Goal: Task Accomplishment & Management: Complete application form

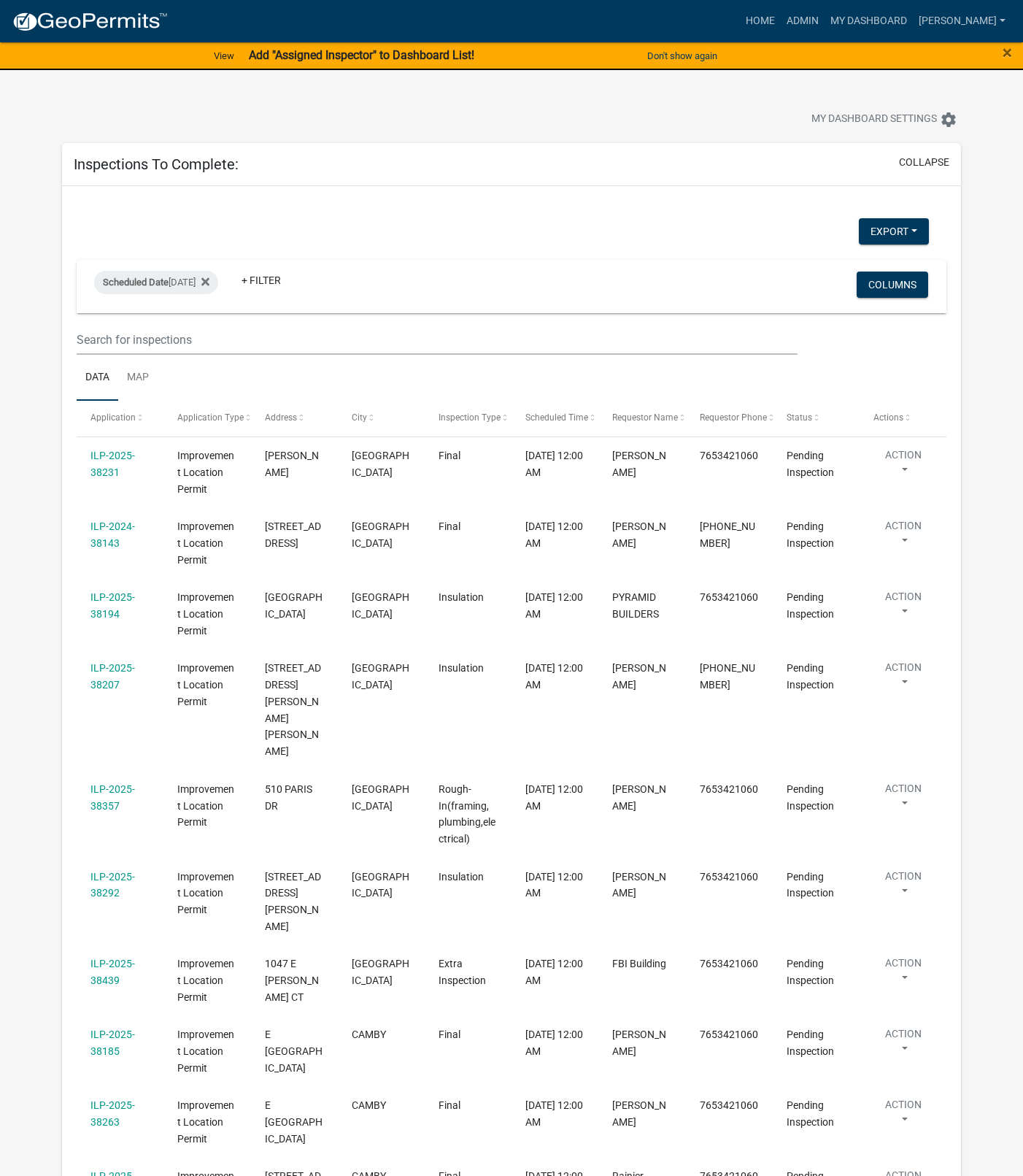
select select "1: 25"
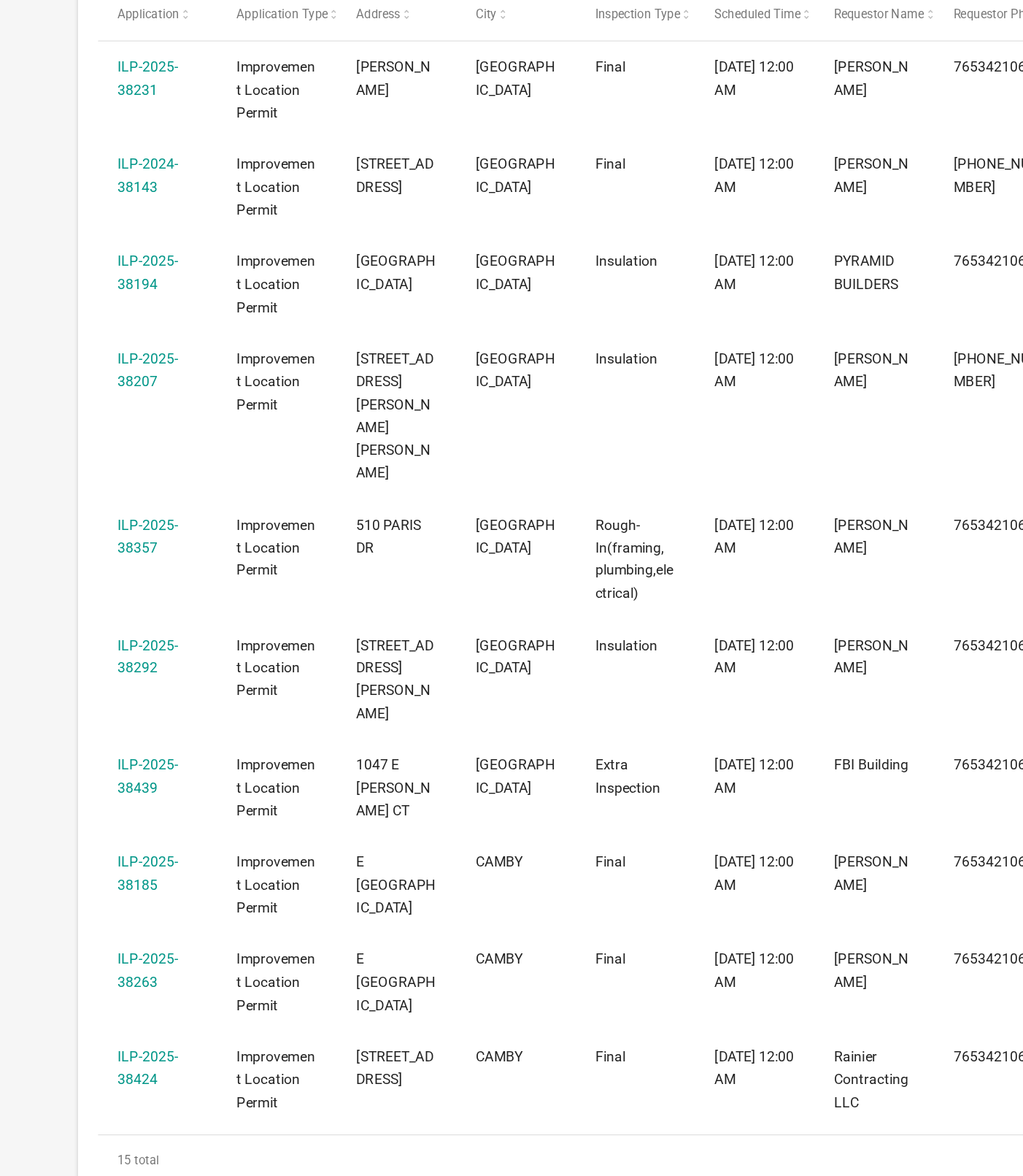
scroll to position [92, 0]
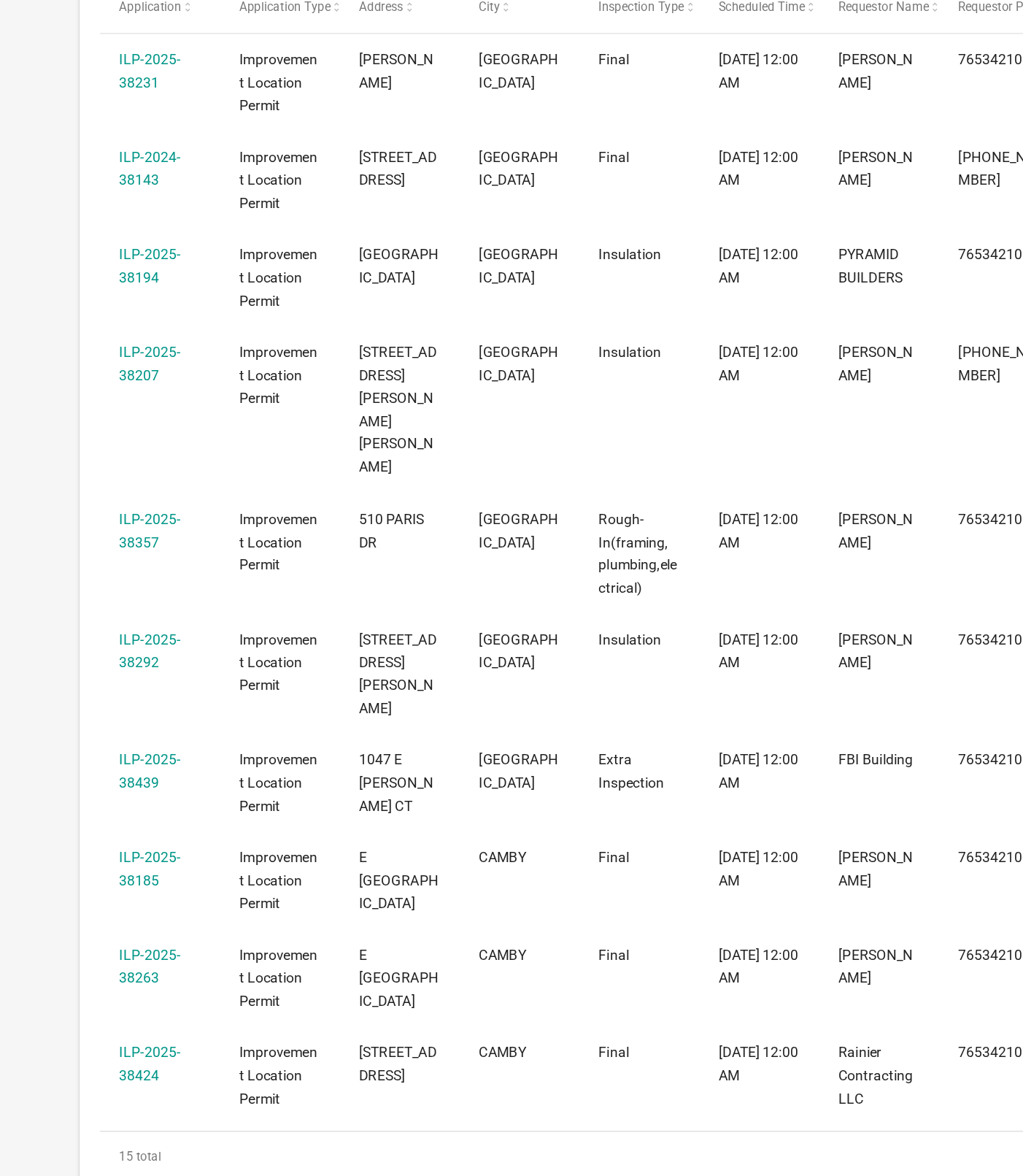
click at [110, 691] on link "ILP-2025-38357" at bounding box center [113, 706] width 44 height 29
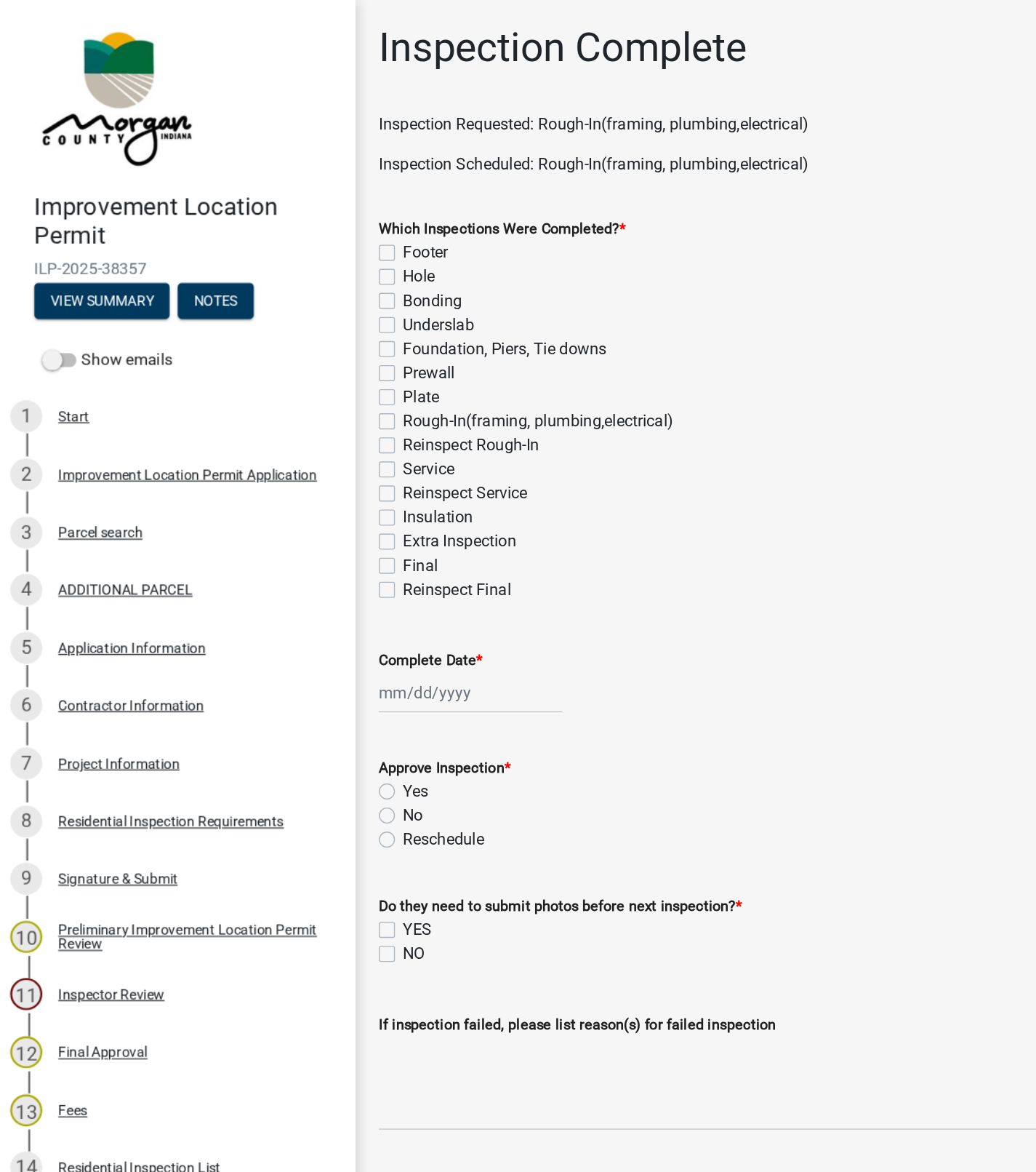
click at [83, 556] on div "Project Information" at bounding box center [91, 554] width 88 height 10
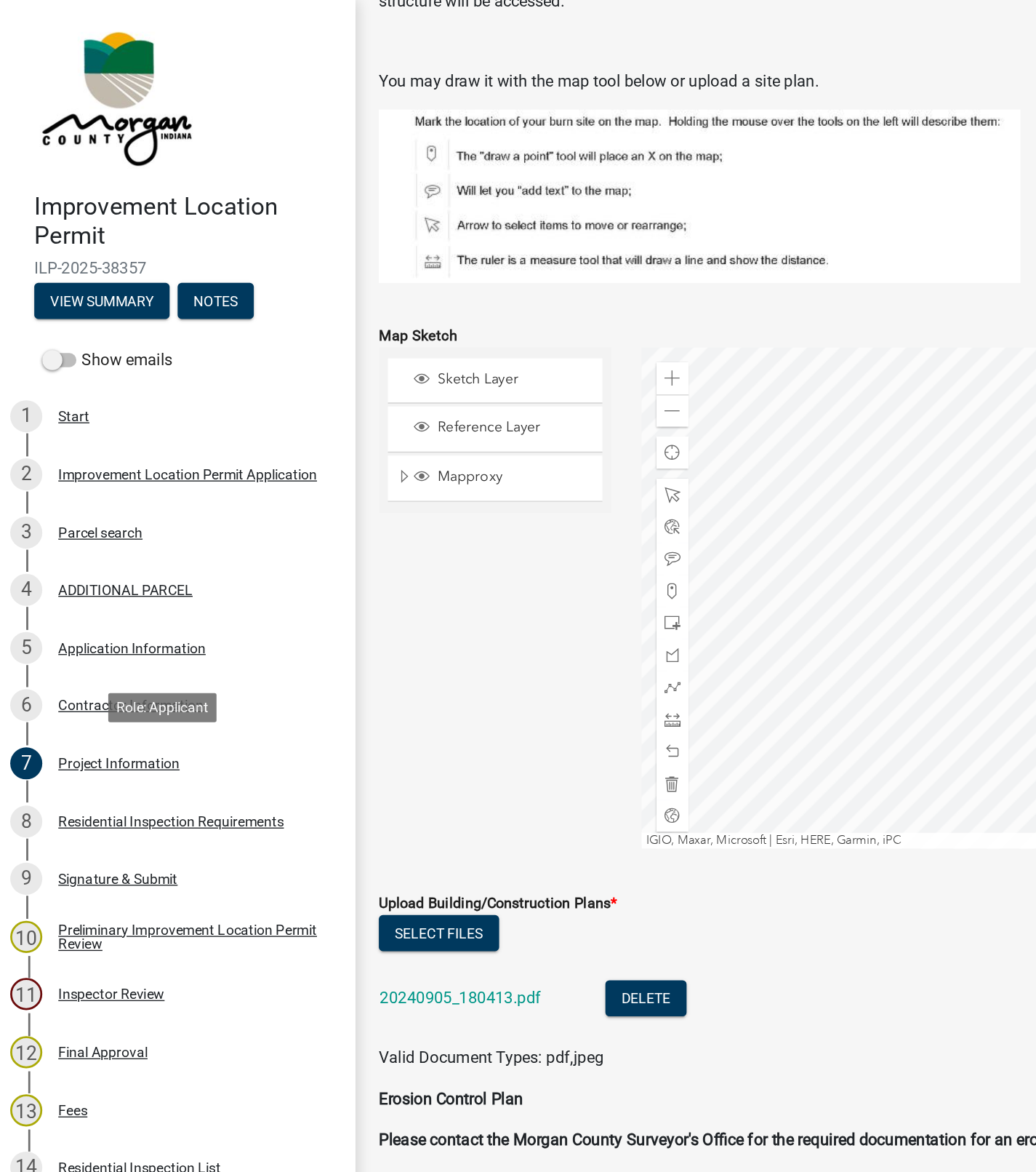
scroll to position [2307, 0]
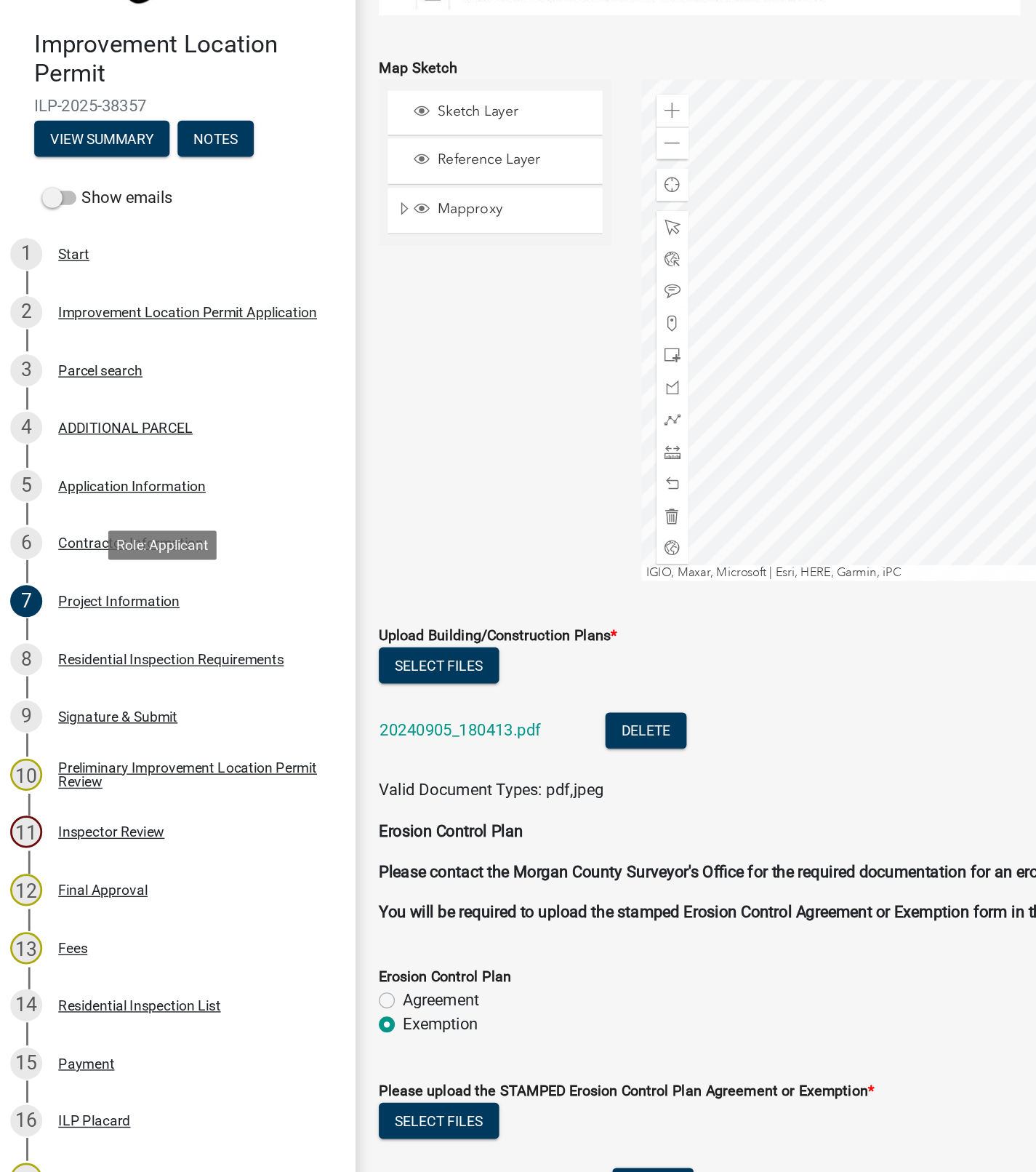
click at [339, 646] on link "20240905_180413.pdf" at bounding box center [338, 647] width 117 height 13
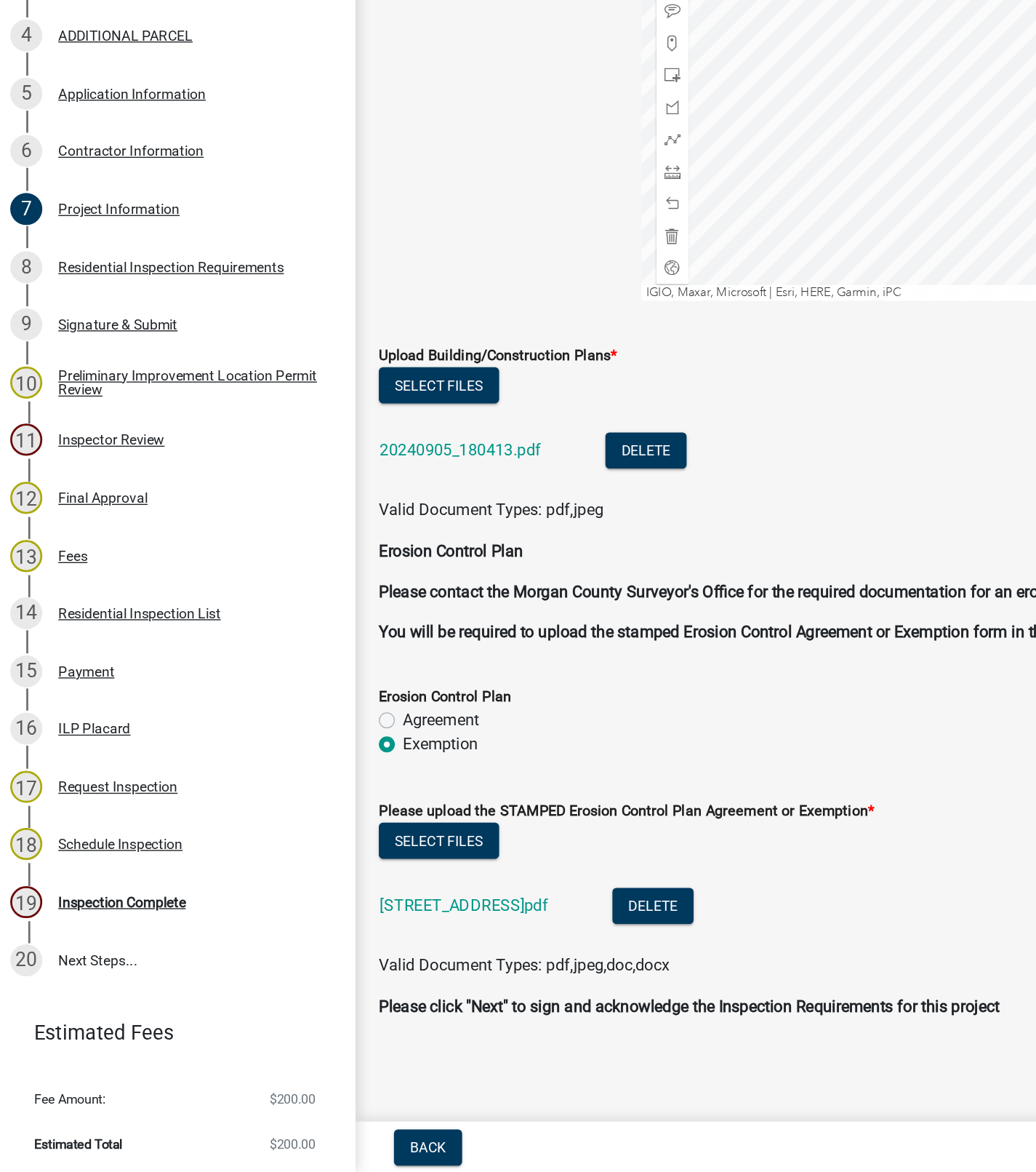
click at [96, 970] on div "Inspection Complete" at bounding box center [93, 974] width 93 height 10
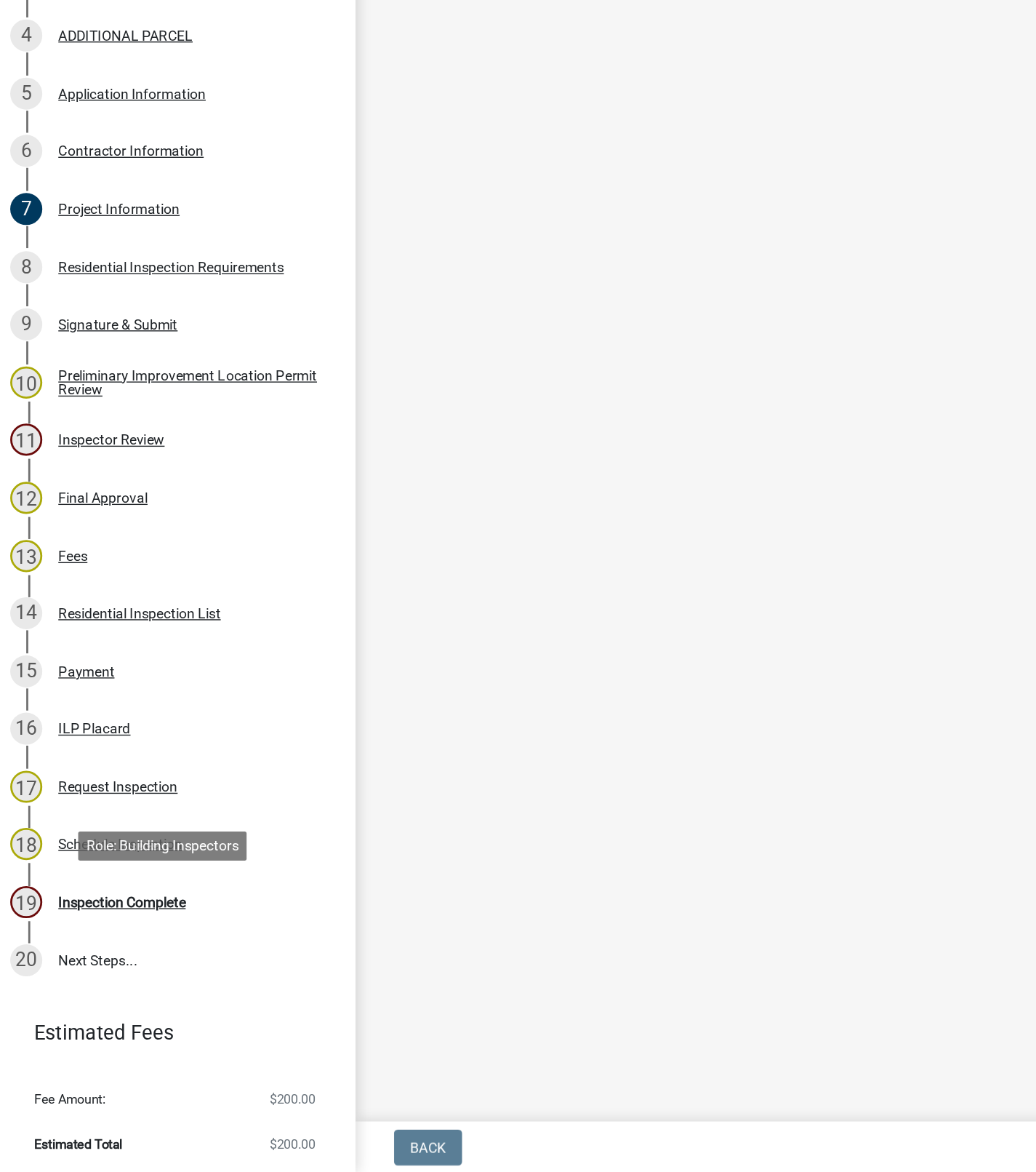
scroll to position [0, 0]
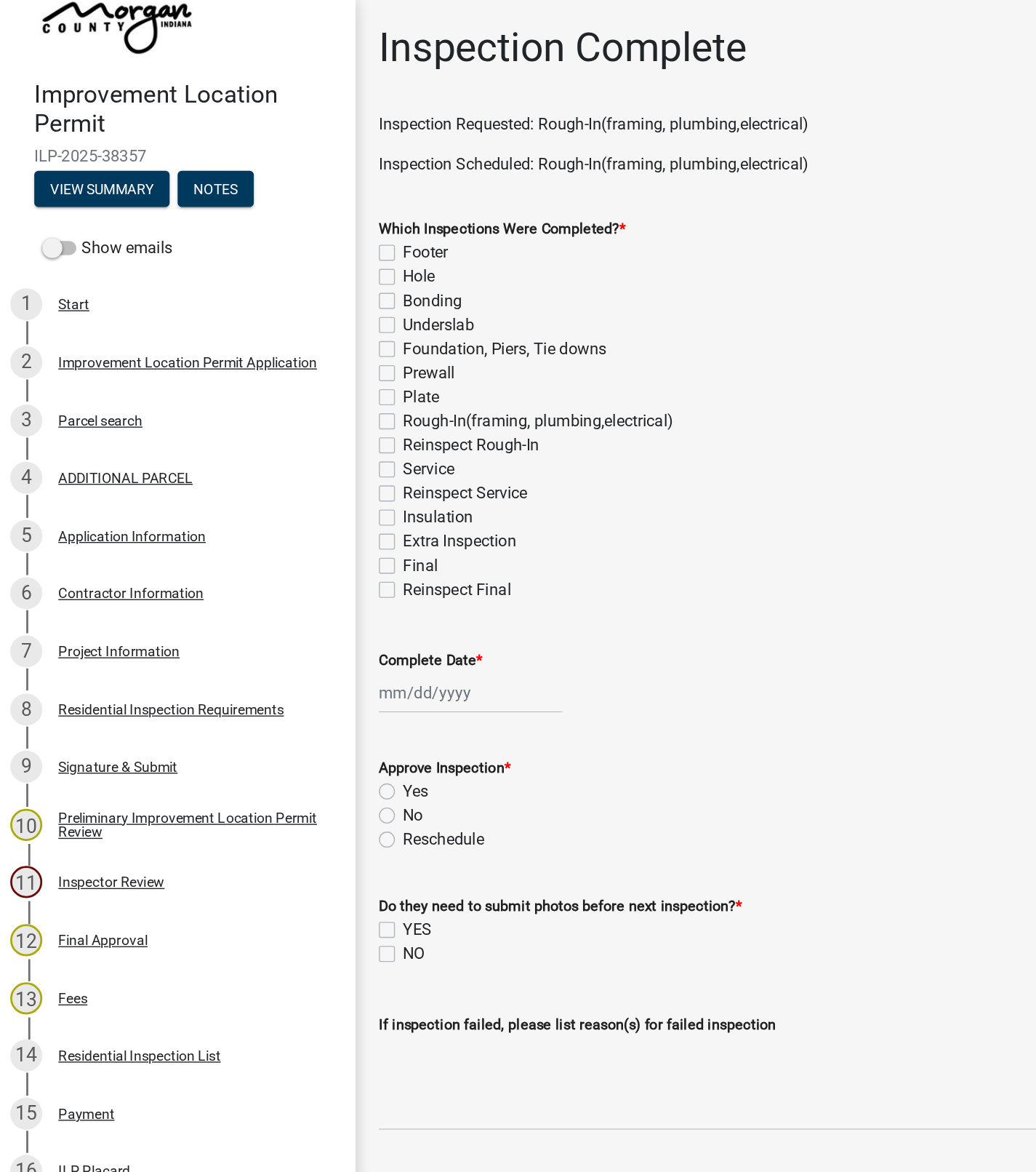
click at [297, 305] on label "Rough-In(framing, plumbing,electrical)" at bounding box center [395, 305] width 197 height 17
click at [297, 305] on input "Rough-In(framing, plumbing,electrical)" at bounding box center [301, 302] width 10 height 10
checkbox input "true"
checkbox input "false"
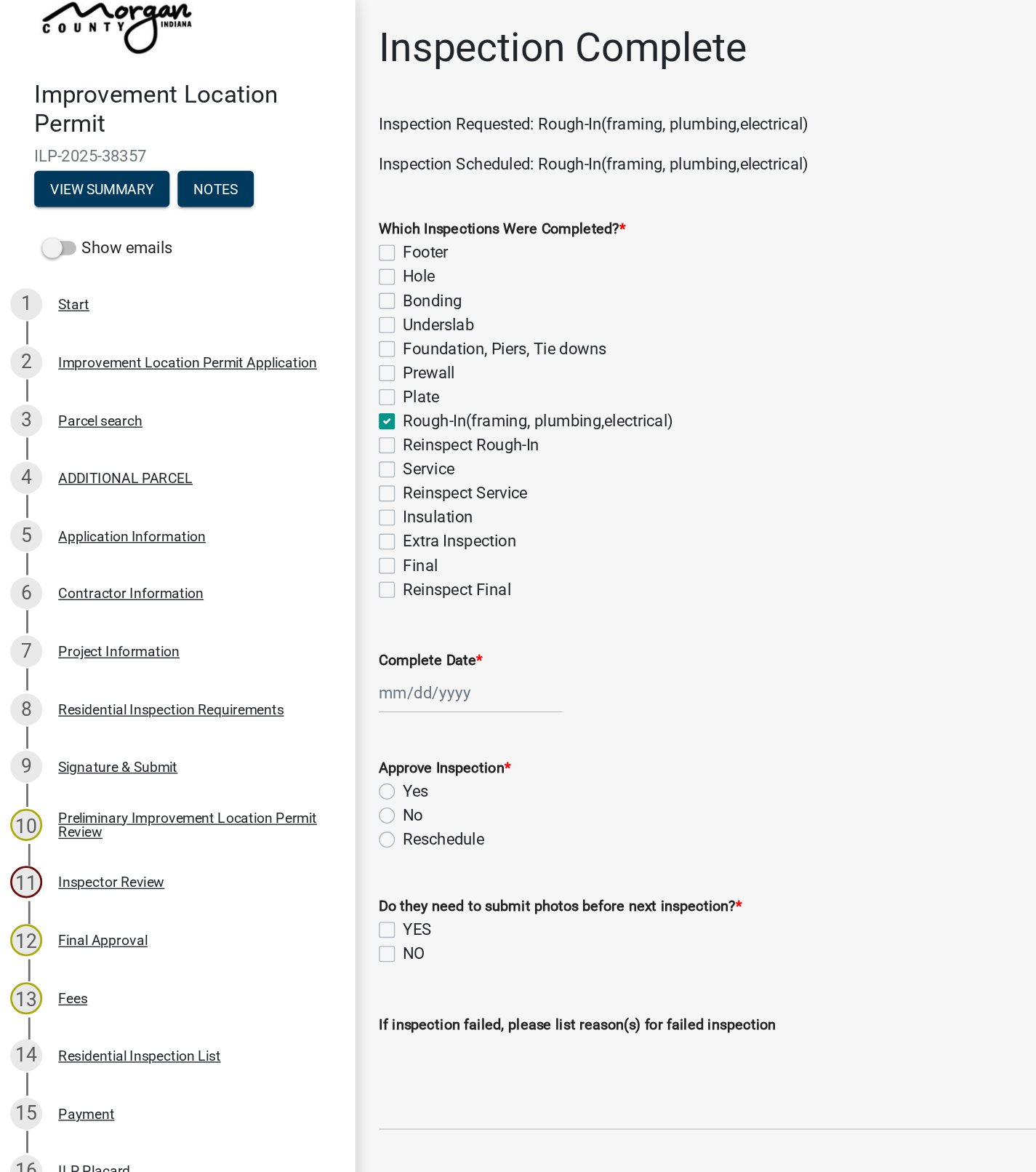
checkbox input "false"
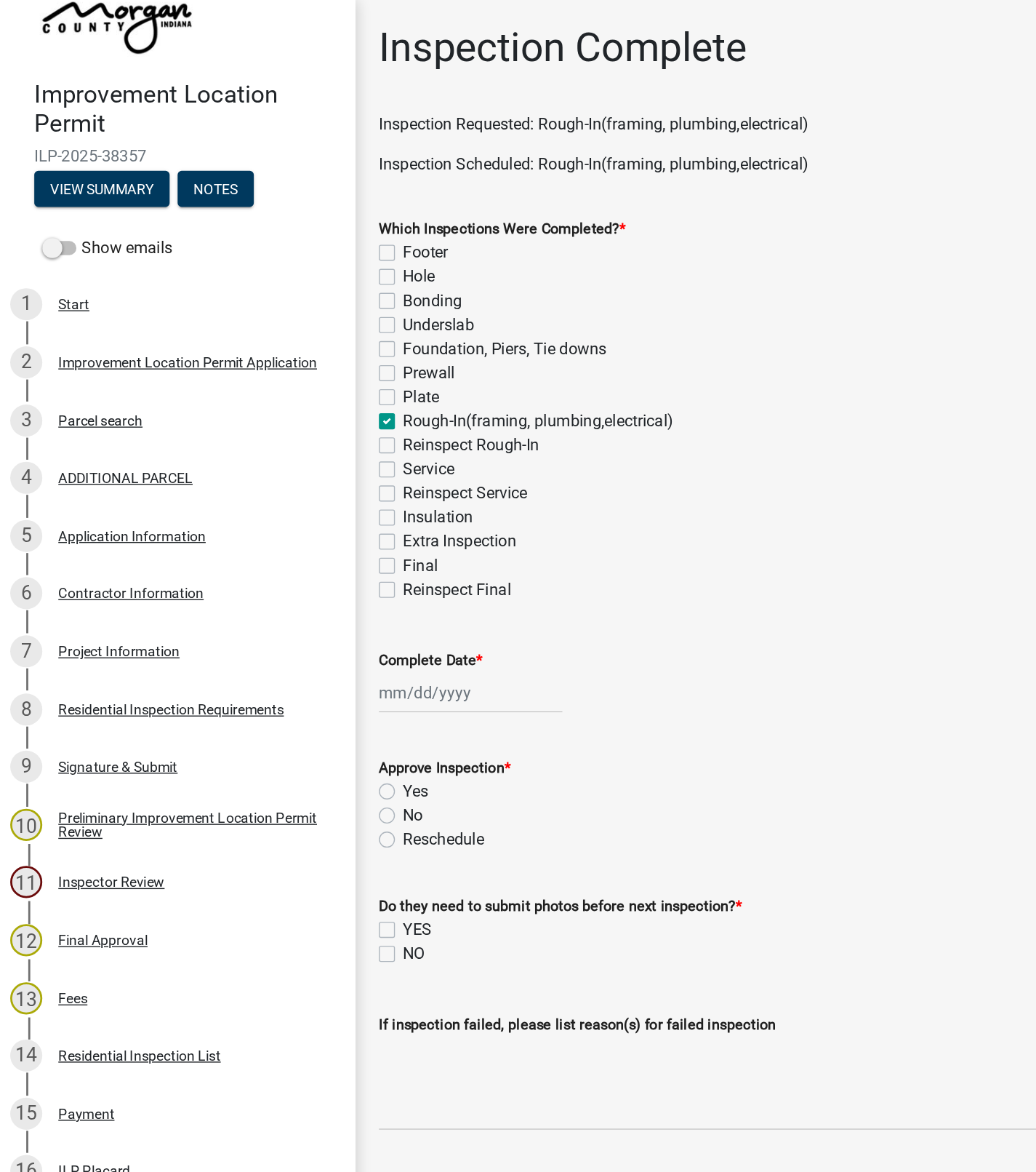
checkbox input "true"
checkbox input "false"
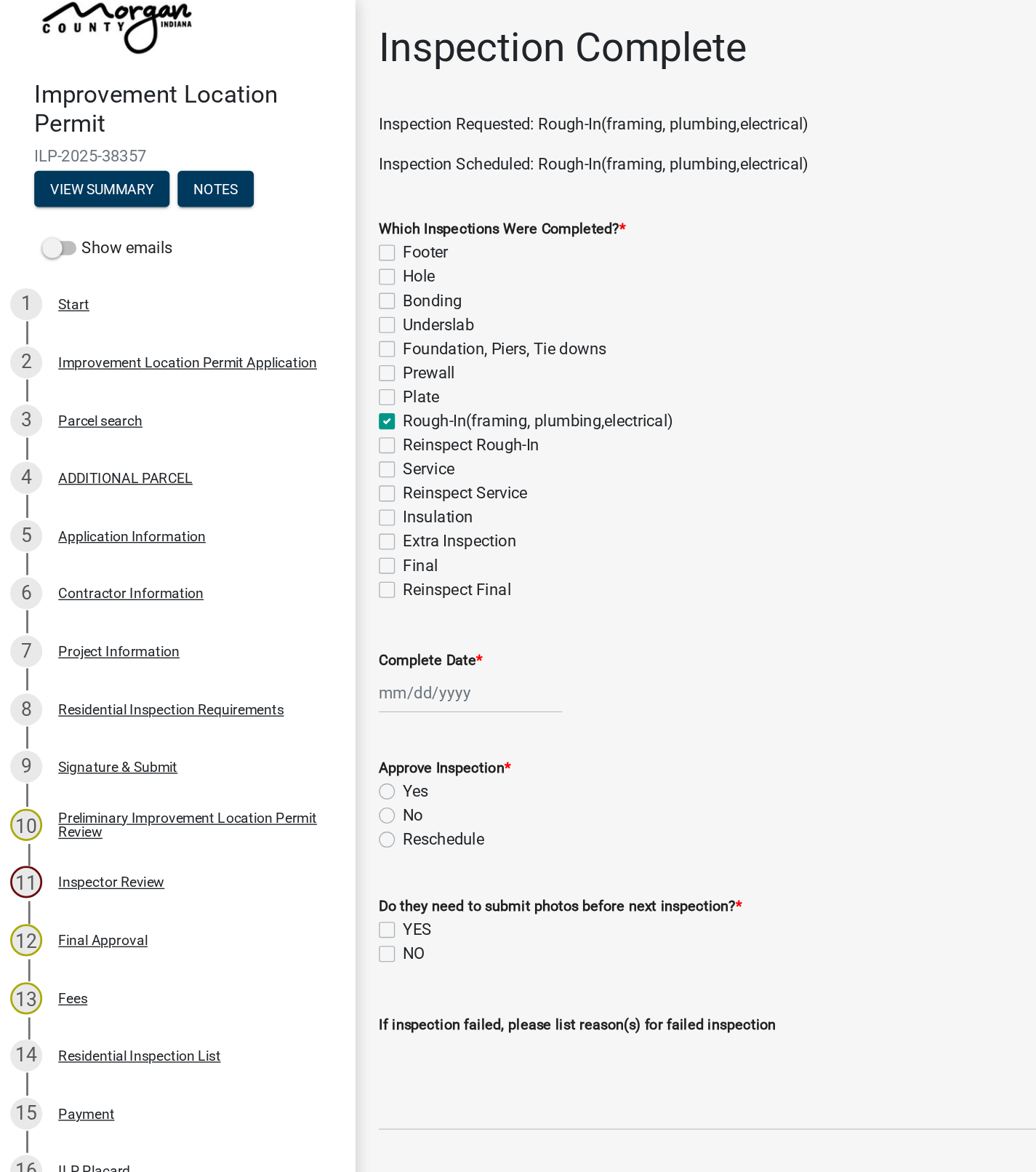
checkbox input "false"
click at [313, 504] on div at bounding box center [345, 502] width 133 height 30
select select "8"
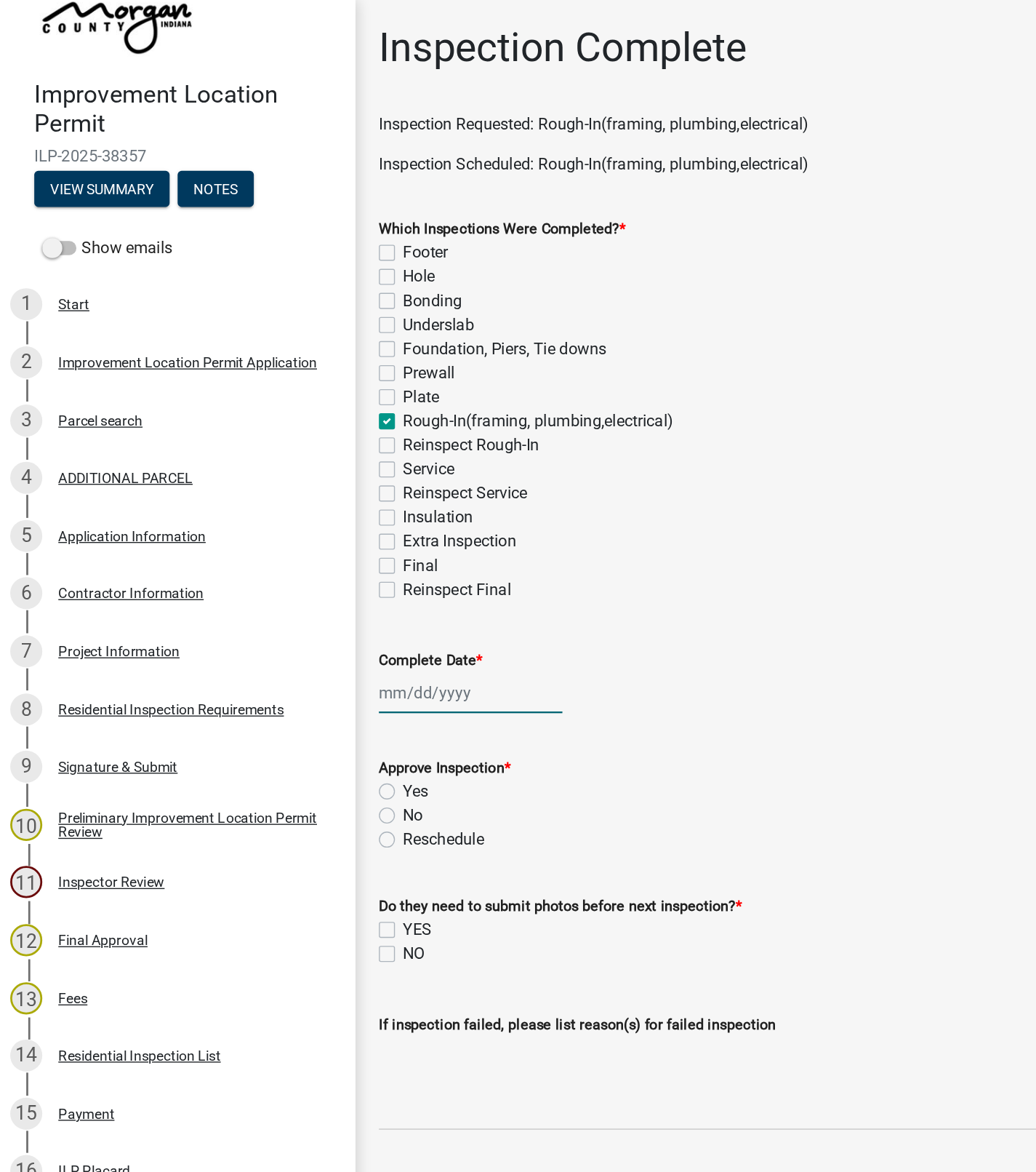
select select "2025"
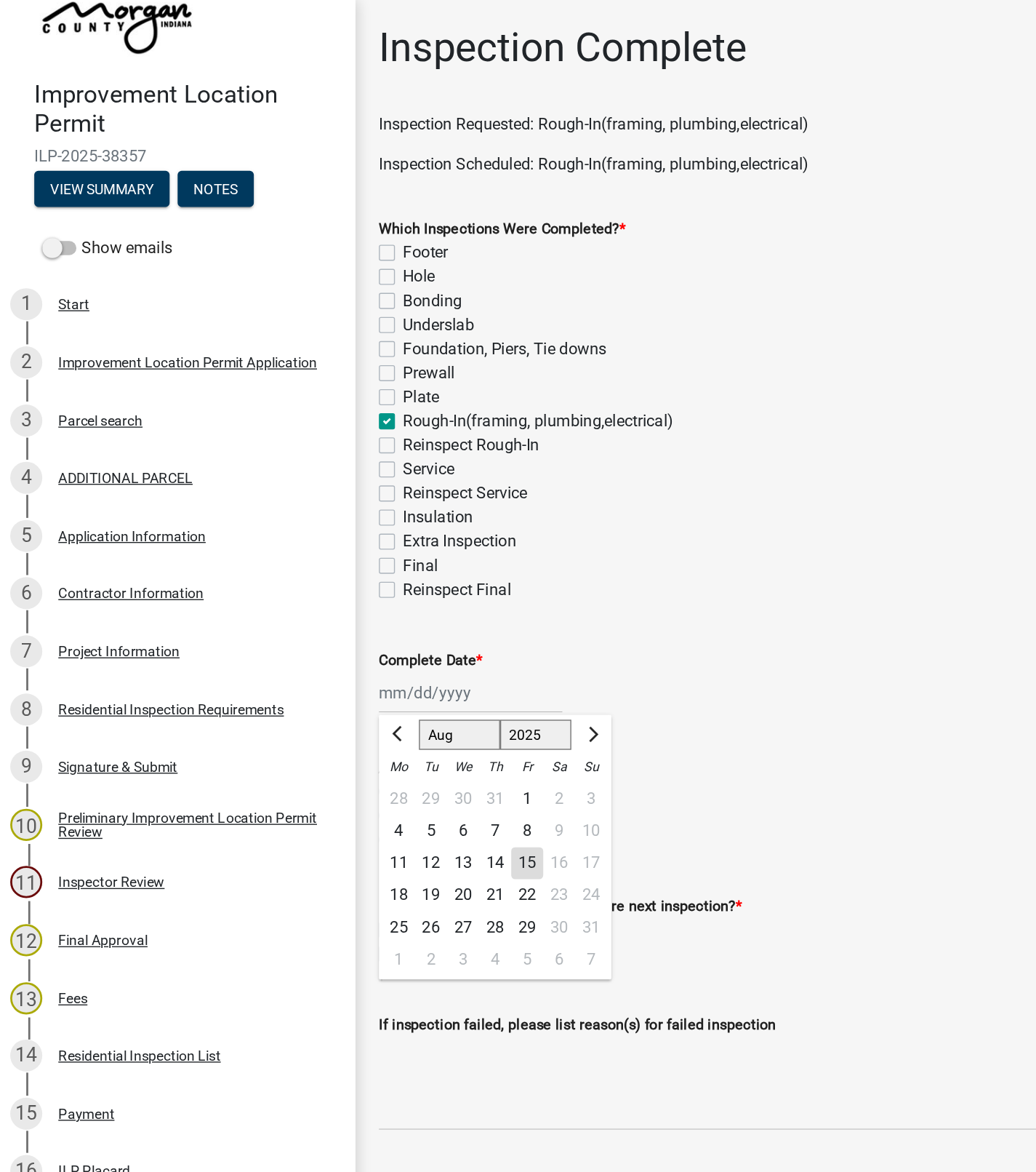
click at [386, 628] on div "15" at bounding box center [386, 626] width 23 height 23
type input "[DATE]"
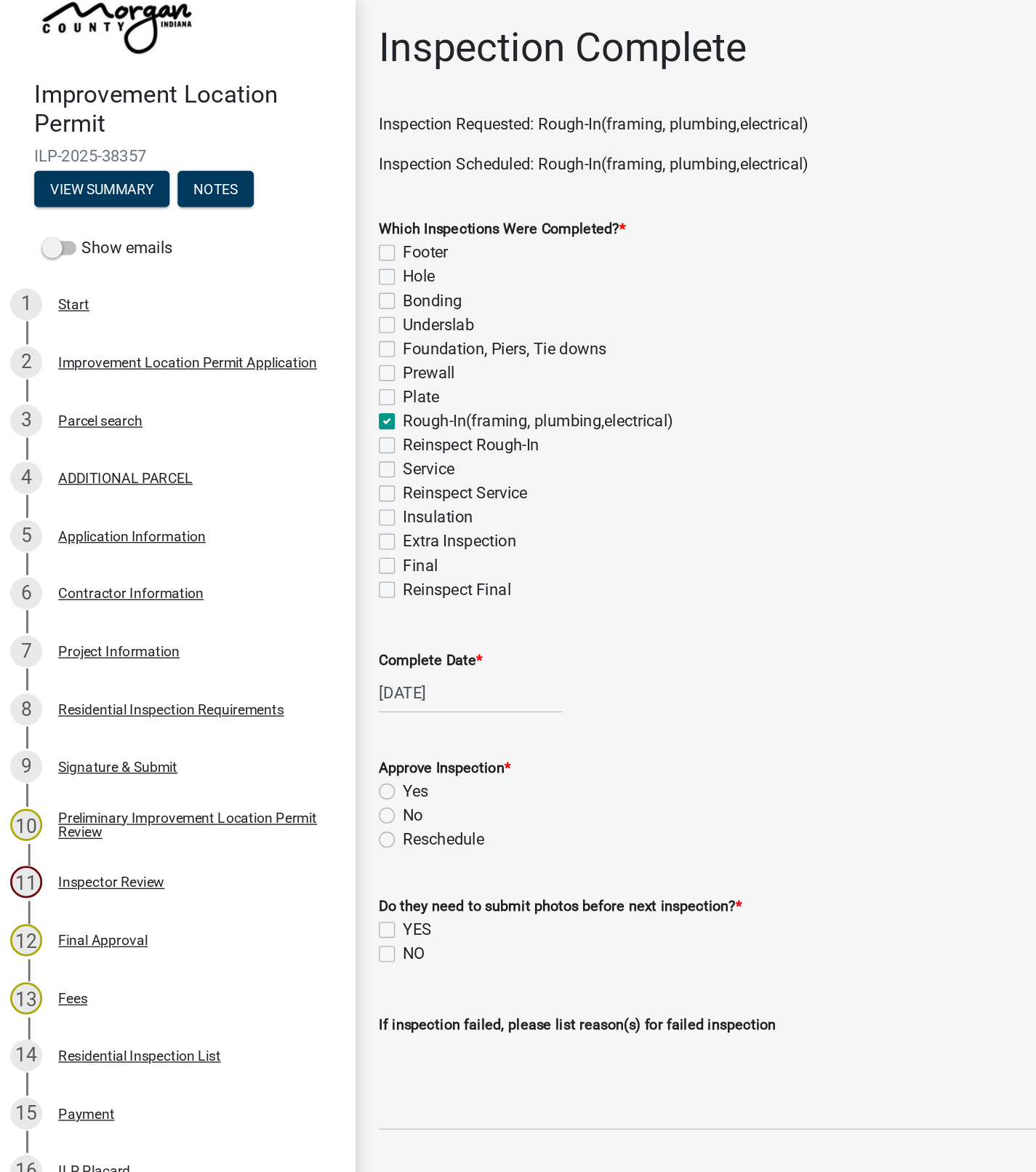
click at [297, 572] on label "Yes" at bounding box center [305, 574] width 18 height 17
click at [297, 572] on input "Yes" at bounding box center [301, 570] width 10 height 10
radio input "true"
click at [297, 696] on label "NO" at bounding box center [304, 692] width 16 height 17
click at [297, 693] on input "NO" at bounding box center [301, 688] width 10 height 10
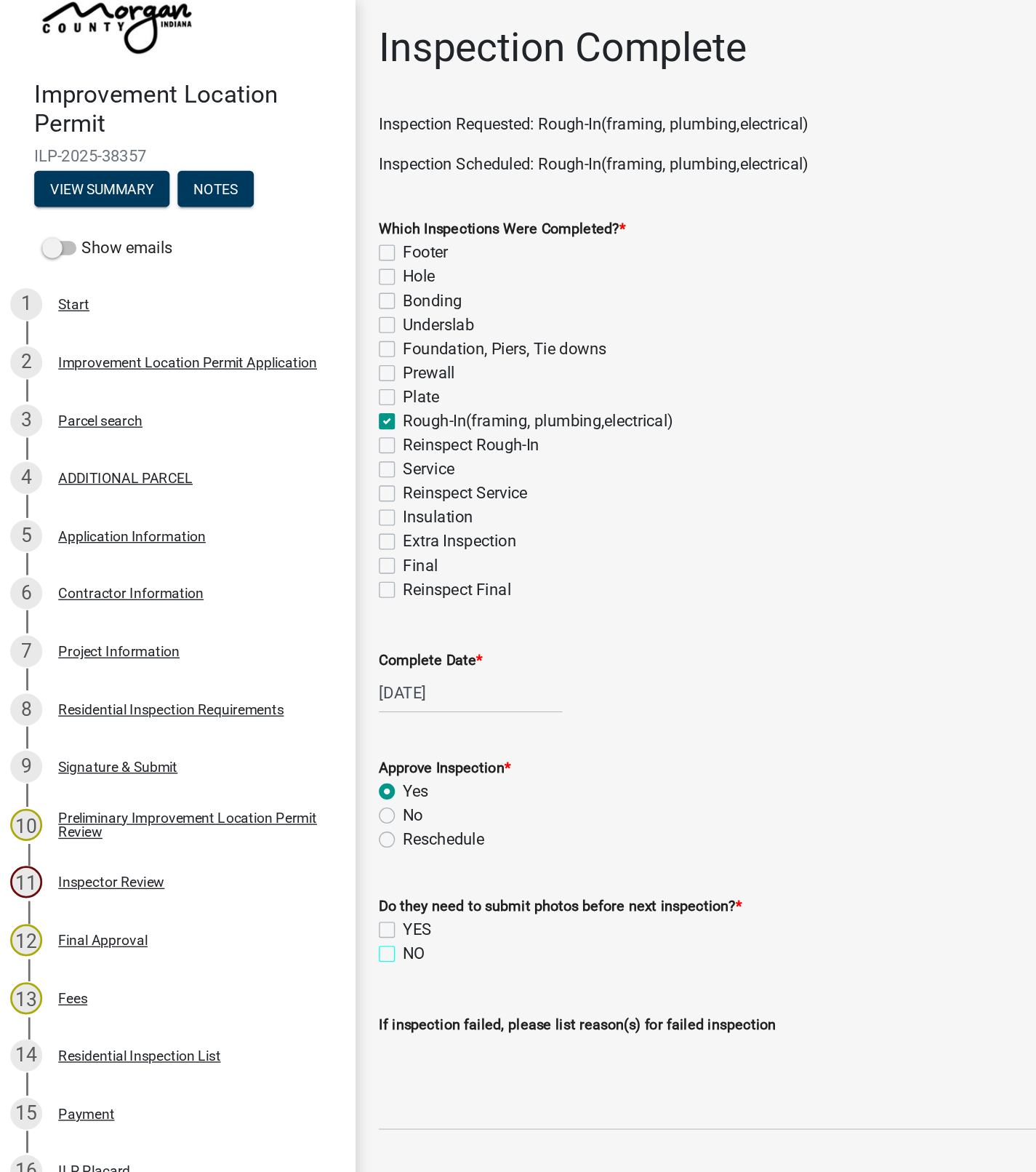
checkbox input "true"
checkbox input "false"
checkbox input "true"
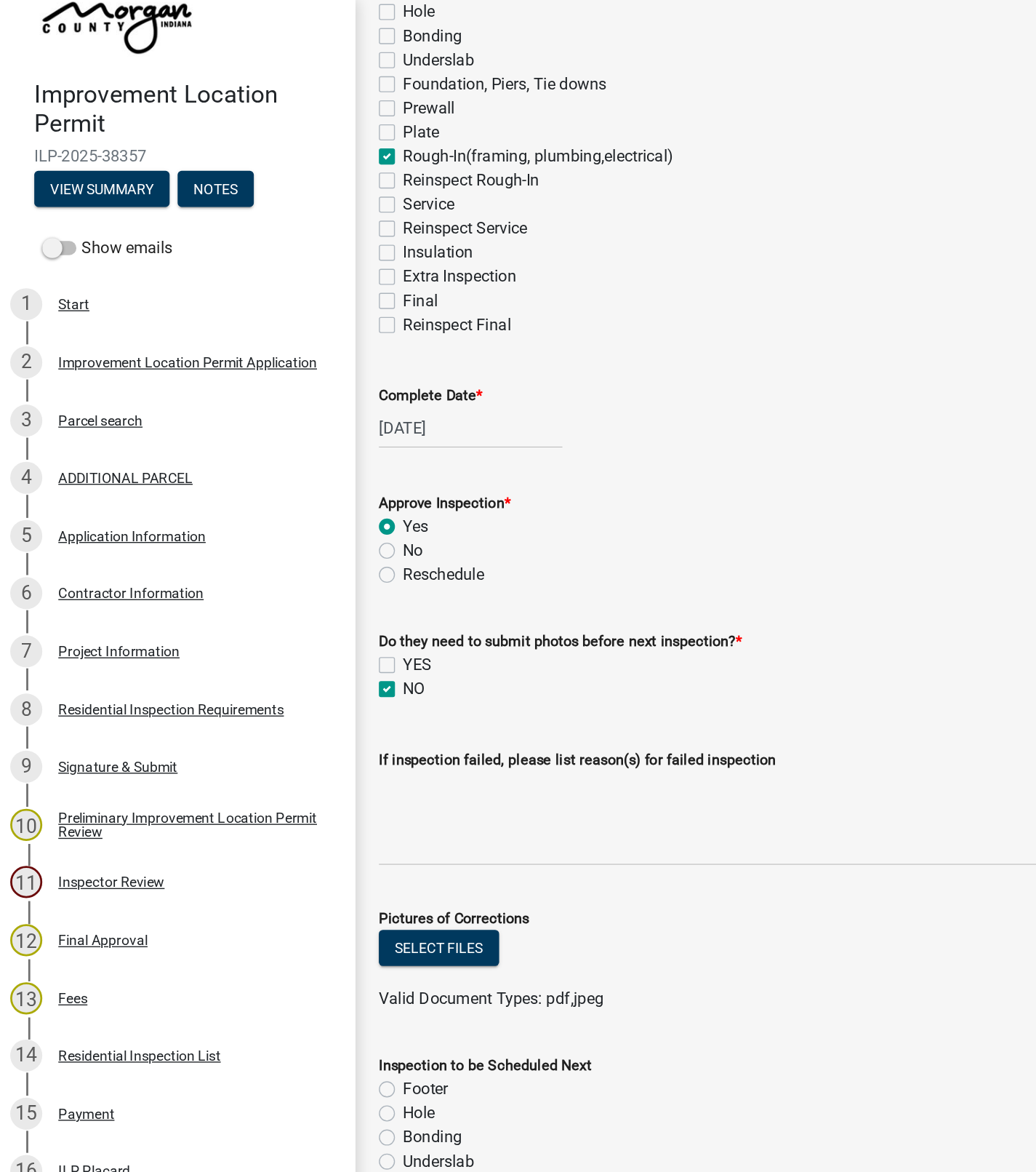
scroll to position [295, 0]
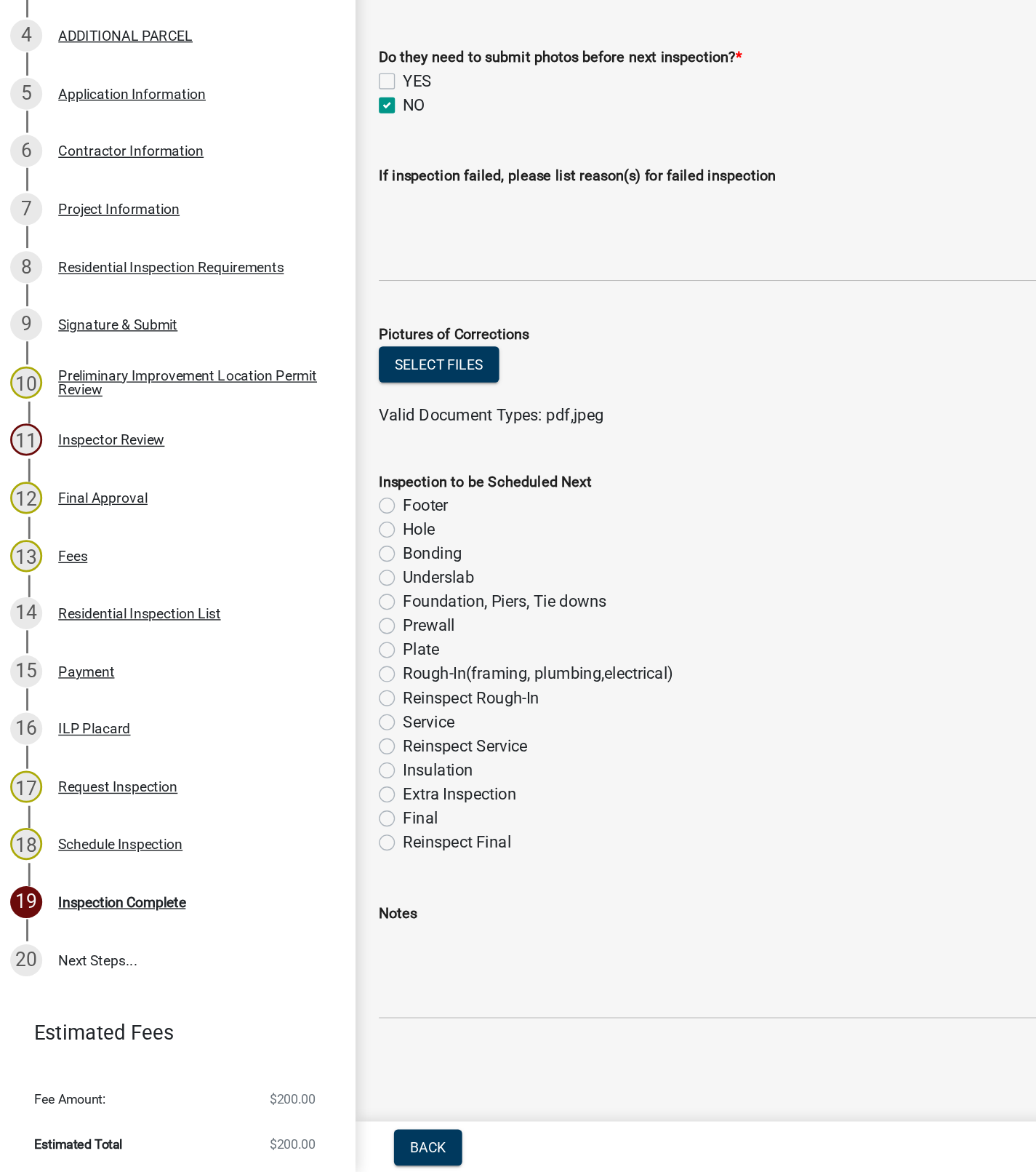
click at [297, 879] on label "Insulation" at bounding box center [321, 879] width 51 height 17
click at [297, 879] on input "Insulation" at bounding box center [301, 875] width 10 height 10
radio input "true"
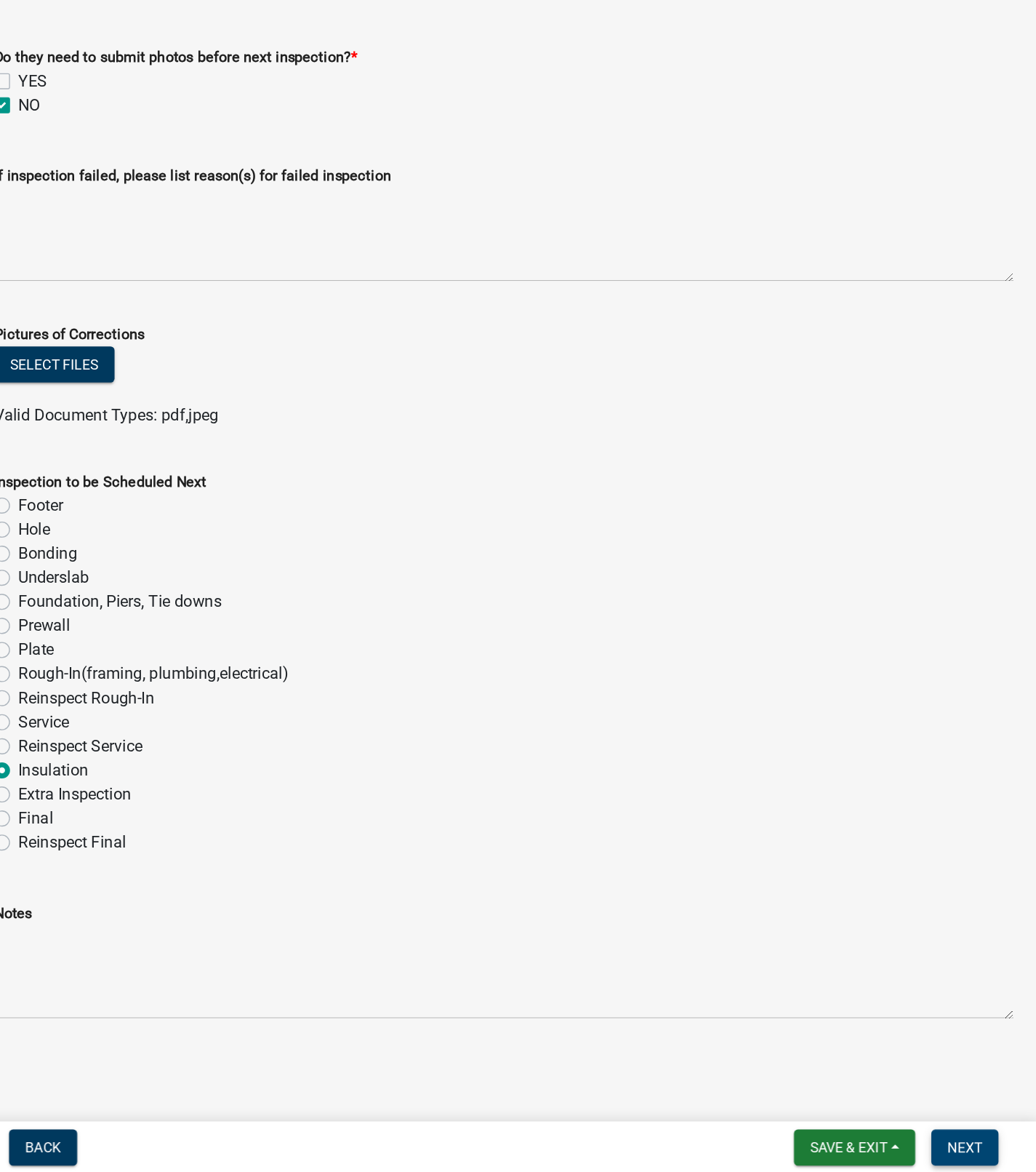
click at [980, 1151] on span "Next" at bounding box center [983, 1153] width 26 height 11
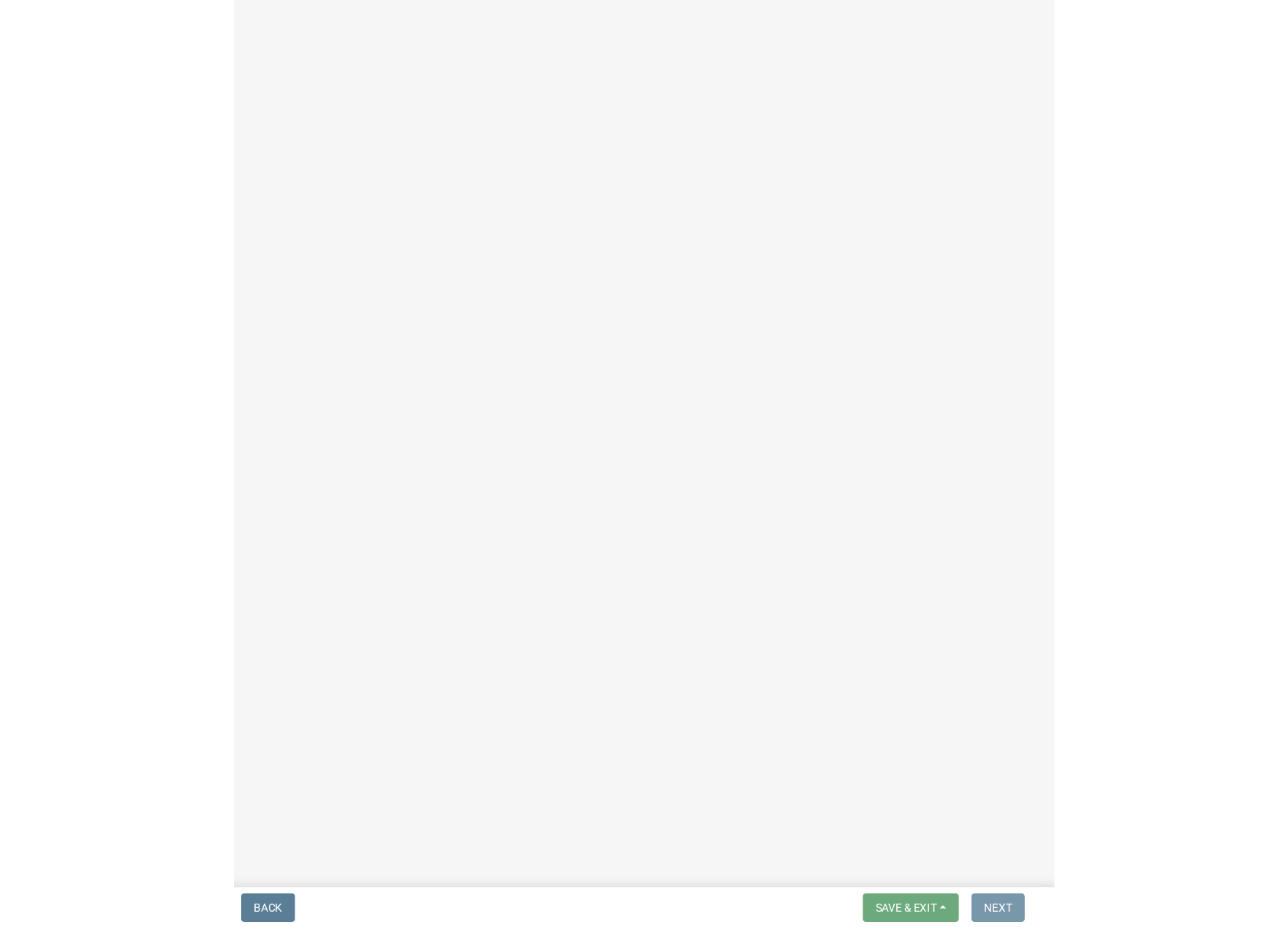
scroll to position [0, 0]
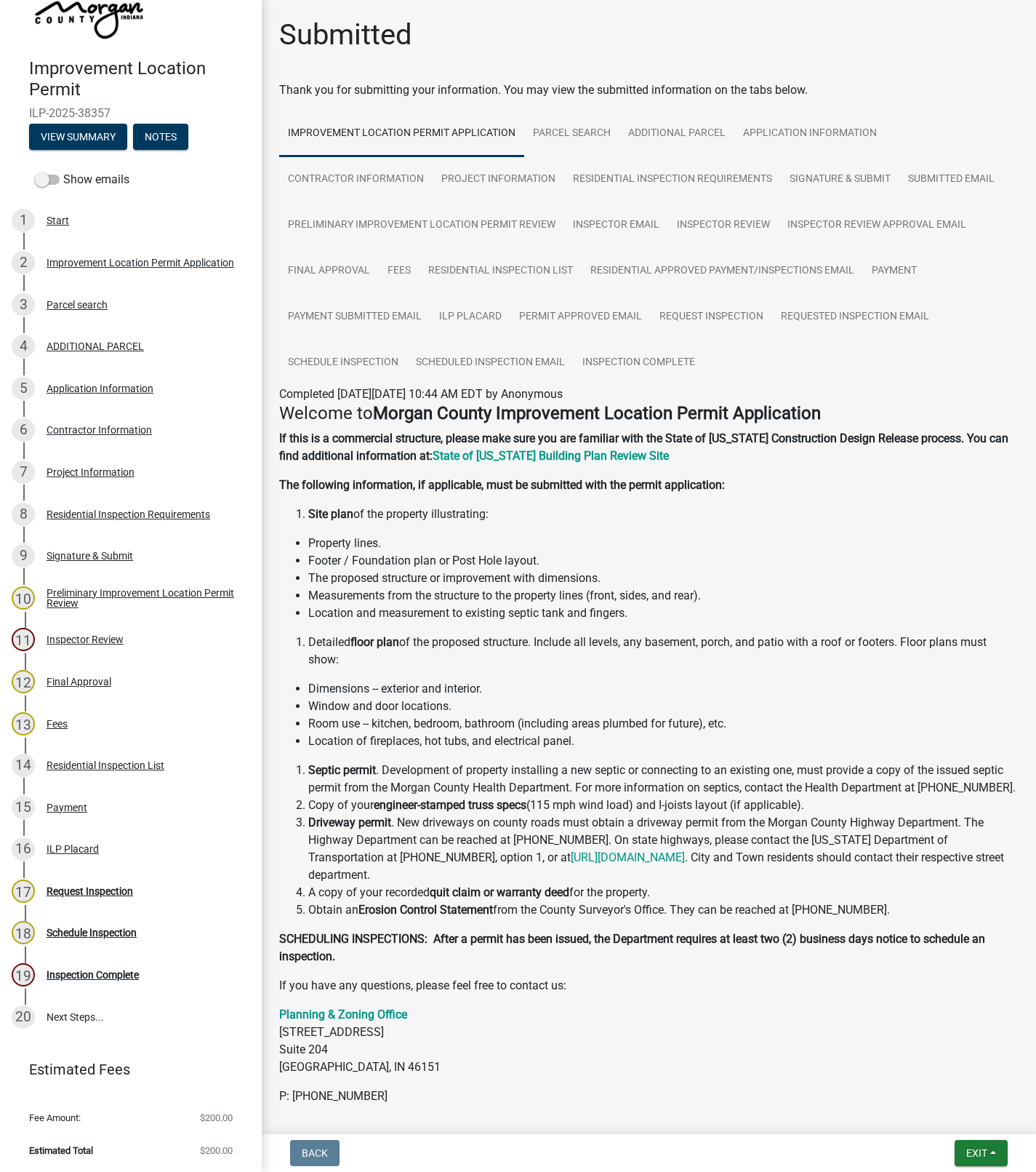
click at [984, 1137] on nav "Back Exit Save Save & Exit" at bounding box center [649, 1153] width 775 height 38
click at [976, 1152] on span "Exit" at bounding box center [977, 1153] width 21 height 11
click at [932, 1114] on button "Save & Exit" at bounding box center [949, 1116] width 116 height 35
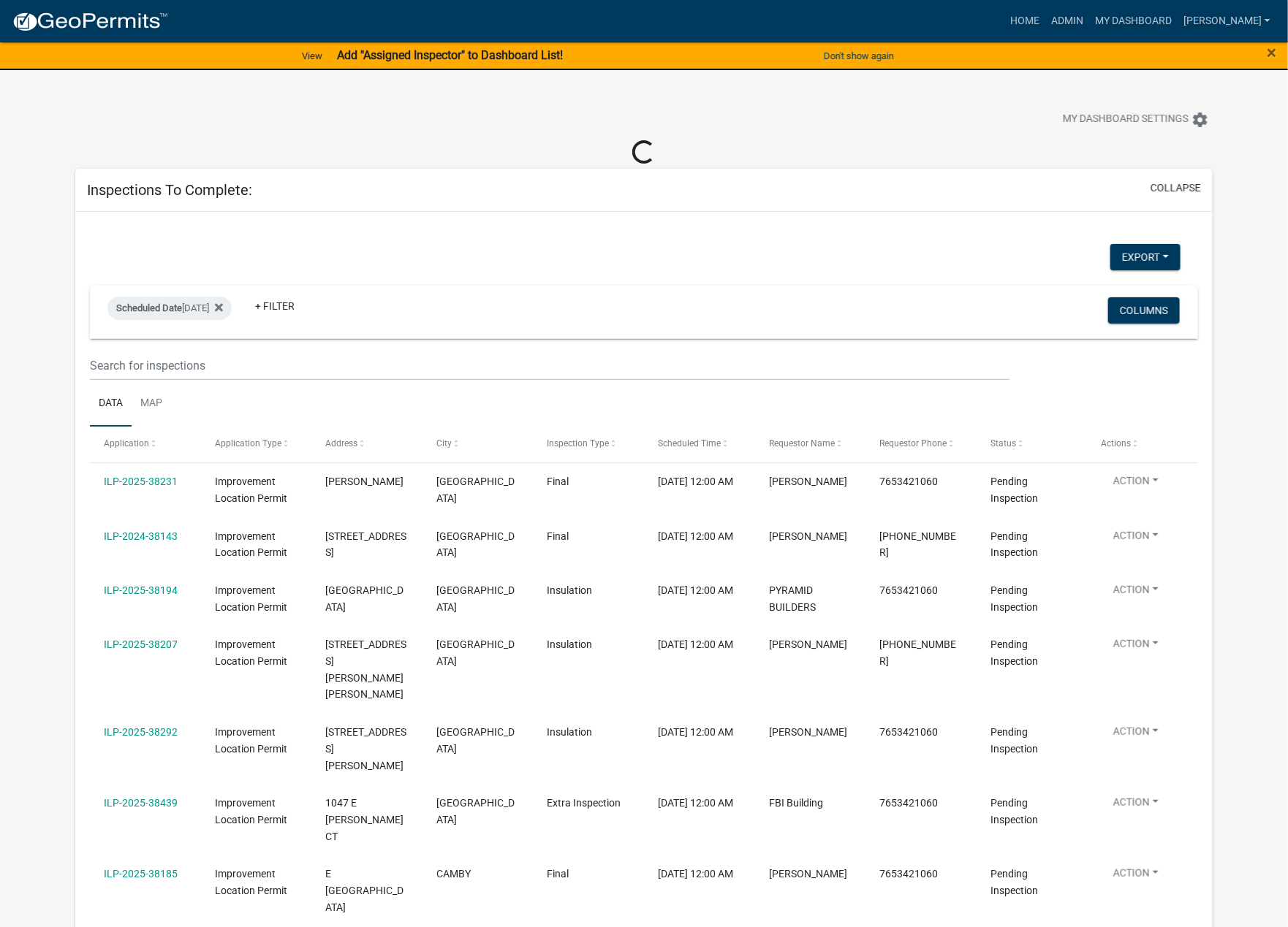
select select "1: 25"
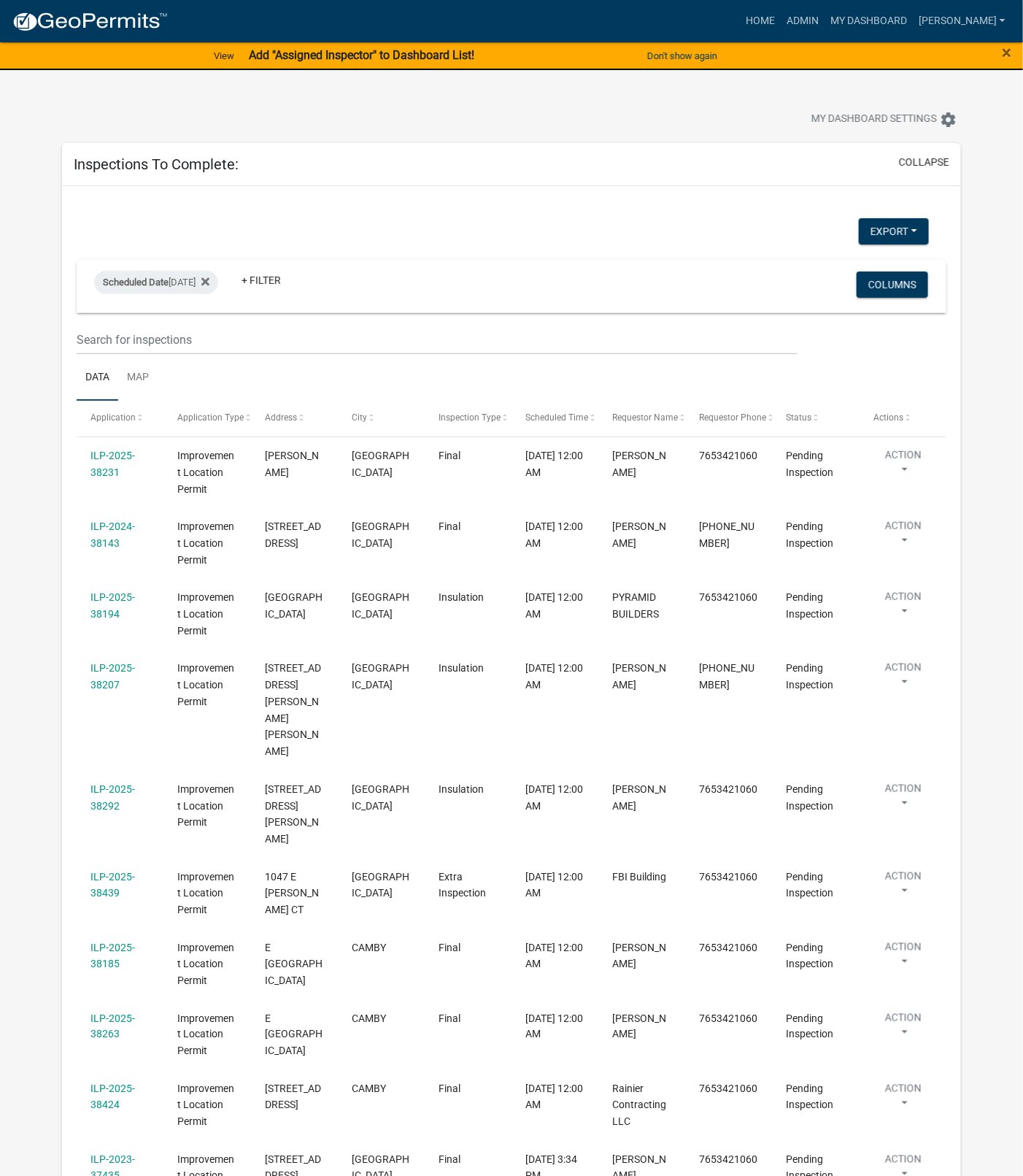
scroll to position [13, 0]
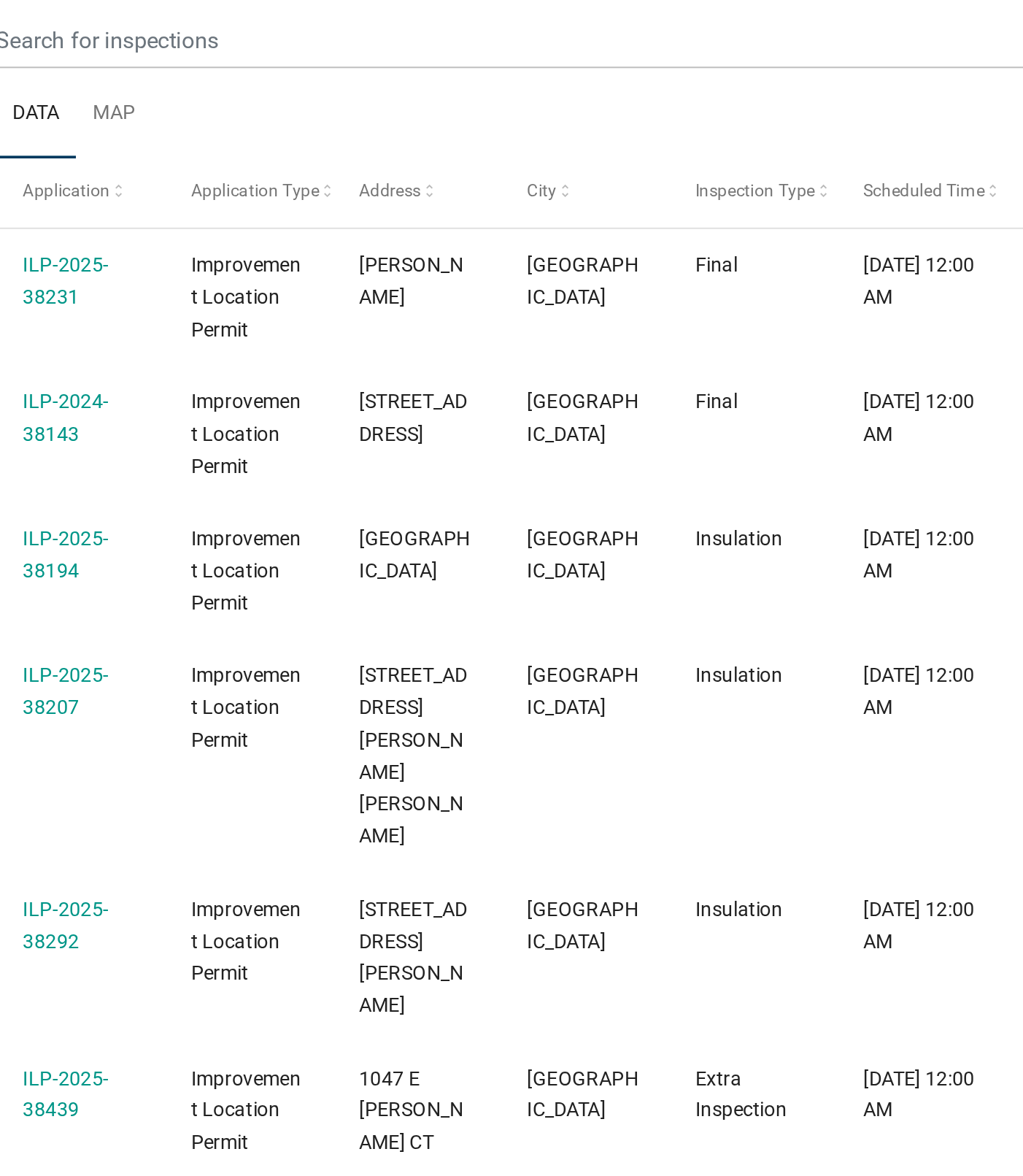
click at [119, 602] on link "ILP-2025-38194" at bounding box center [113, 593] width 44 height 29
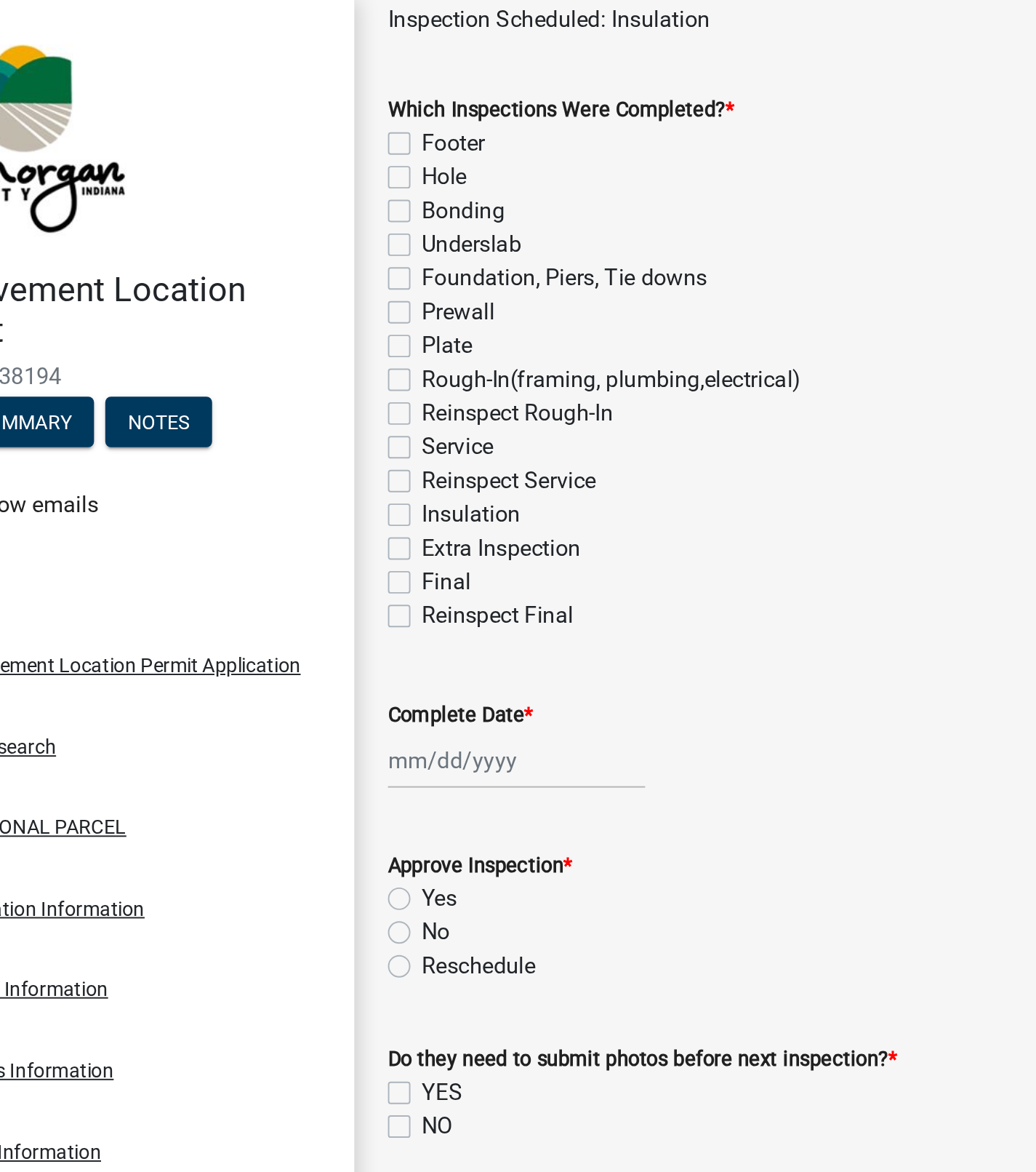
scroll to position [110, 0]
click at [297, 260] on label "Insulation" at bounding box center [321, 265] width 51 height 17
click at [297, 260] on input "Insulation" at bounding box center [301, 262] width 10 height 10
checkbox input "true"
checkbox input "false"
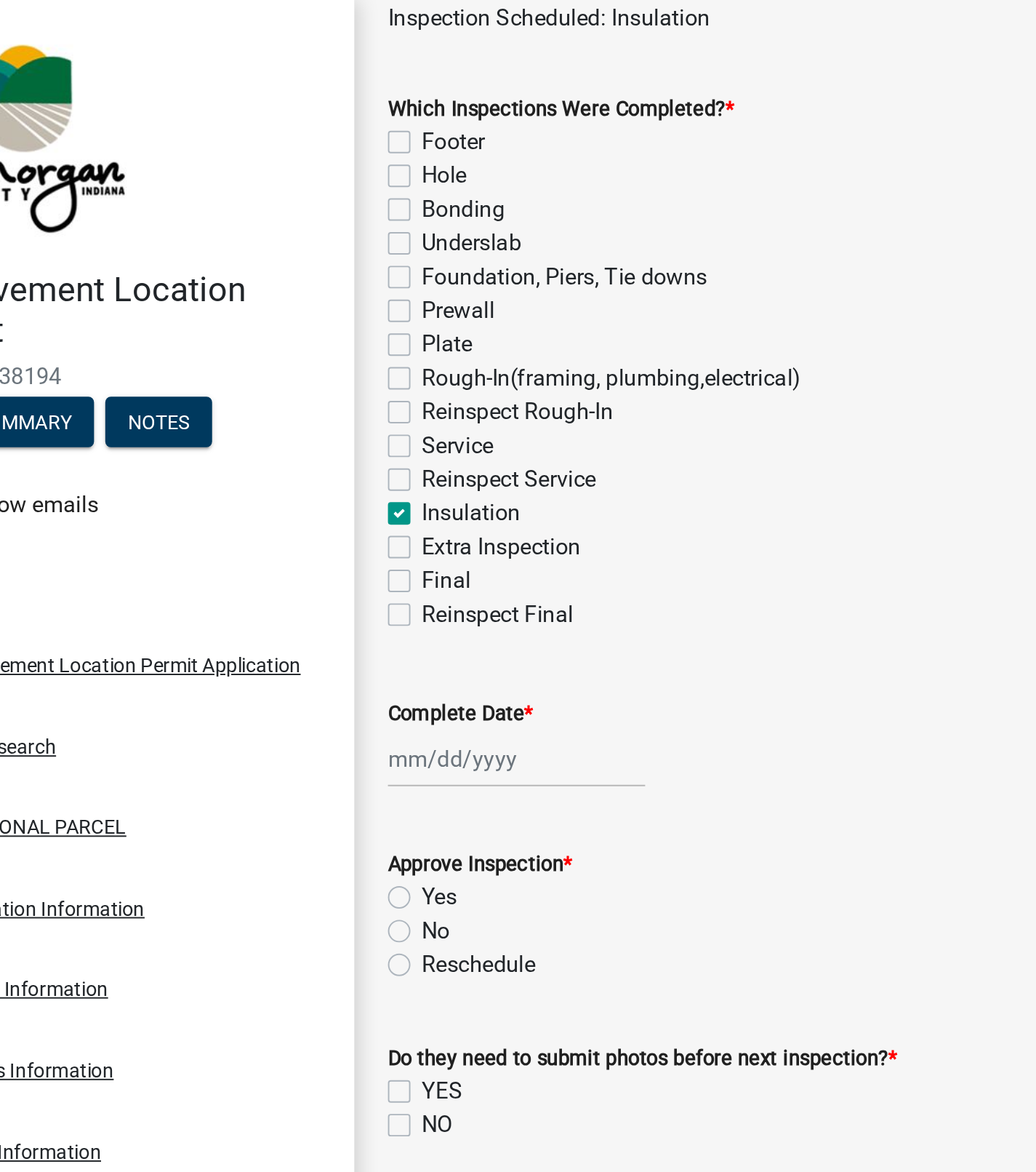
checkbox input "false"
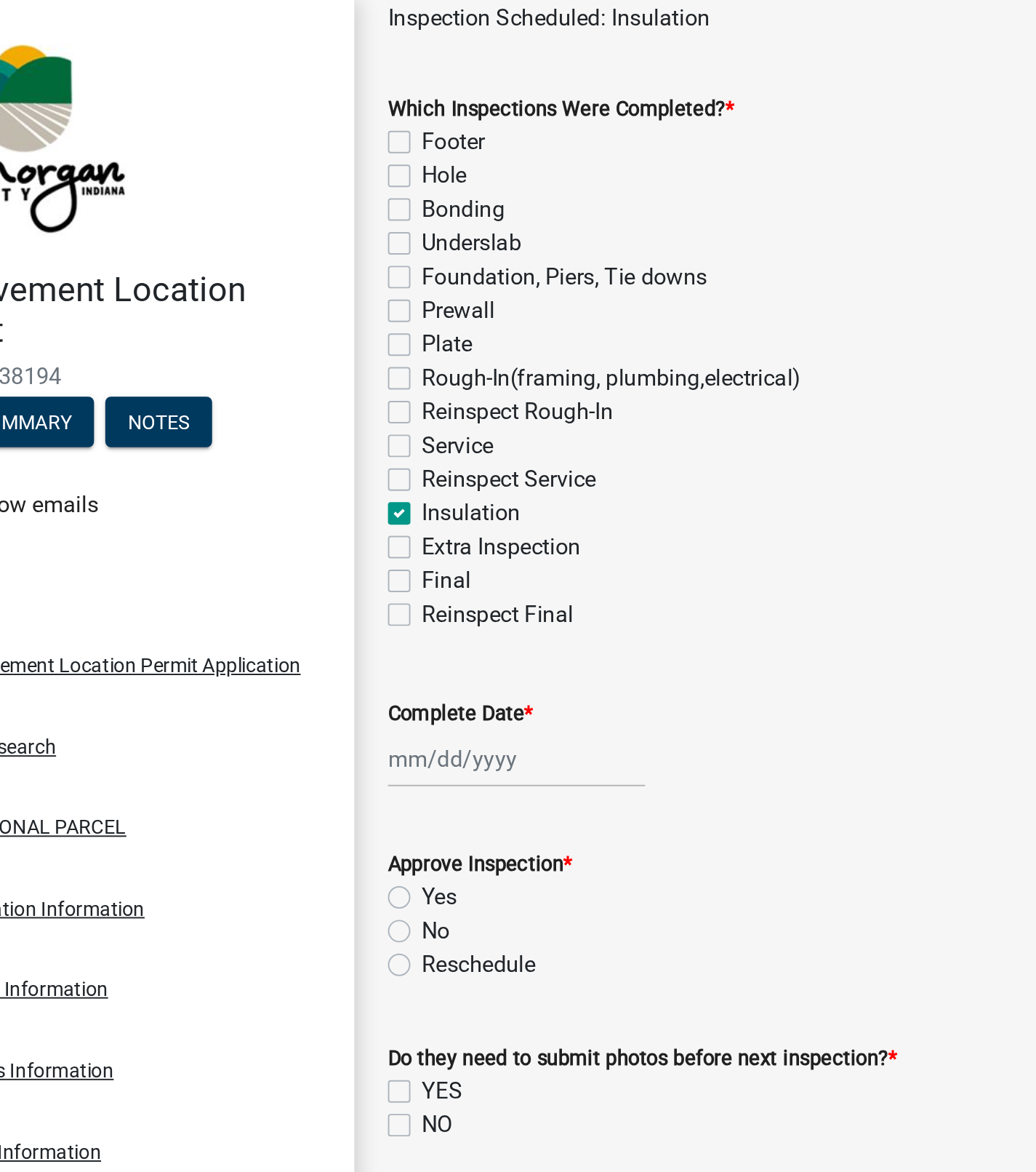
checkbox input "false"
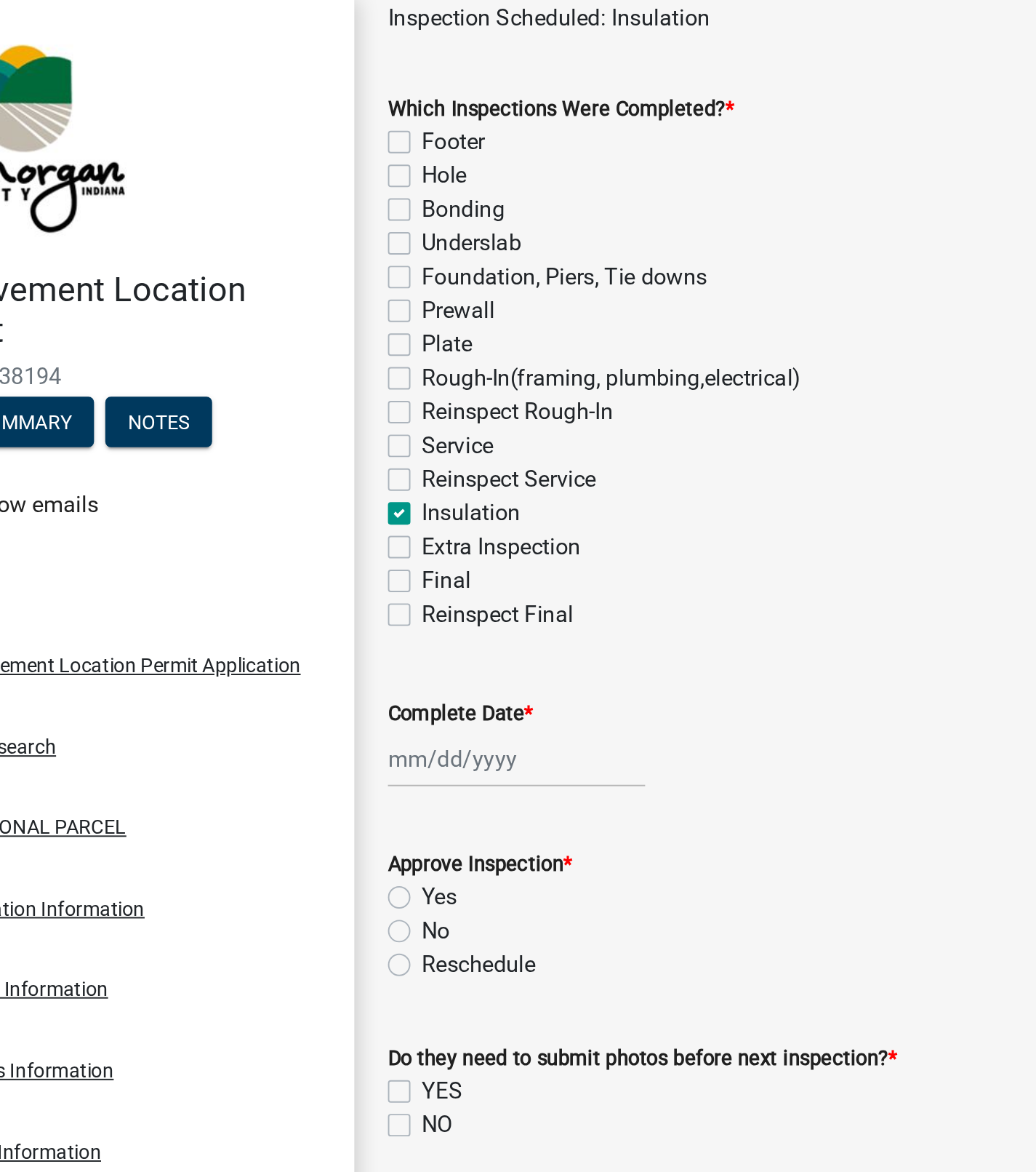
checkbox input "true"
checkbox input "false"
click at [306, 389] on div at bounding box center [345, 392] width 133 height 30
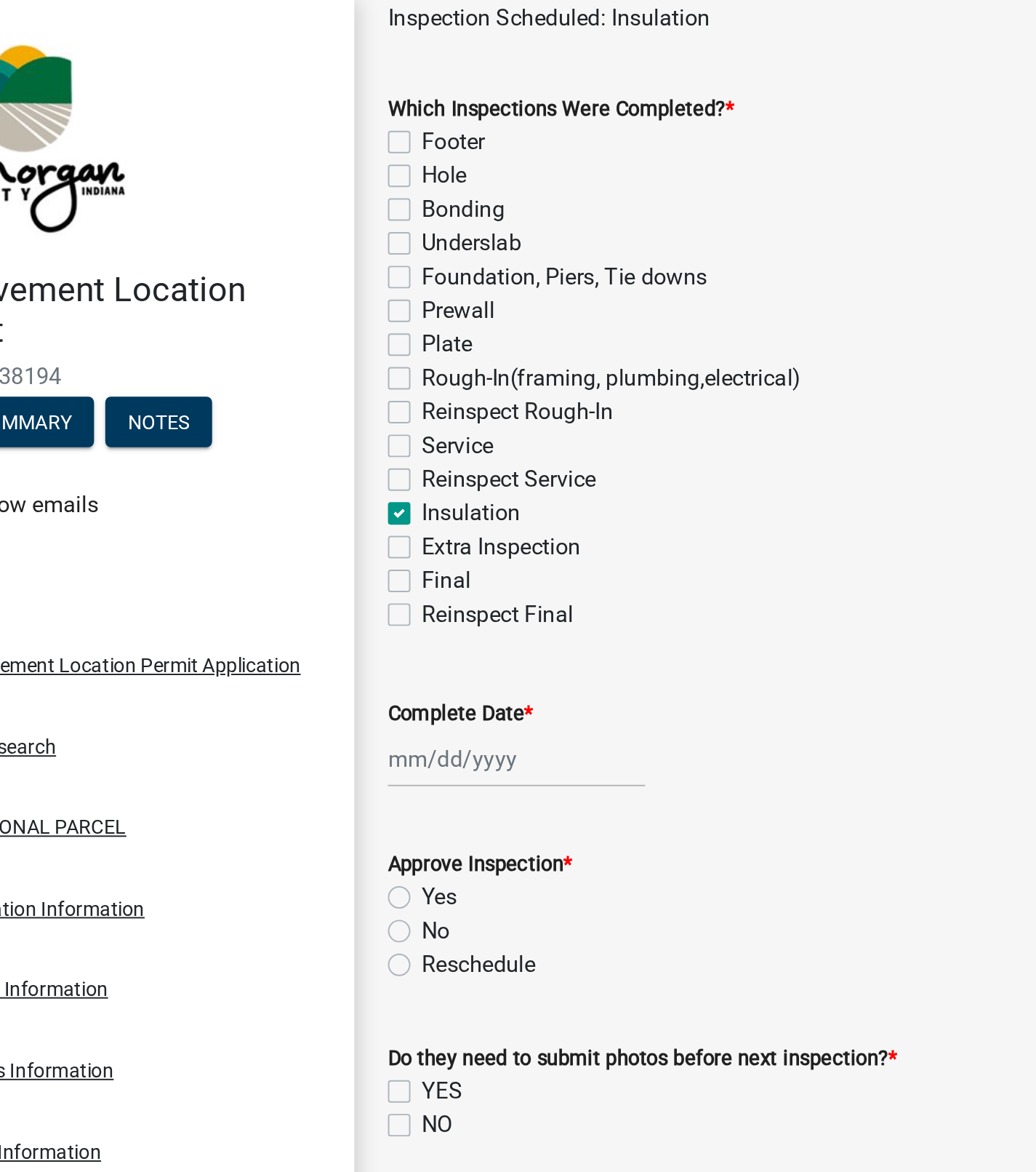
select select "8"
select select "2025"
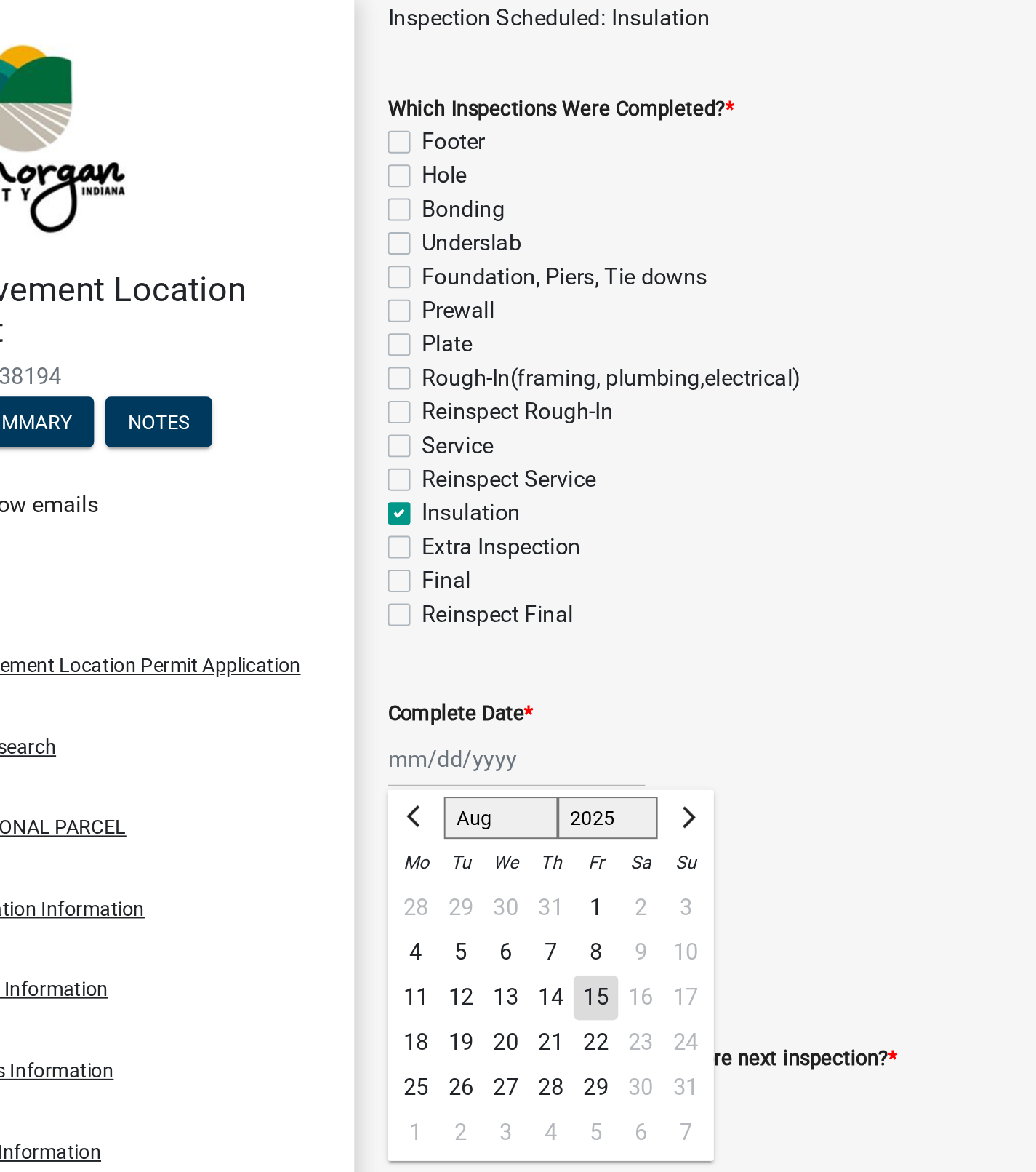
click at [388, 512] on div "15" at bounding box center [386, 516] width 23 height 23
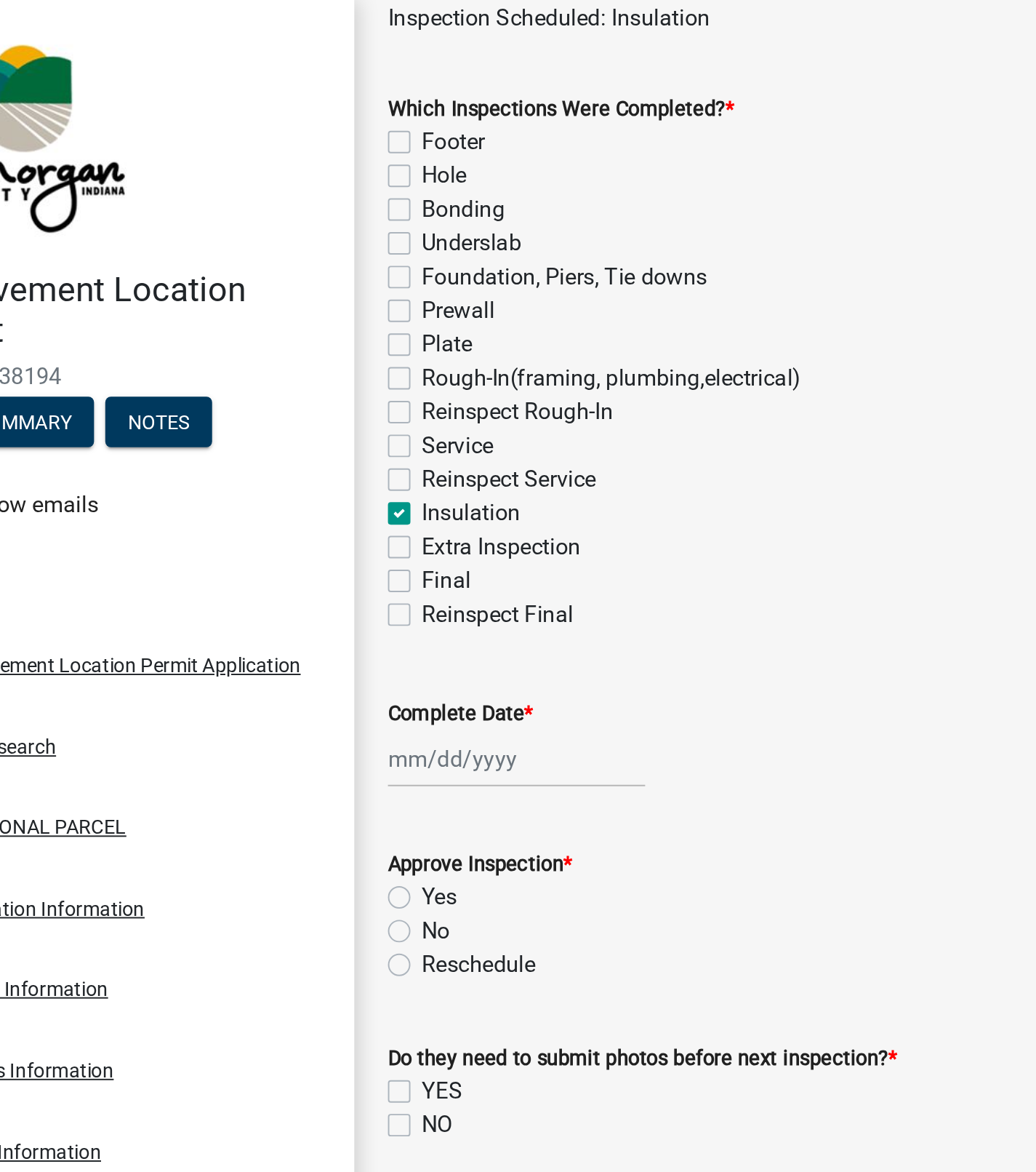
type input "[DATE]"
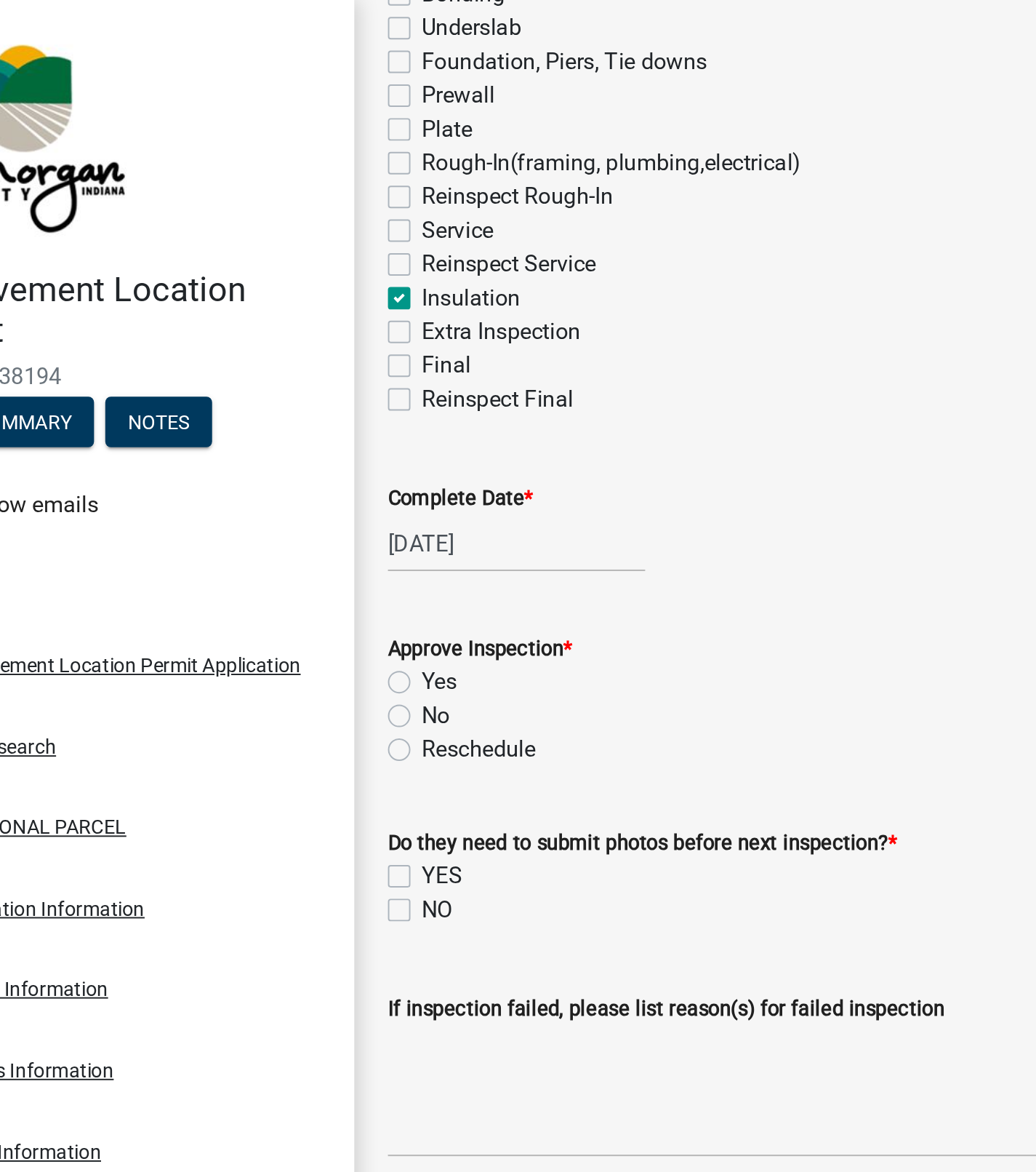
scroll to position [295, 0]
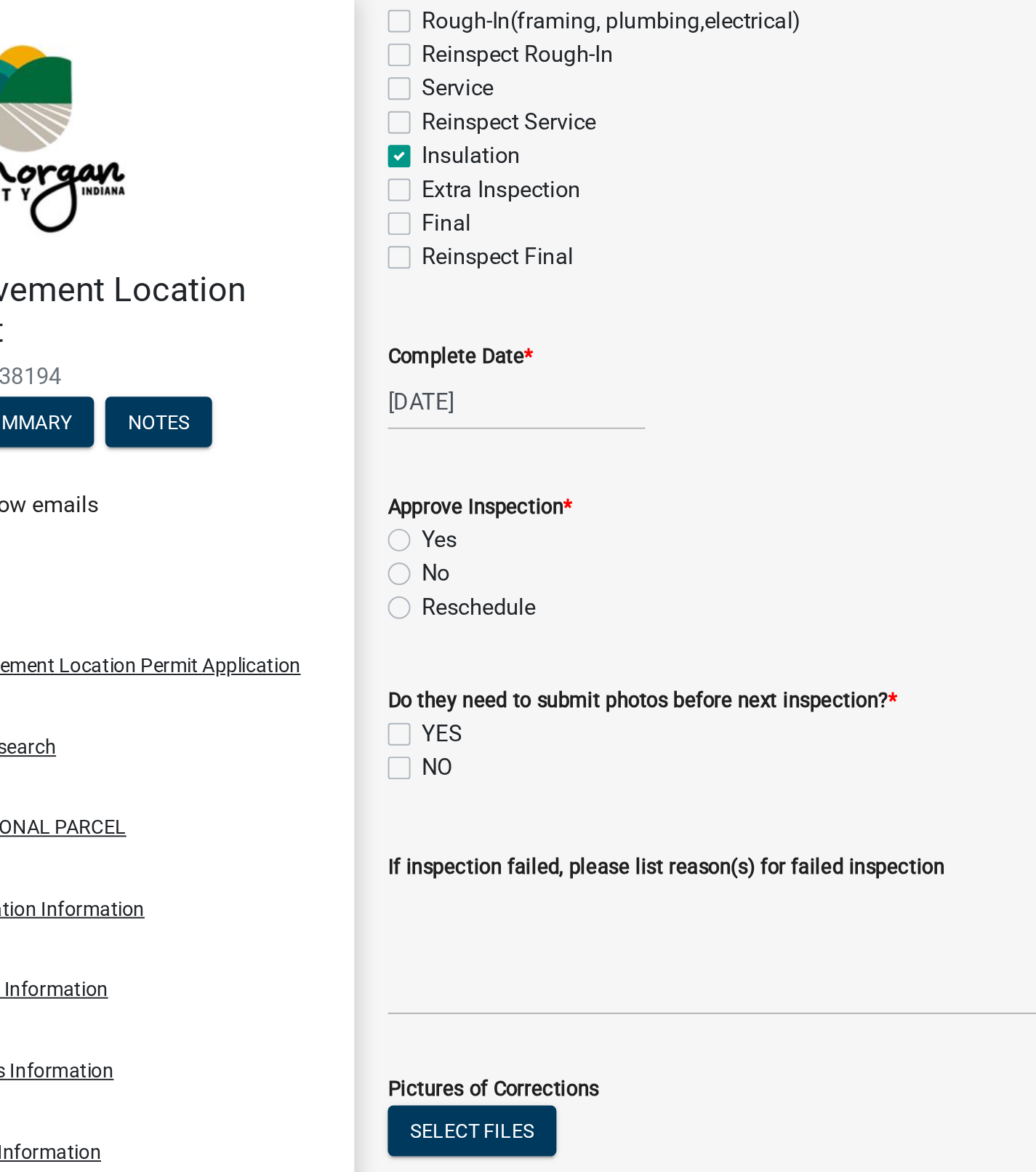
click at [297, 275] on label "Yes" at bounding box center [305, 280] width 18 height 17
click at [297, 275] on input "Yes" at bounding box center [301, 276] width 10 height 10
radio input "true"
click at [297, 397] on label "NO" at bounding box center [304, 397] width 16 height 17
click at [297, 397] on input "NO" at bounding box center [301, 393] width 10 height 10
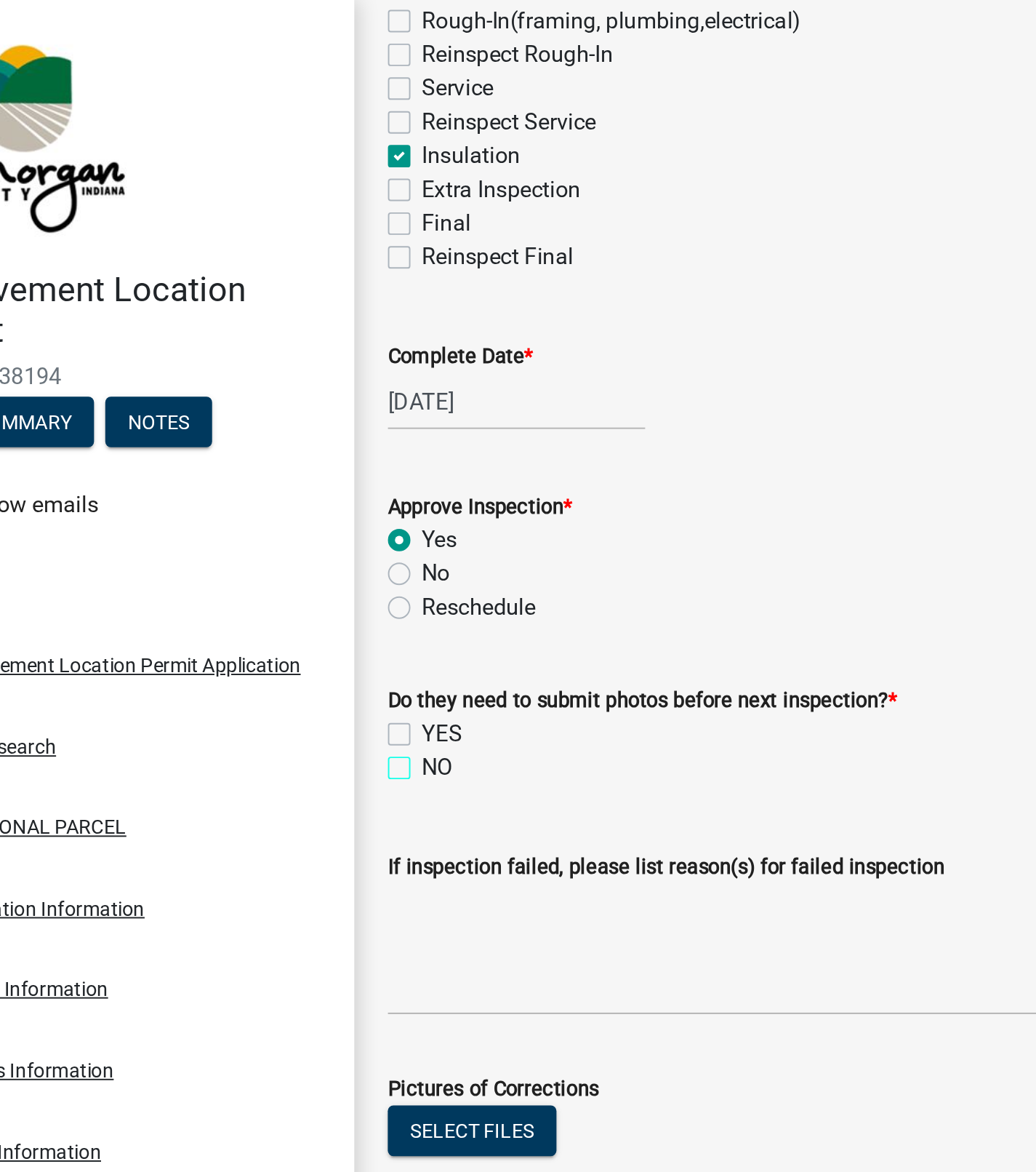
checkbox input "true"
checkbox input "false"
checkbox input "true"
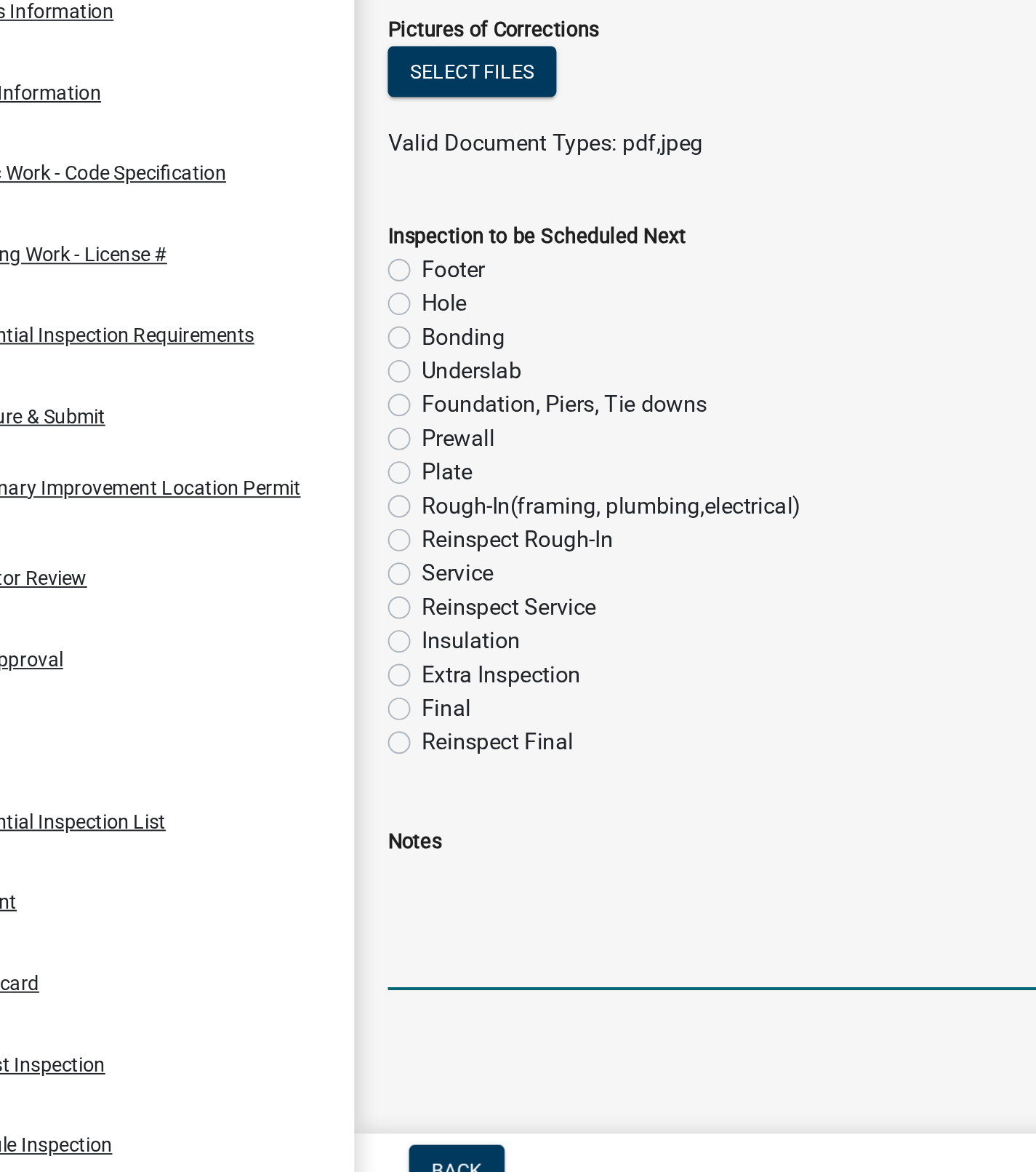
click at [301, 1004] on textarea "Notes" at bounding box center [649, 1026] width 739 height 69
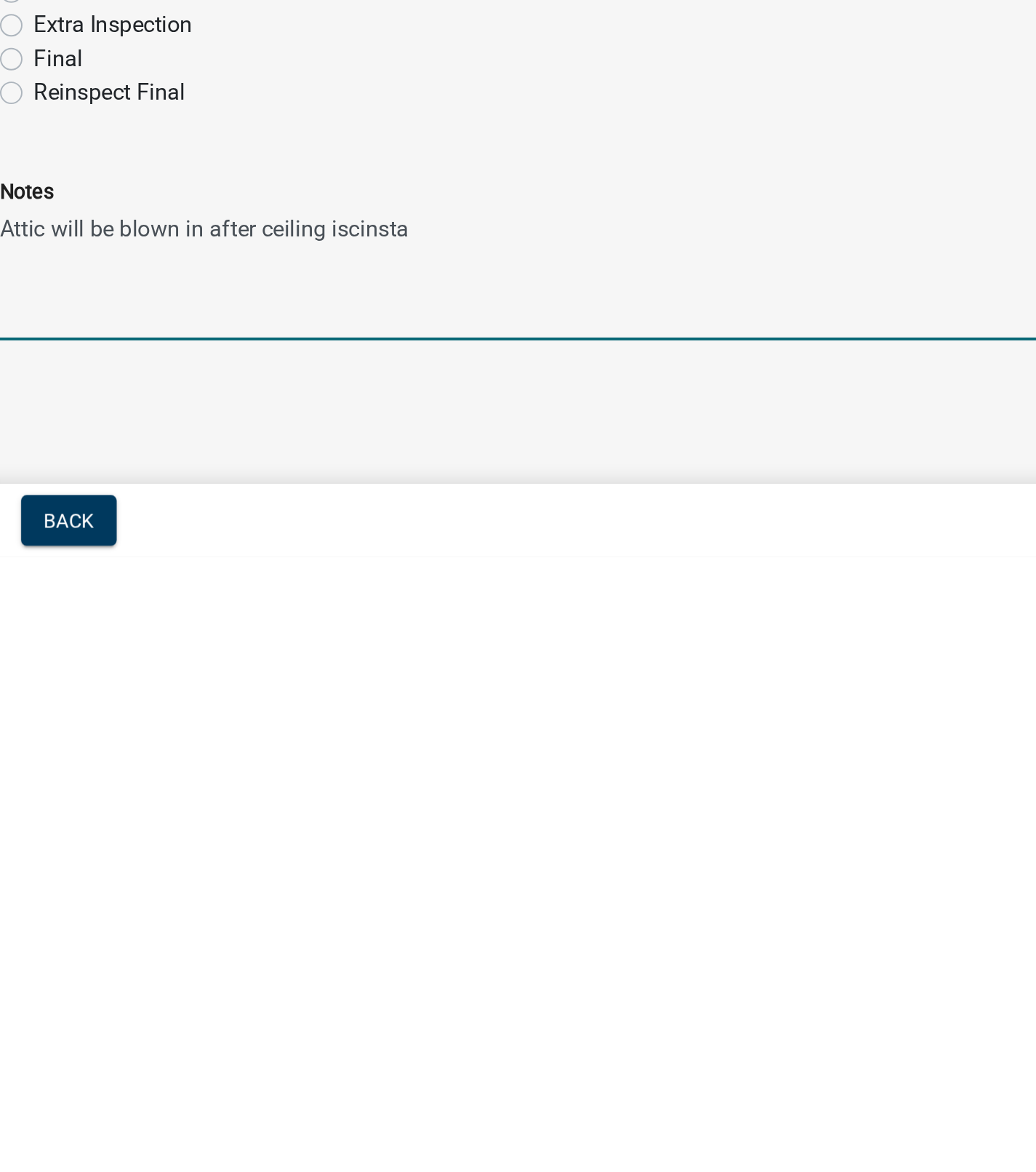
click at [527, 998] on textarea "Attic will be blown in after ceiling iscinsta" at bounding box center [649, 1026] width 739 height 69
type textarea "Attic will be blown in after ceiling is installed."
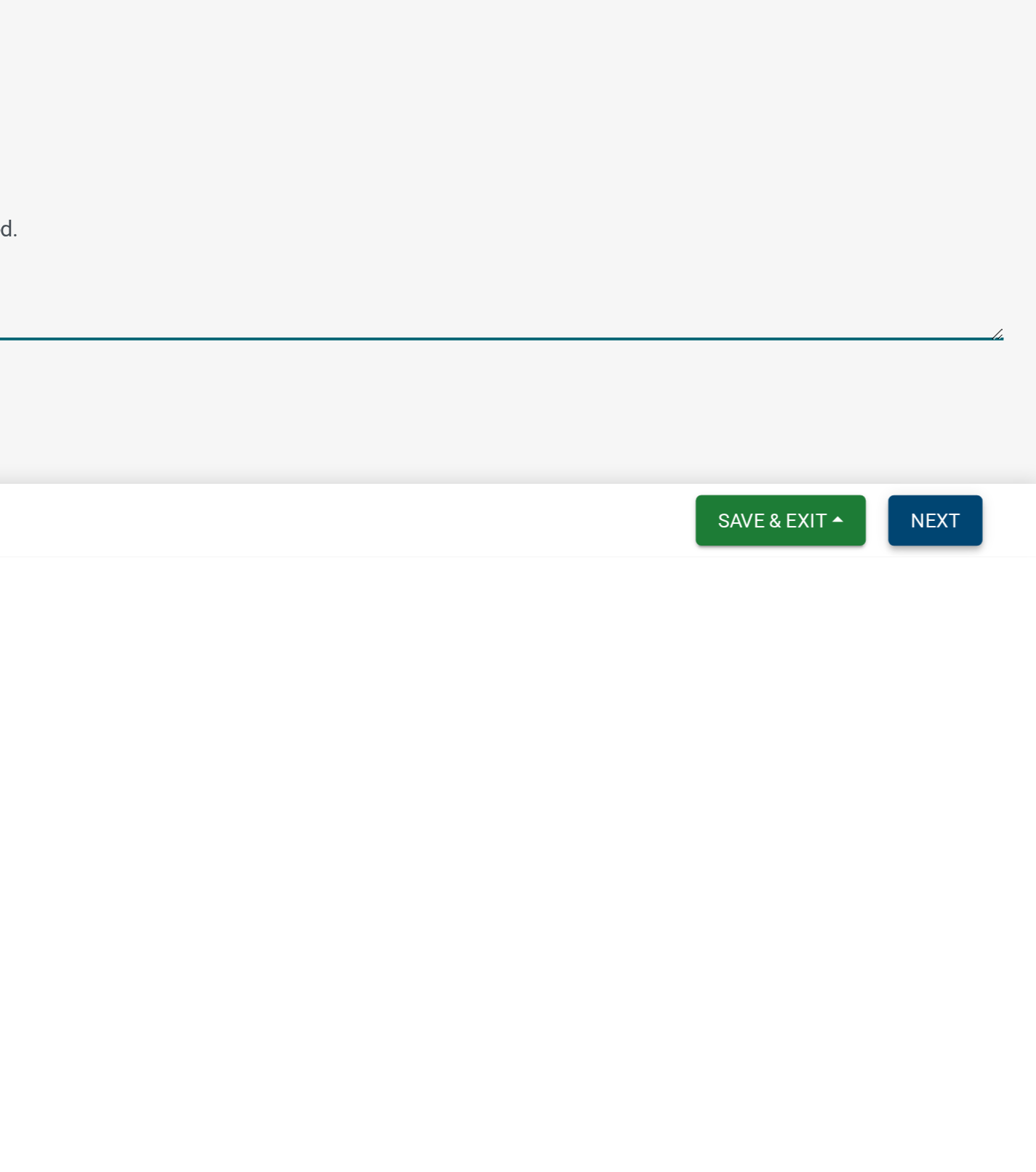
click at [983, 1152] on span "Next" at bounding box center [983, 1153] width 26 height 11
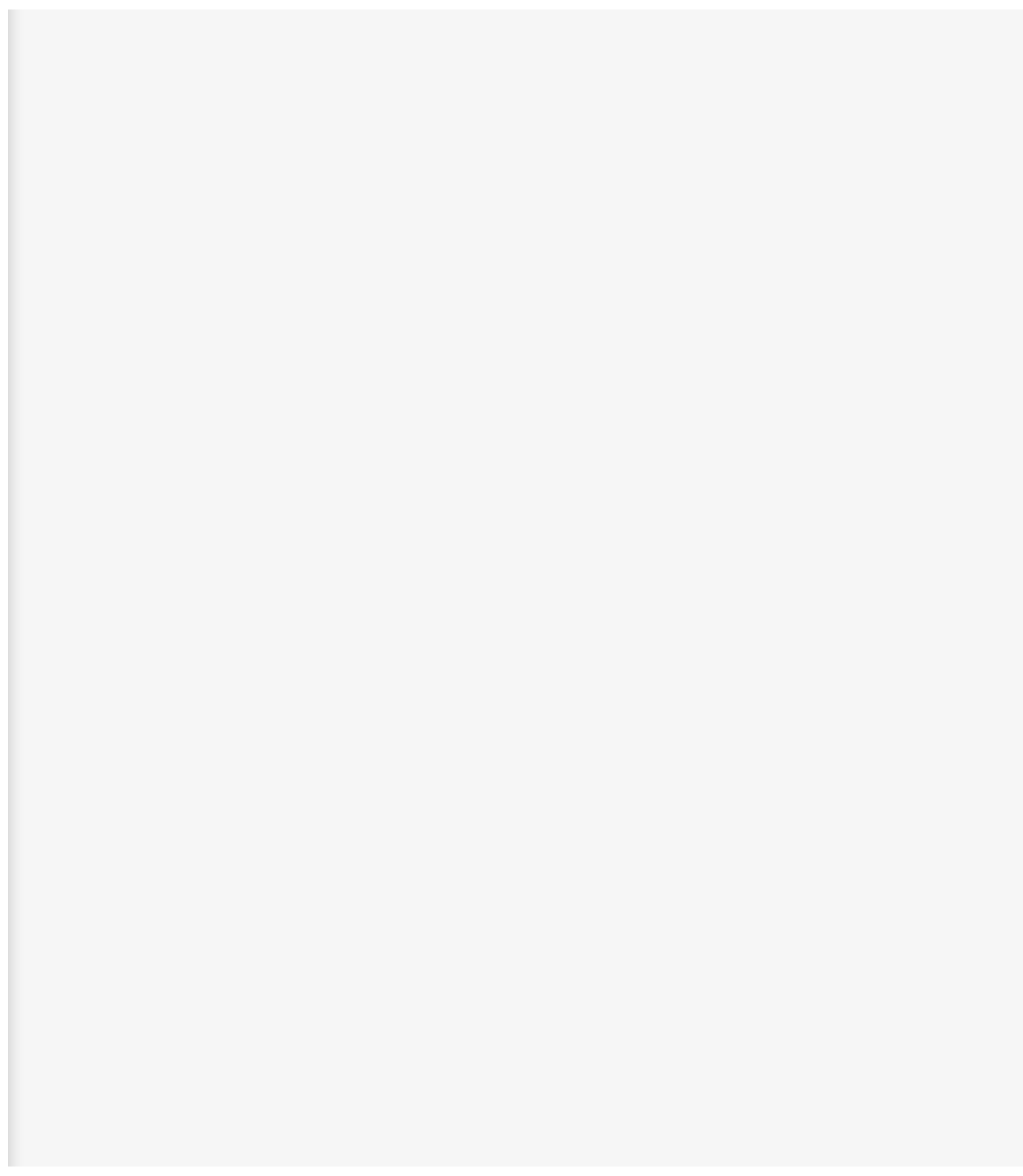
scroll to position [0, 0]
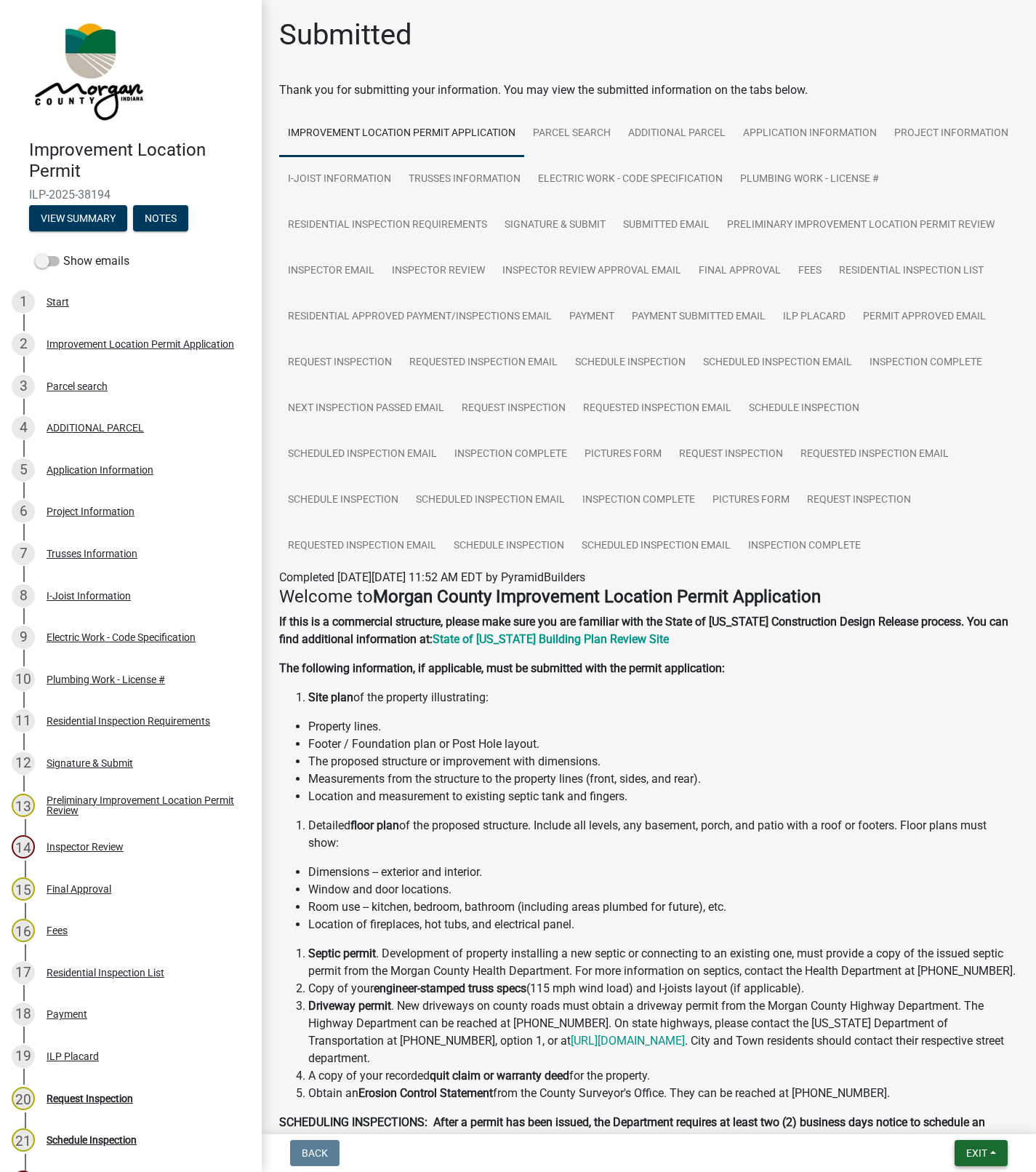
click at [984, 1150] on span "Exit" at bounding box center [977, 1153] width 21 height 11
click at [917, 1115] on button "Save & Exit" at bounding box center [949, 1116] width 116 height 35
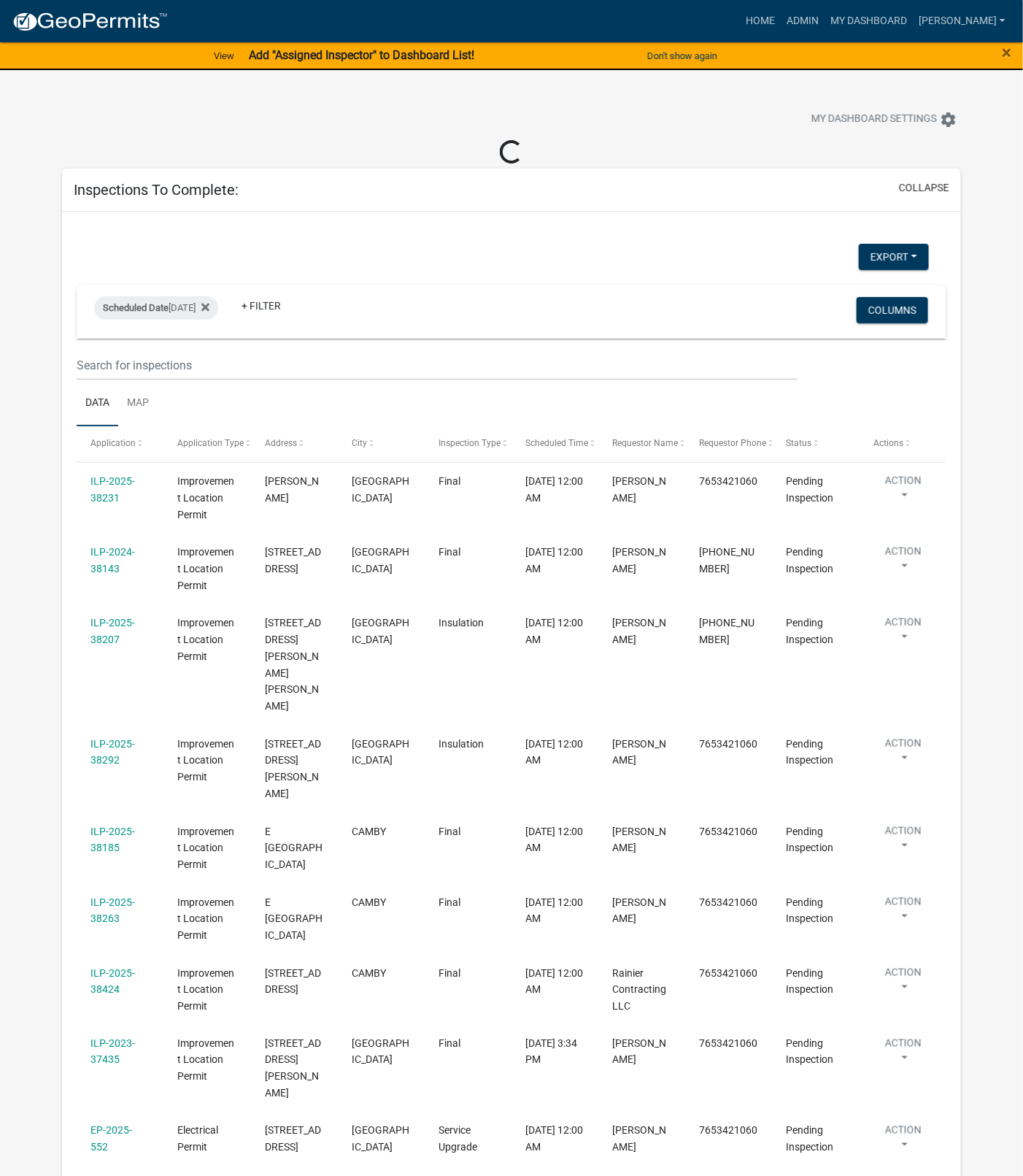
select select "1: 25"
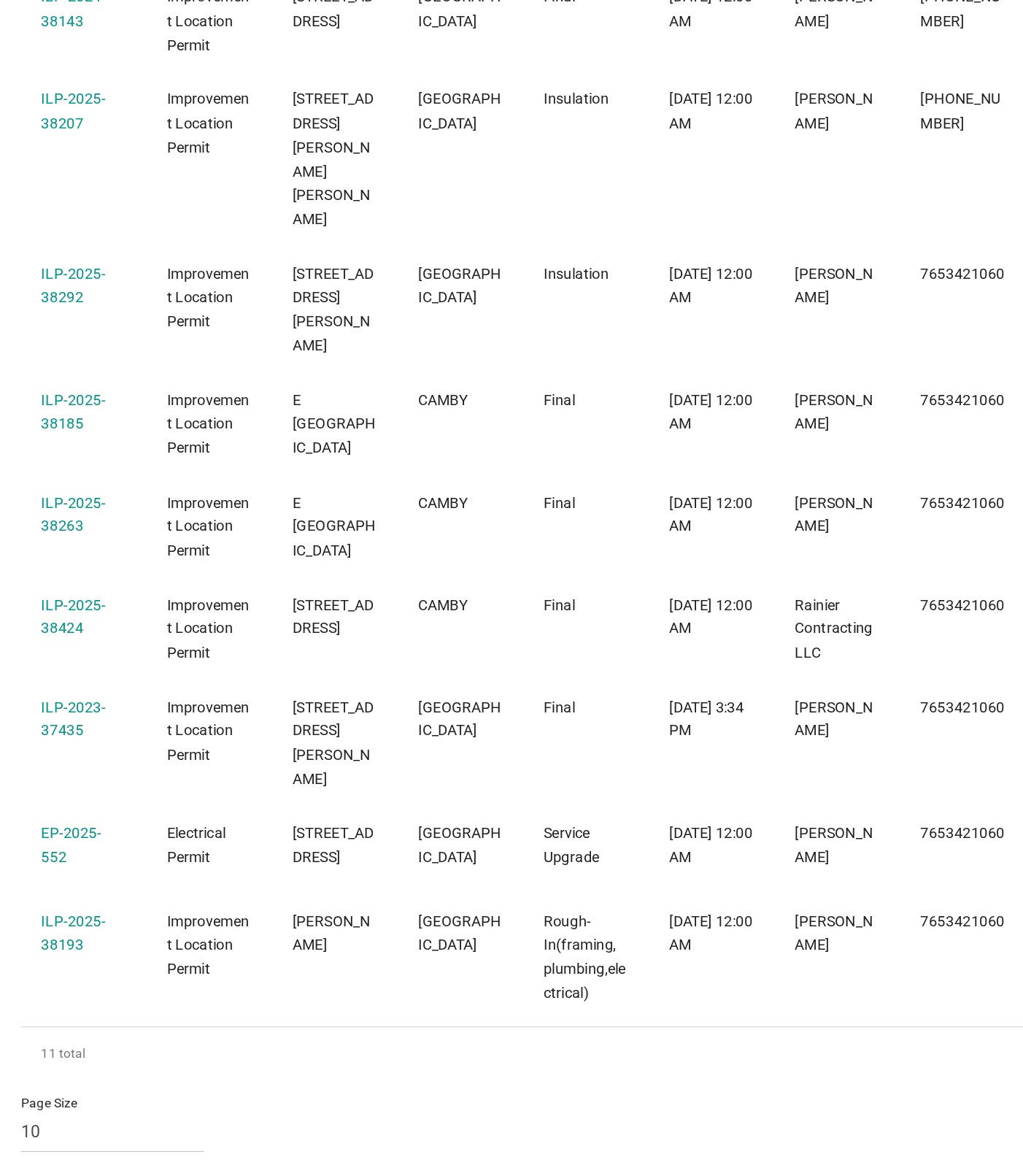
scroll to position [173, 0]
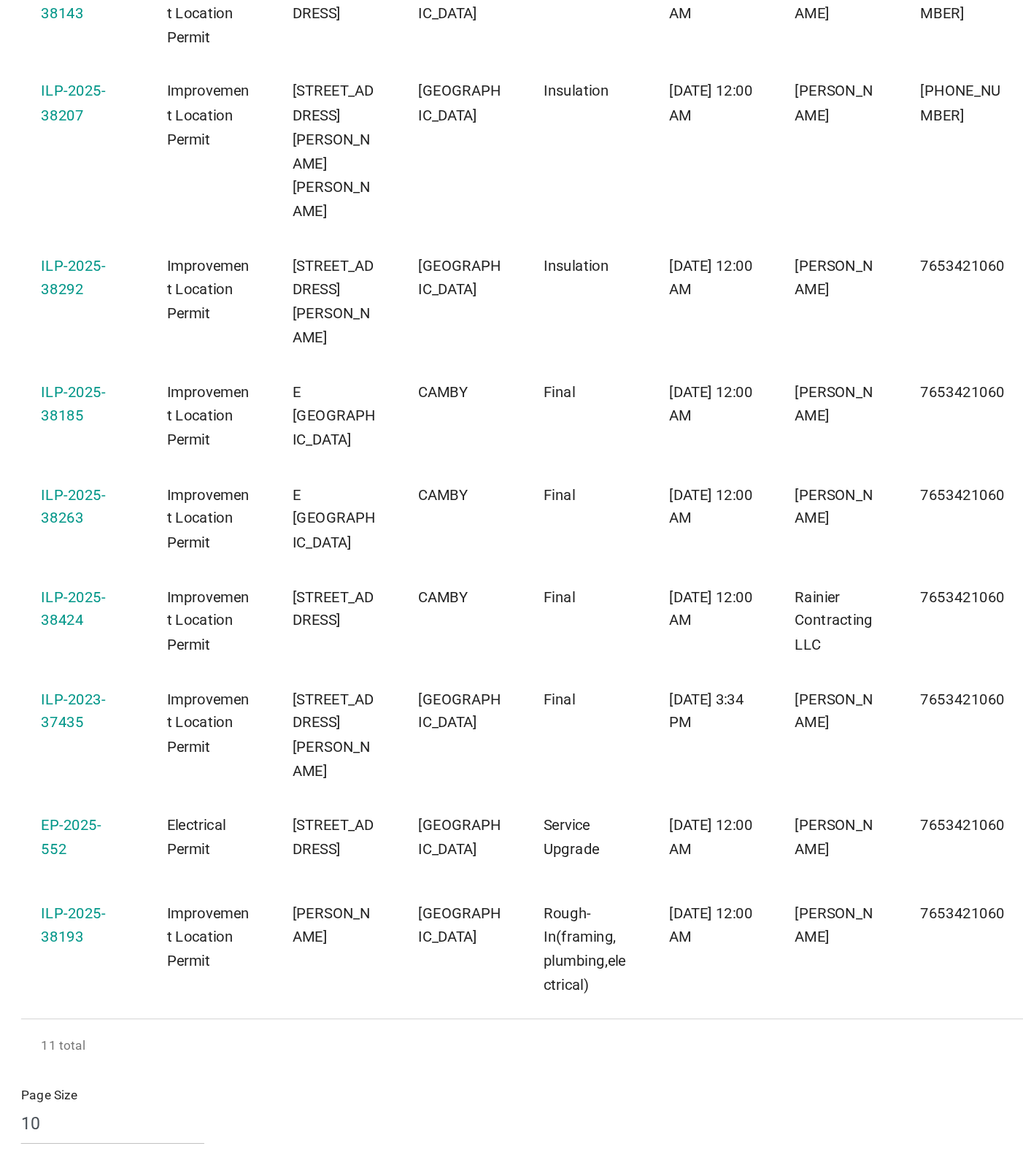
click at [112, 987] on link "ILP-2025-38193" at bounding box center [113, 1002] width 44 height 29
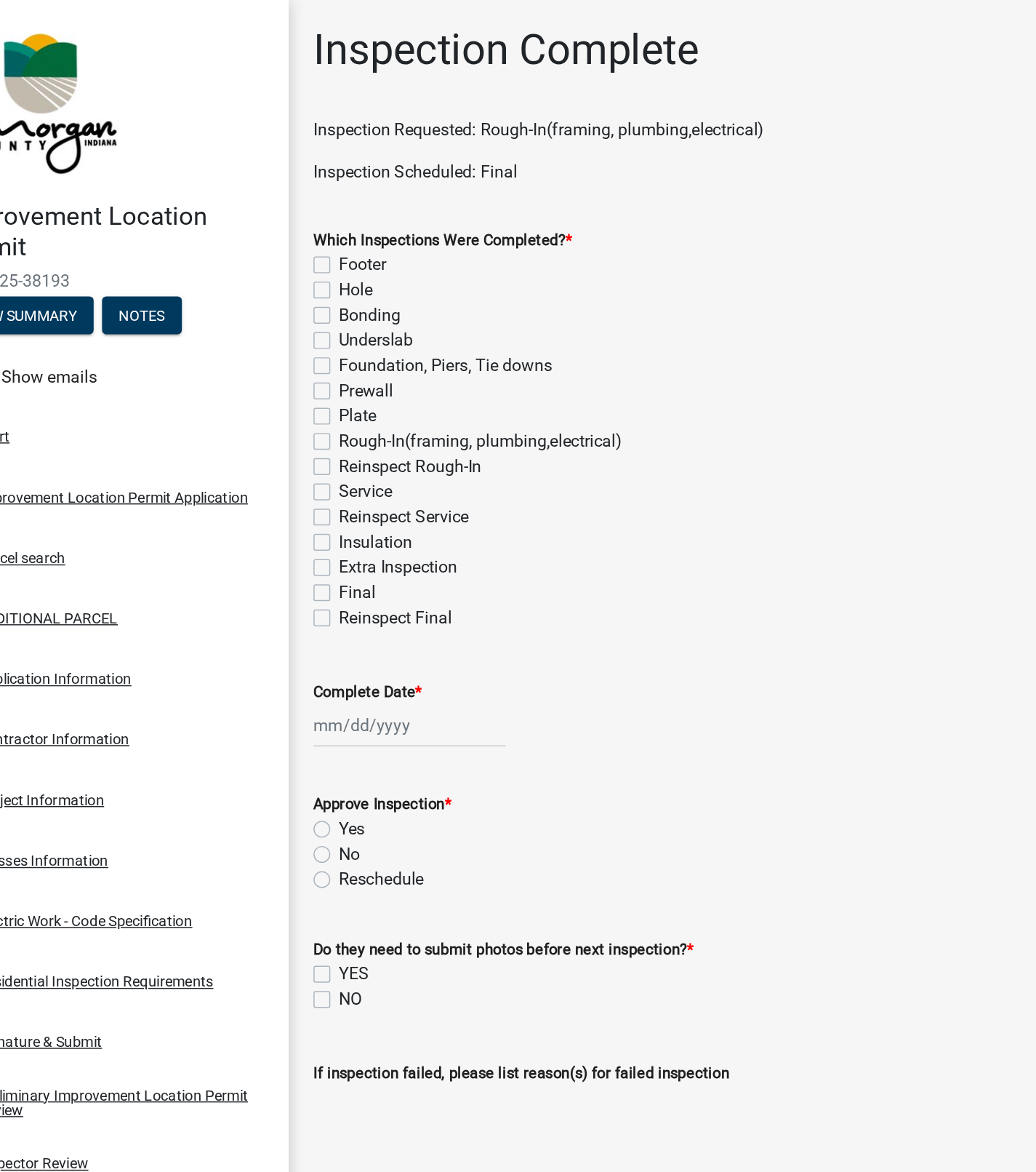
click at [297, 306] on label "Rough-In(framing, plumbing,electrical)" at bounding box center [395, 305] width 197 height 17
click at [297, 306] on input "Rough-In(framing, plumbing,electrical)" at bounding box center [301, 302] width 10 height 10
checkbox input "true"
checkbox input "false"
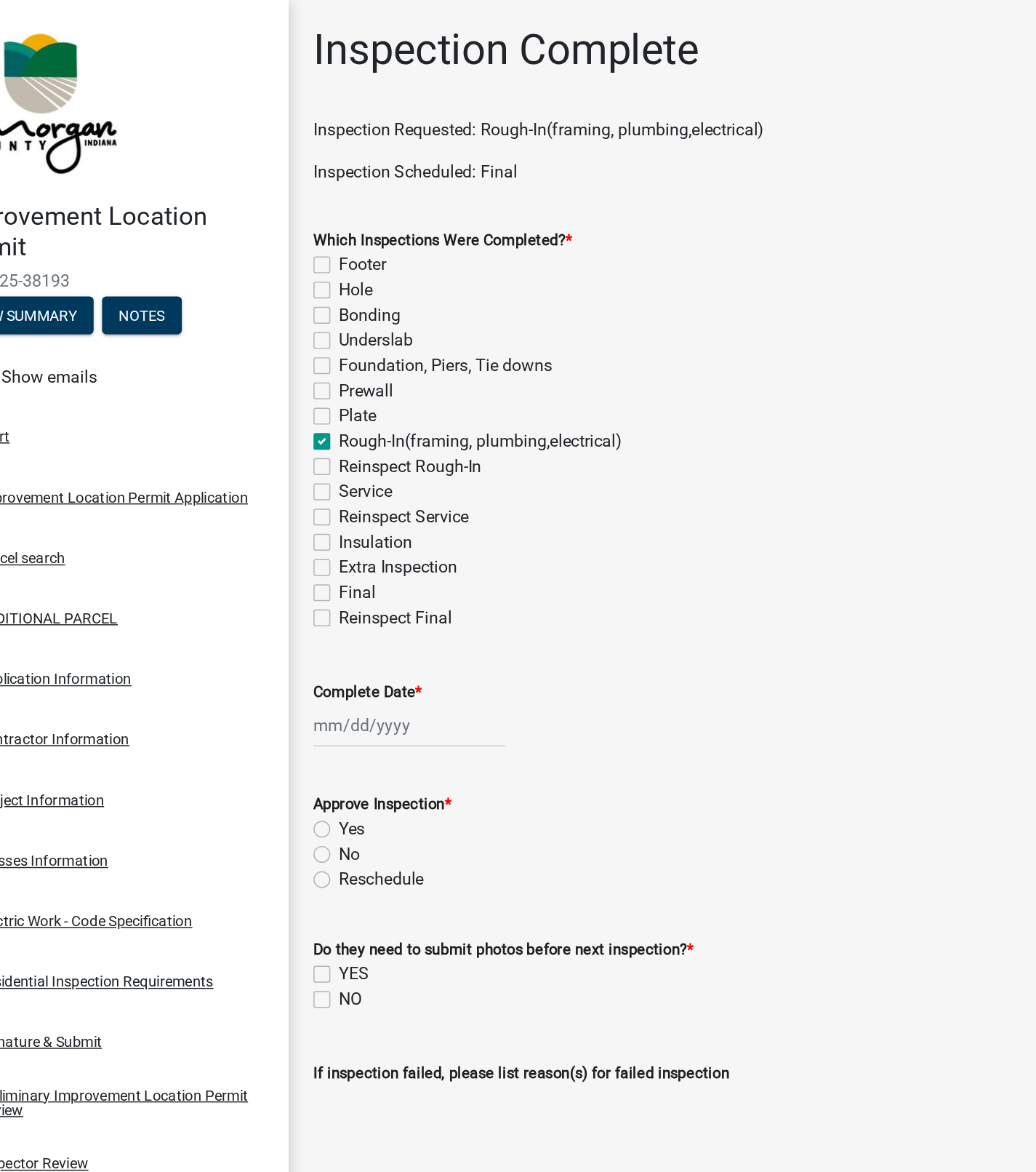
checkbox input "false"
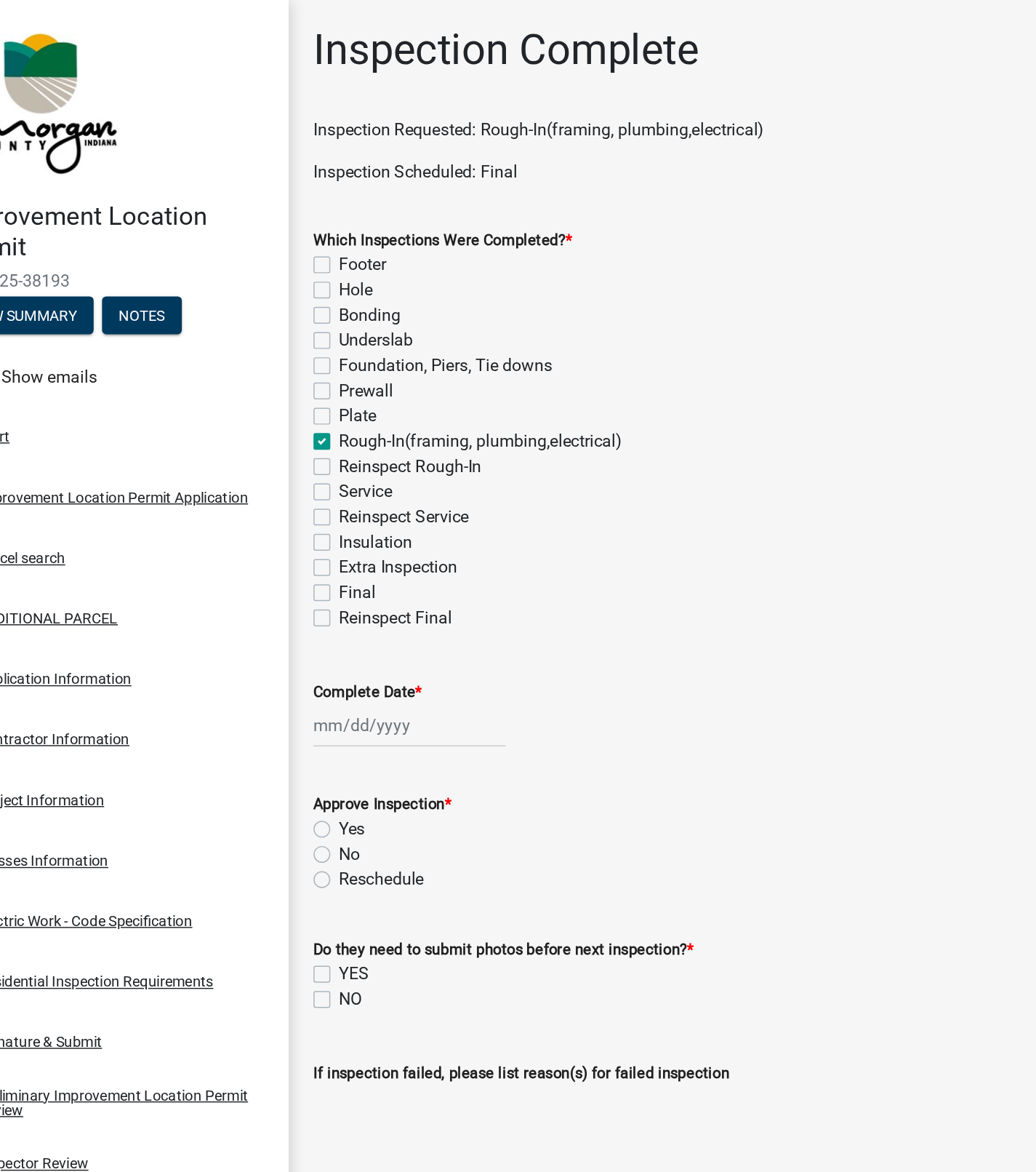
checkbox input "true"
checkbox input "false"
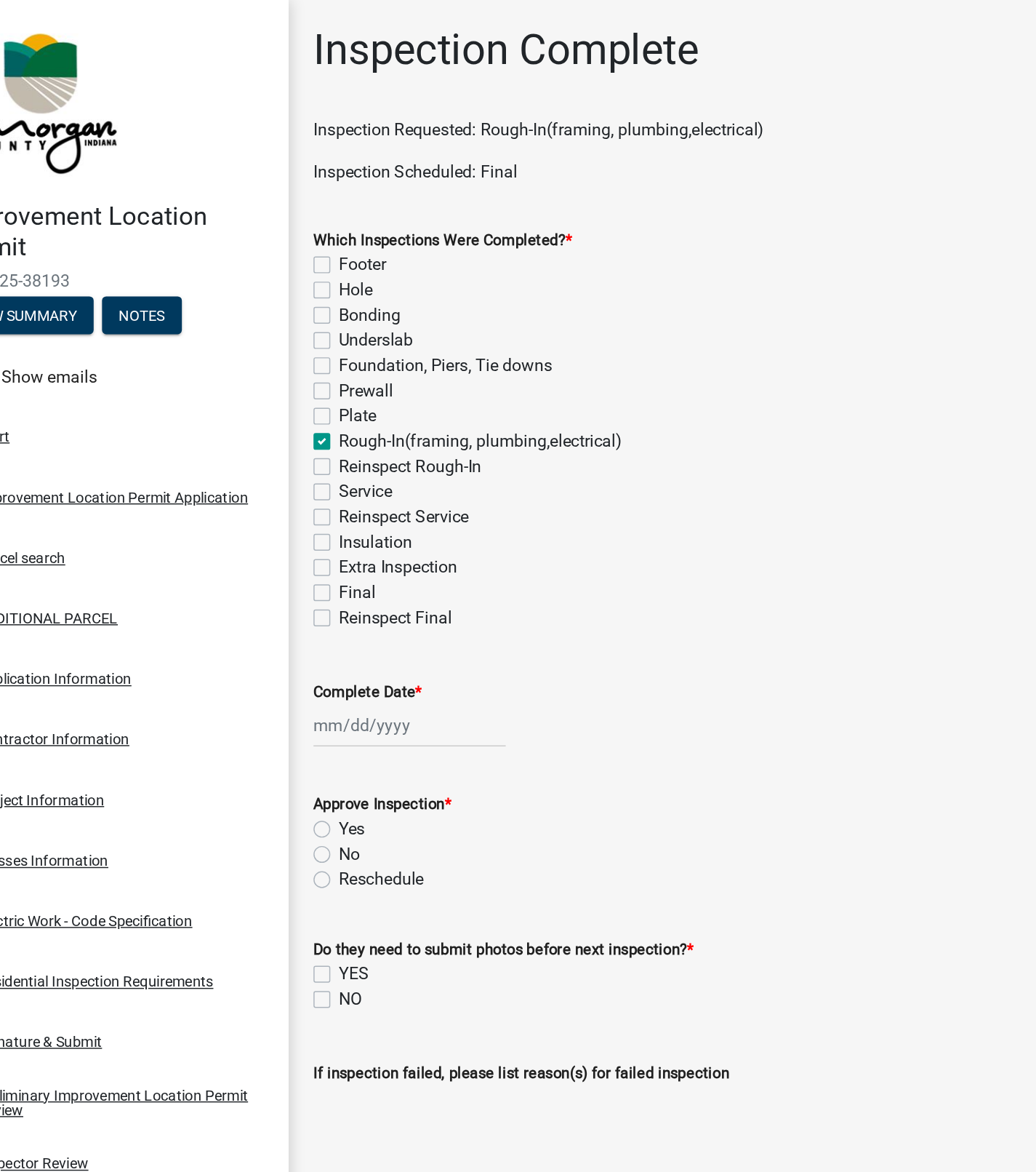
checkbox input "false"
click at [297, 502] on div at bounding box center [345, 502] width 133 height 30
select select "8"
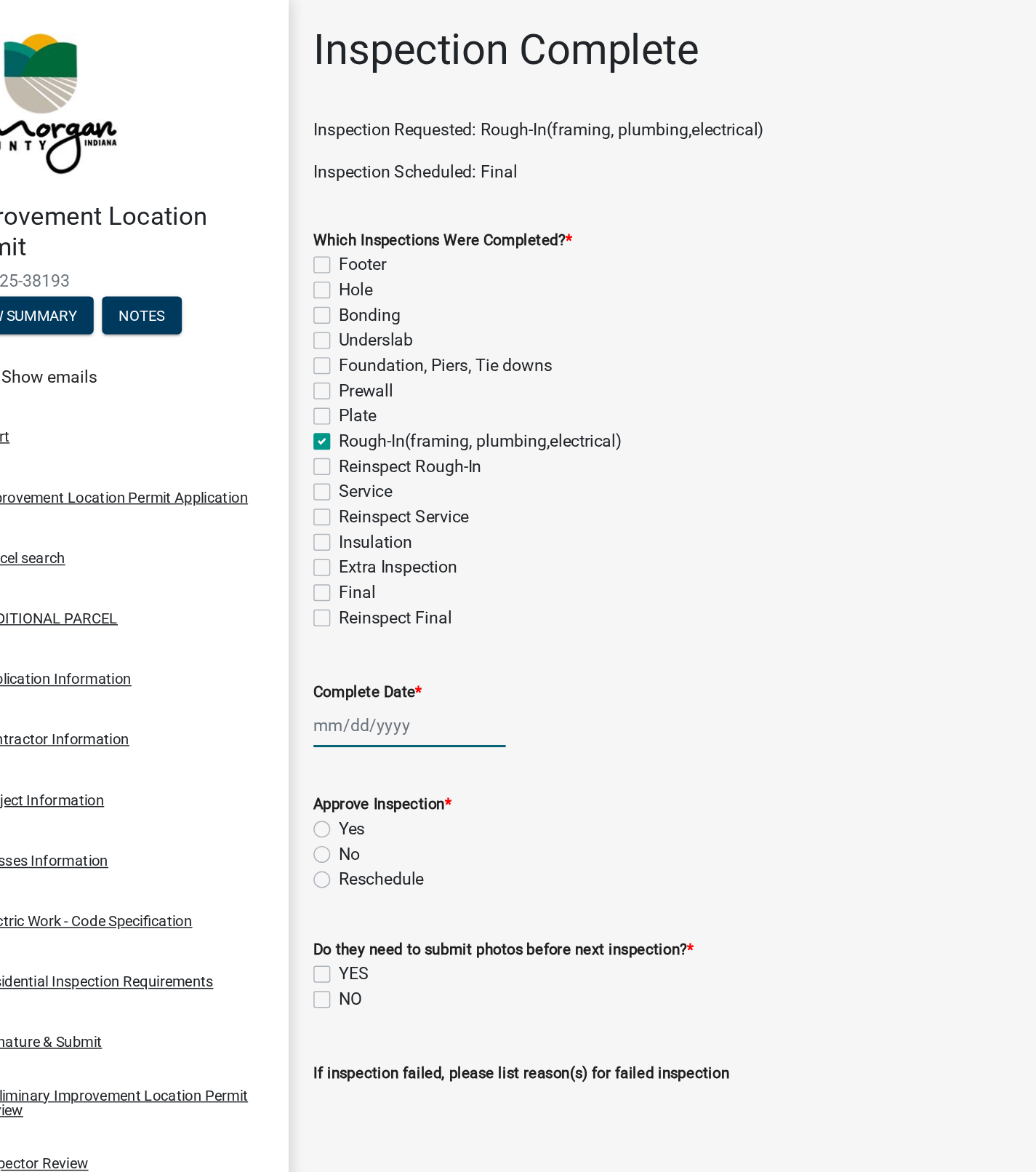
select select "2025"
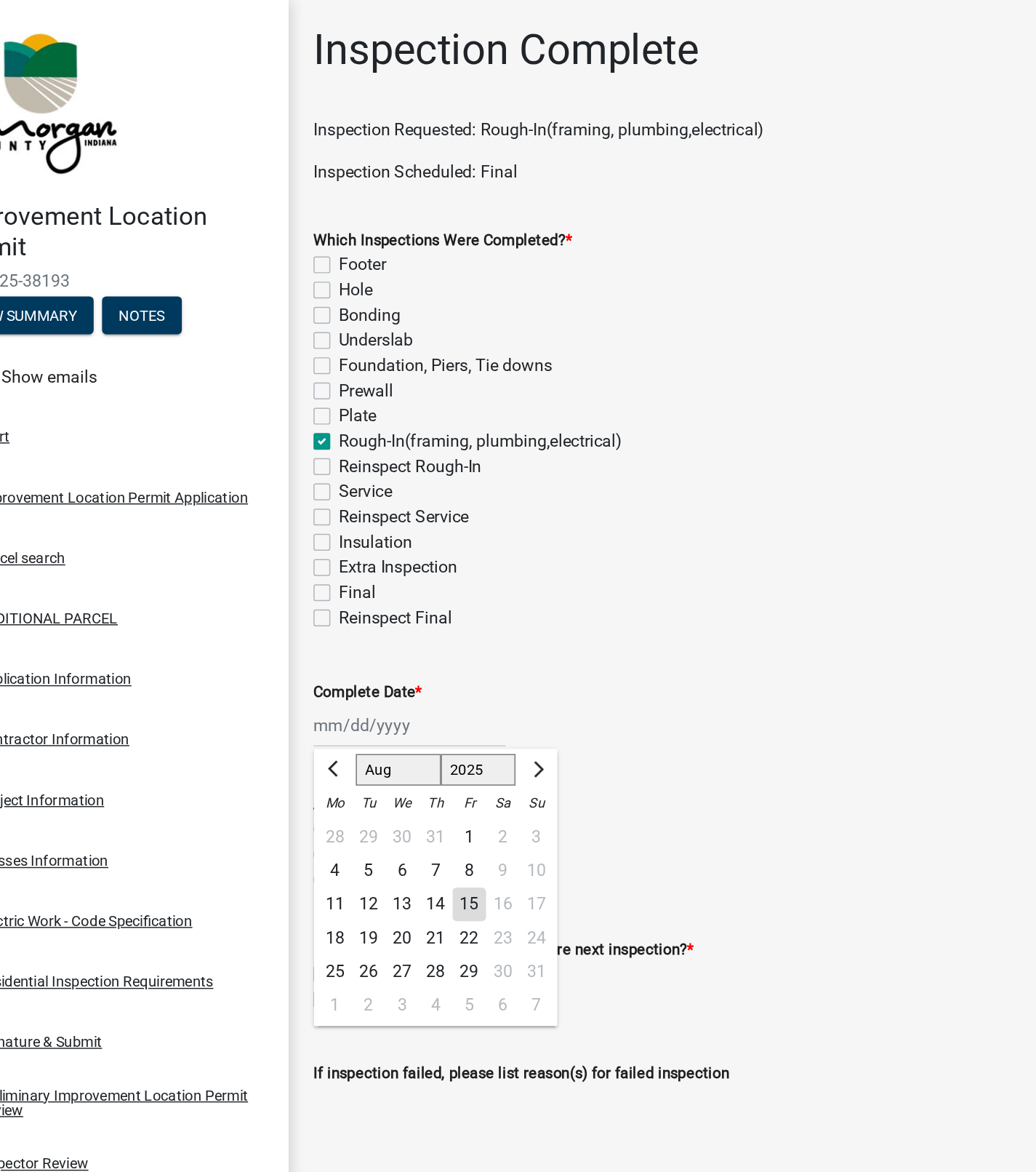
click at [383, 628] on div "15" at bounding box center [386, 626] width 23 height 23
type input "[DATE]"
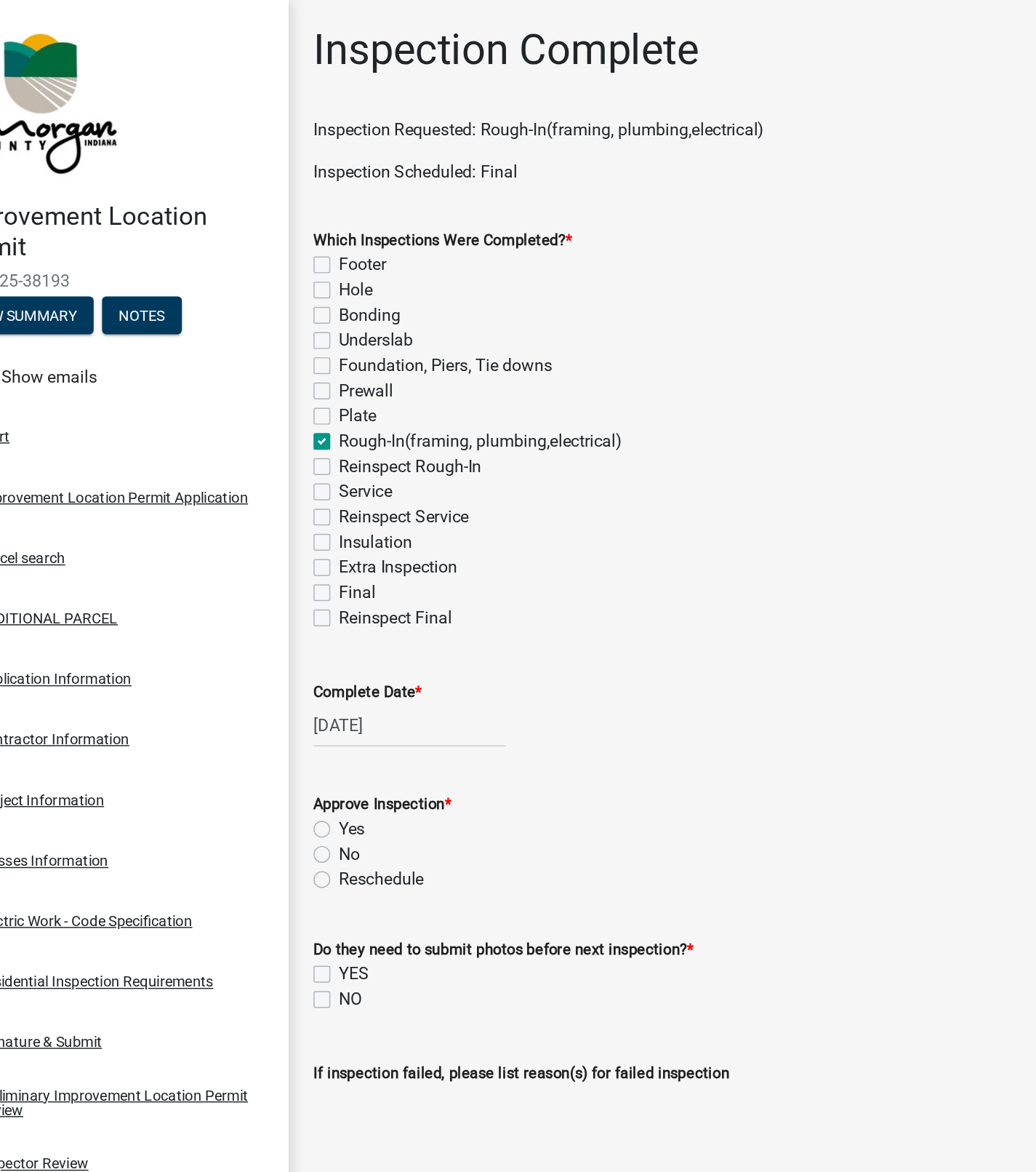
click at [297, 571] on label "Yes" at bounding box center [305, 574] width 18 height 17
click at [297, 571] on input "Yes" at bounding box center [301, 570] width 10 height 10
radio input "true"
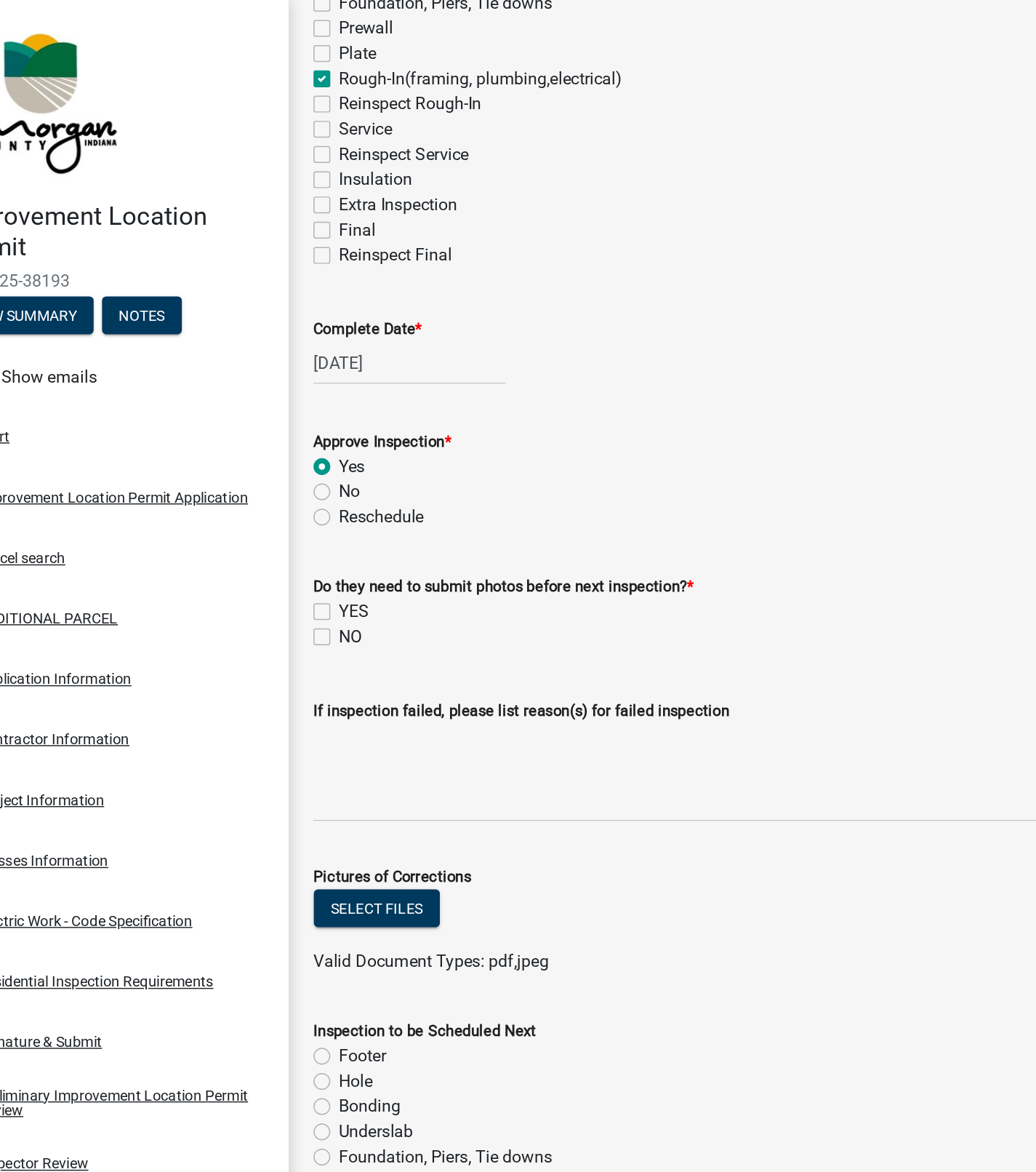
scroll to position [295, 0]
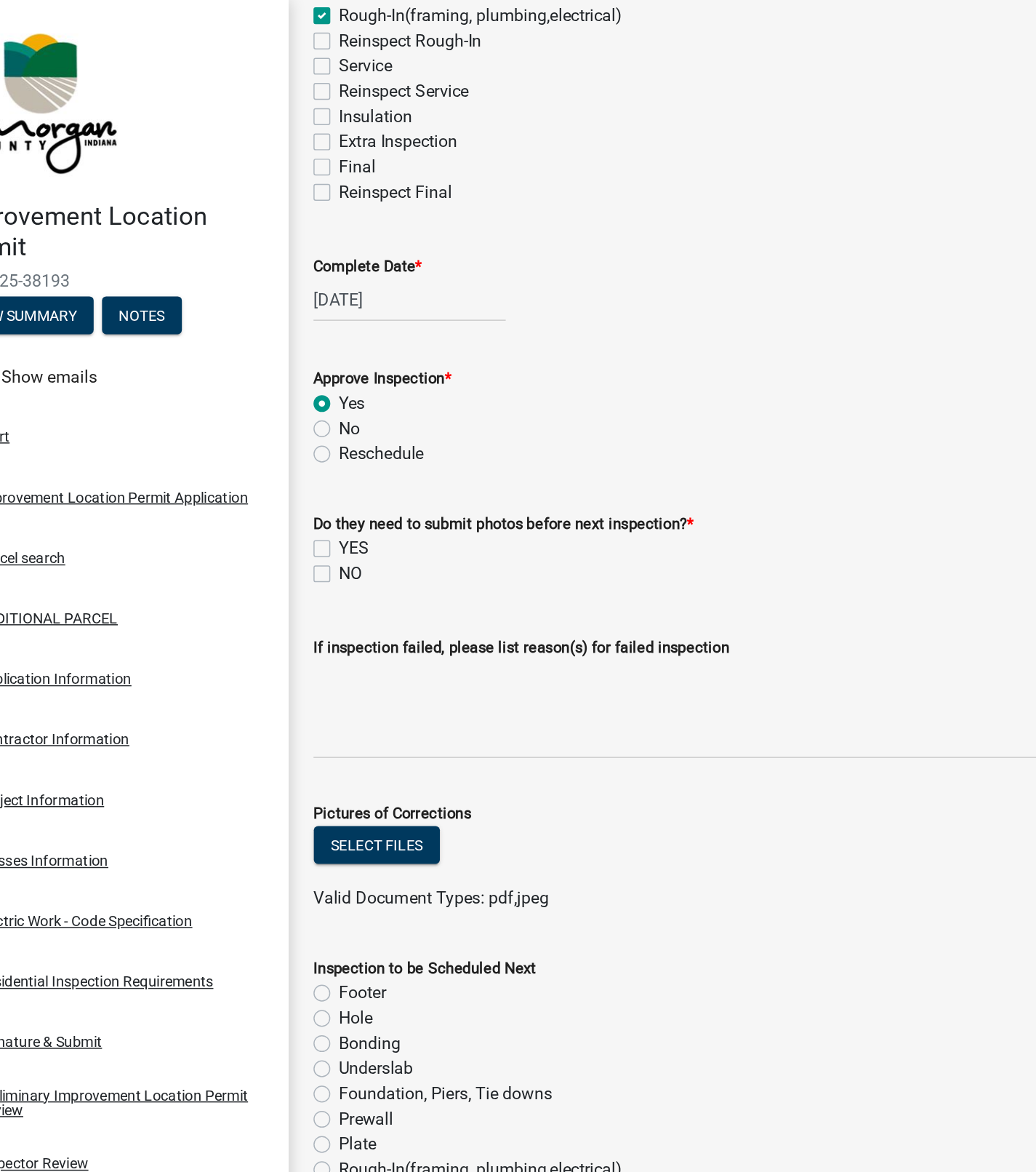
click at [297, 381] on label "YES" at bounding box center [307, 380] width 21 height 17
click at [297, 381] on input "YES" at bounding box center [301, 376] width 10 height 10
checkbox input "true"
checkbox input "false"
click at [297, 380] on label "YES" at bounding box center [307, 380] width 21 height 17
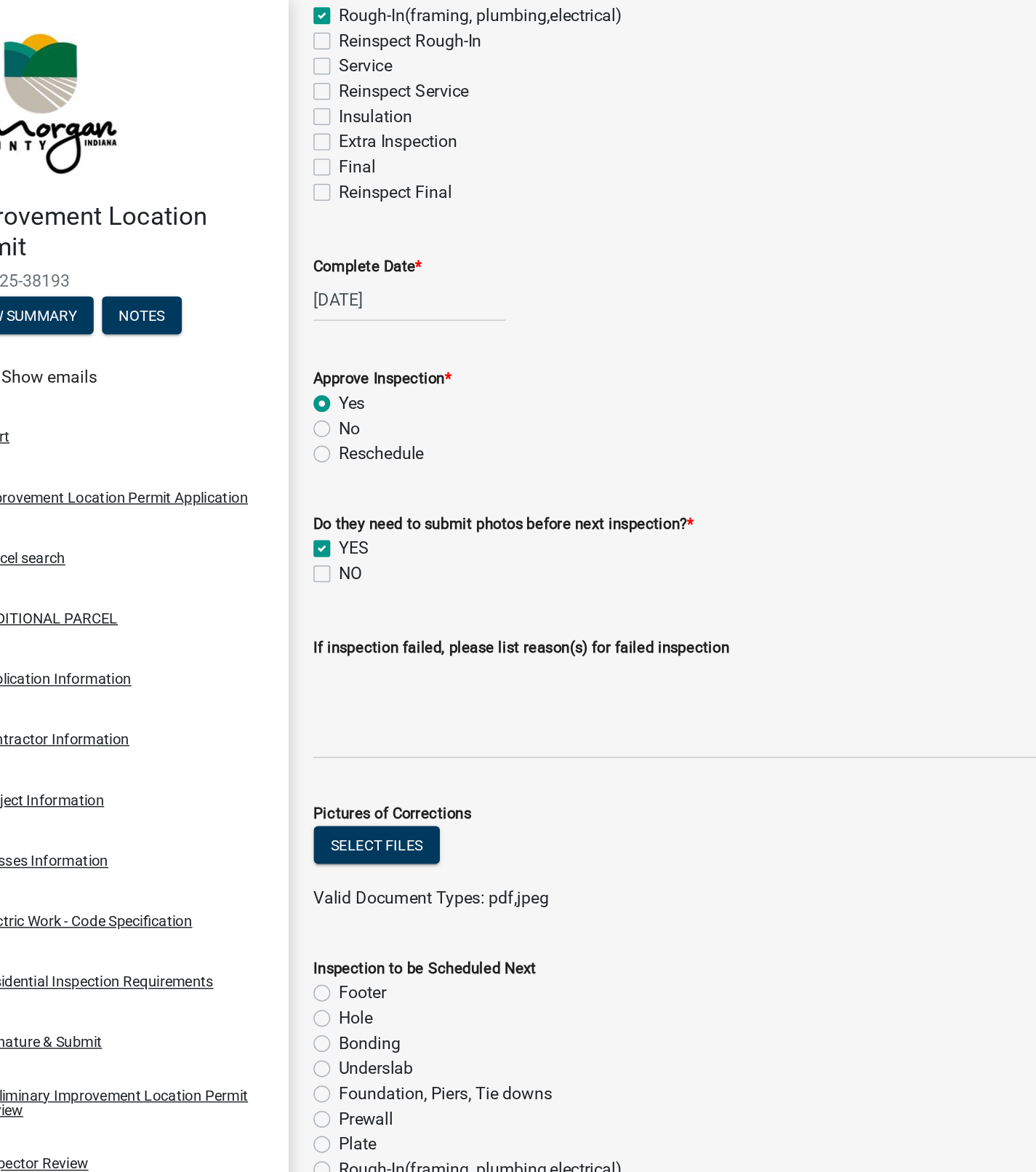
click at [297, 380] on input "YES" at bounding box center [301, 376] width 10 height 10
checkbox input "false"
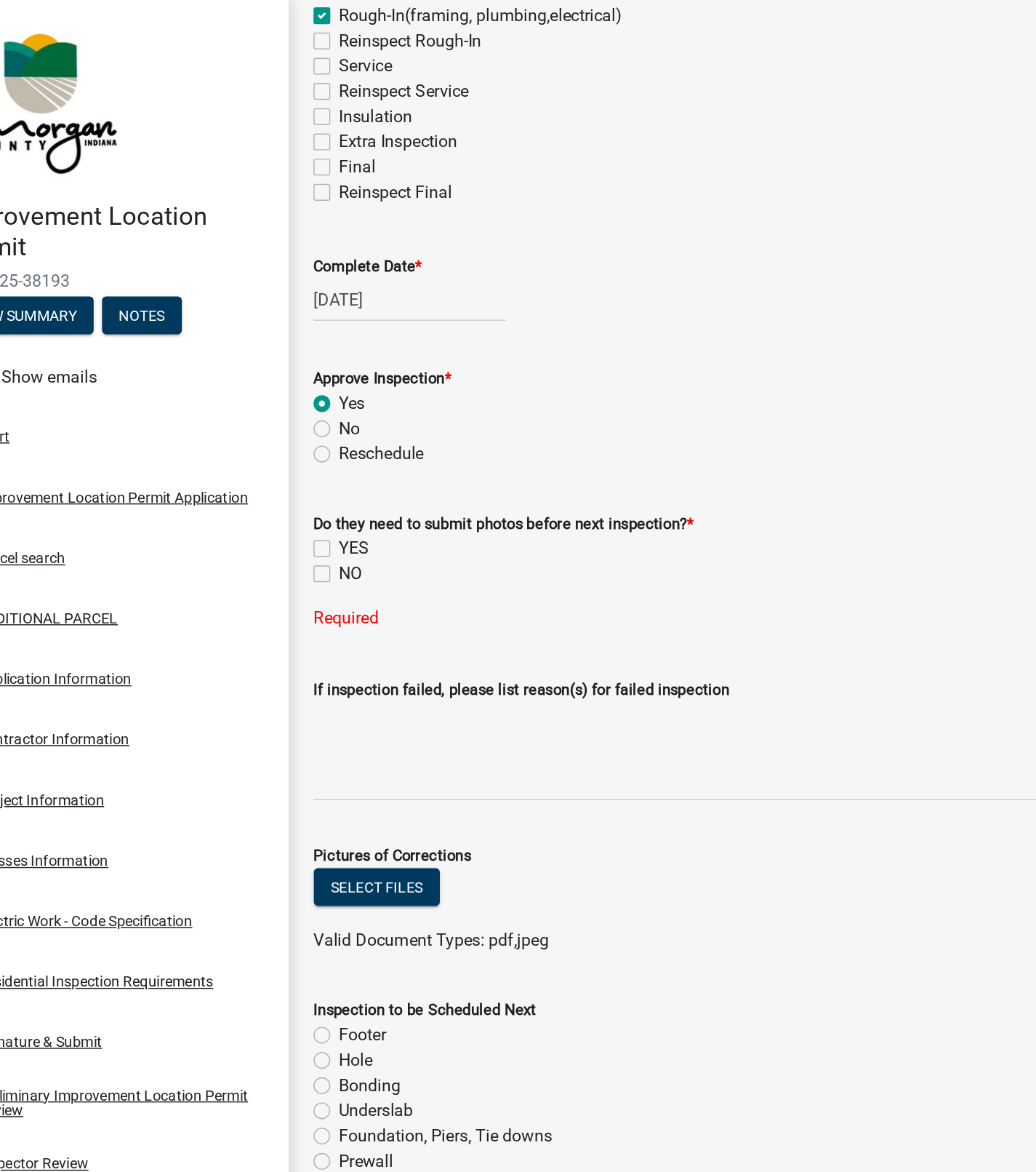
click at [297, 397] on label "NO" at bounding box center [304, 397] width 16 height 17
click at [297, 397] on input "NO" at bounding box center [301, 393] width 10 height 10
checkbox input "true"
checkbox input "false"
checkbox input "true"
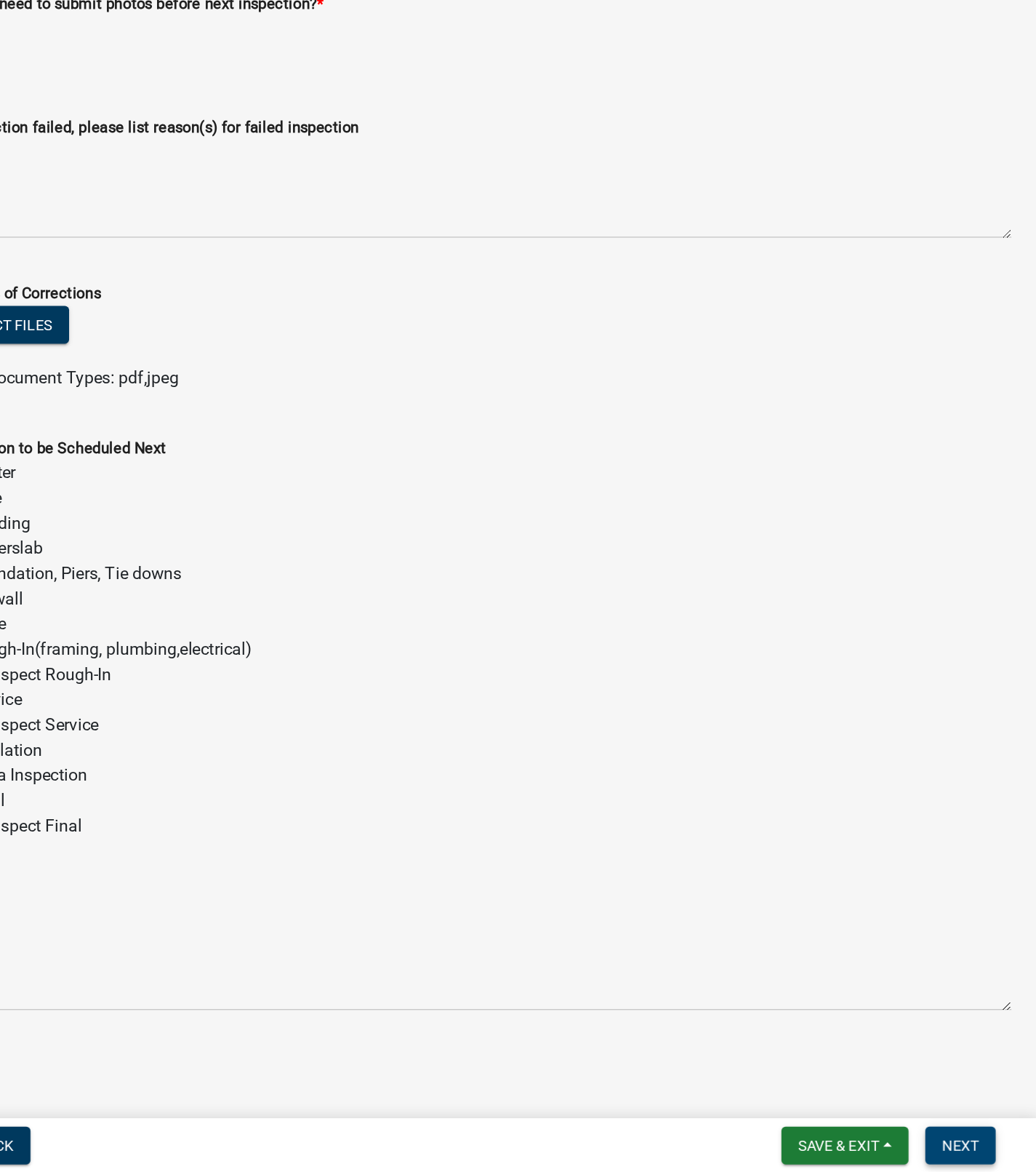
click at [984, 1152] on span "Next" at bounding box center [983, 1153] width 26 height 11
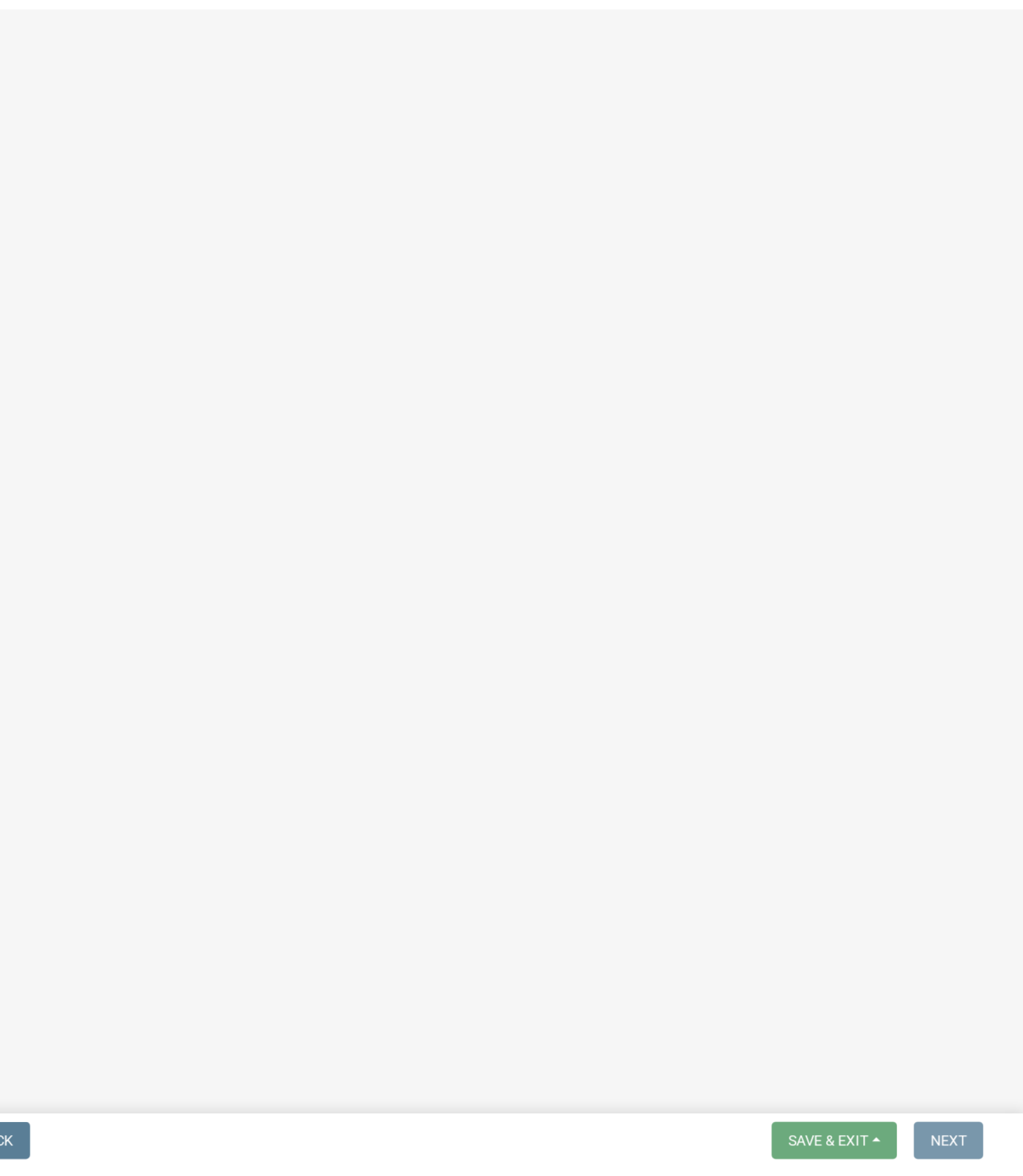
scroll to position [0, 0]
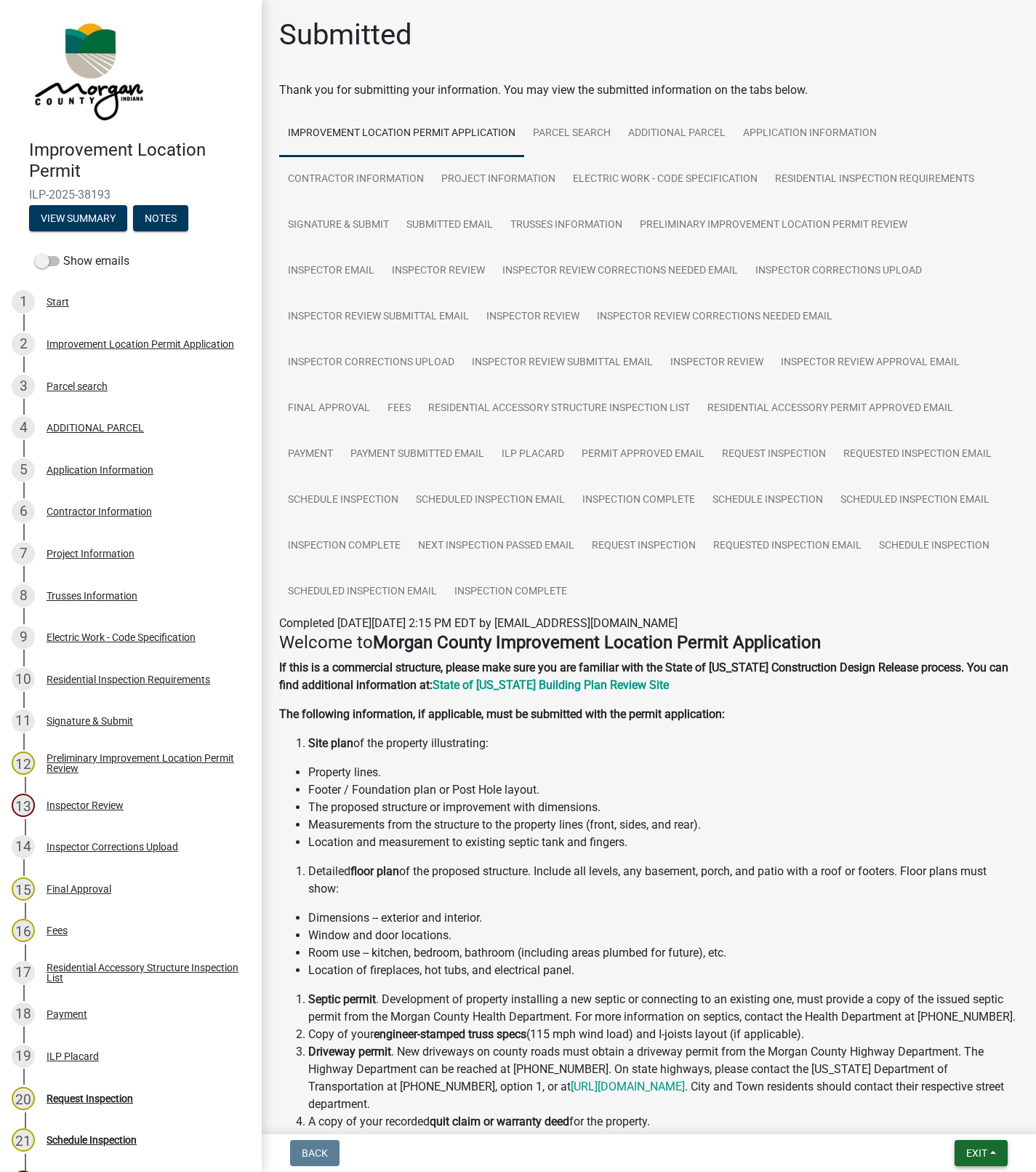
click at [962, 1158] on button "Exit" at bounding box center [982, 1152] width 53 height 26
click at [916, 1118] on button "Save & Exit" at bounding box center [949, 1116] width 116 height 35
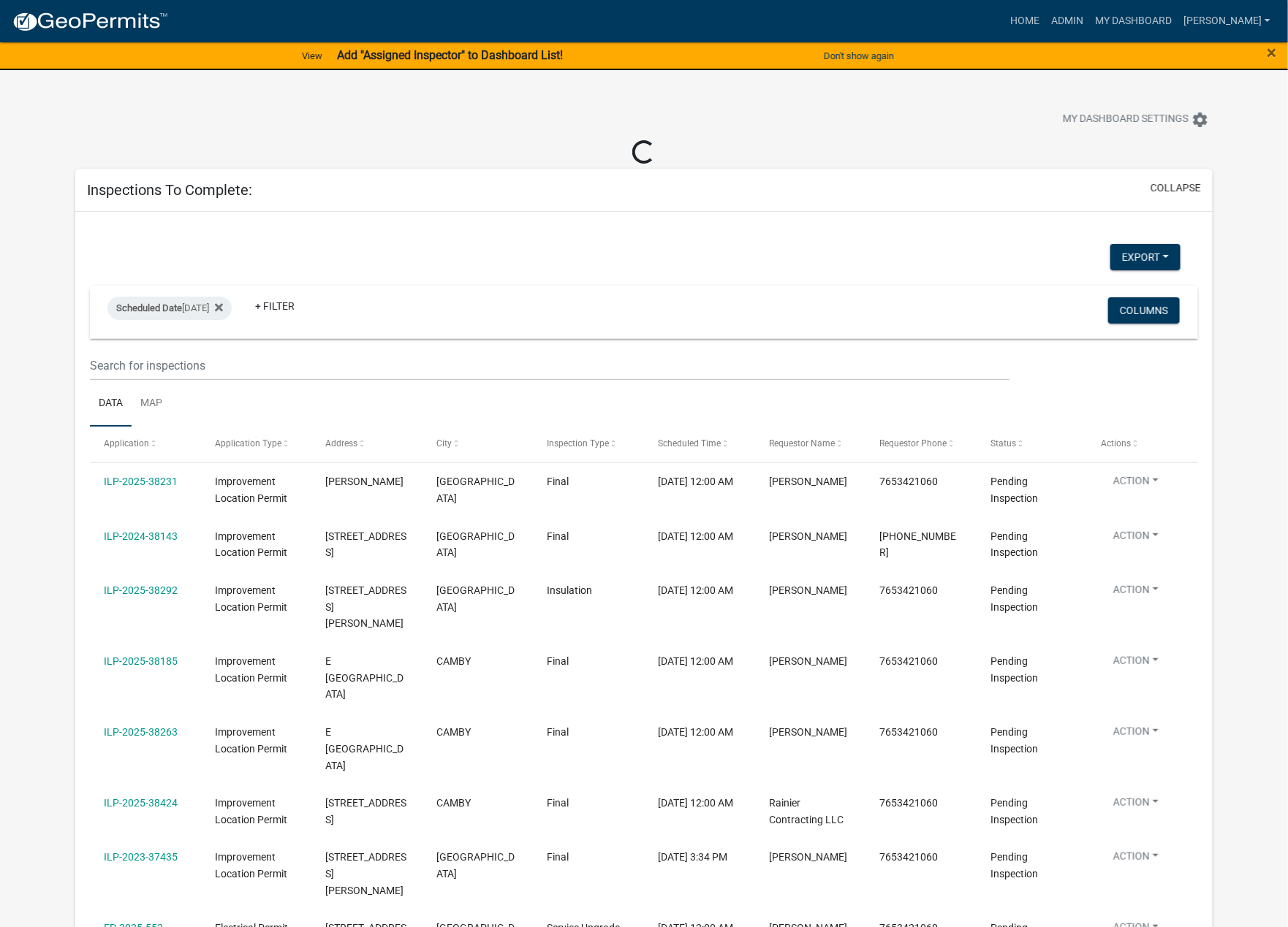
select select "1: 25"
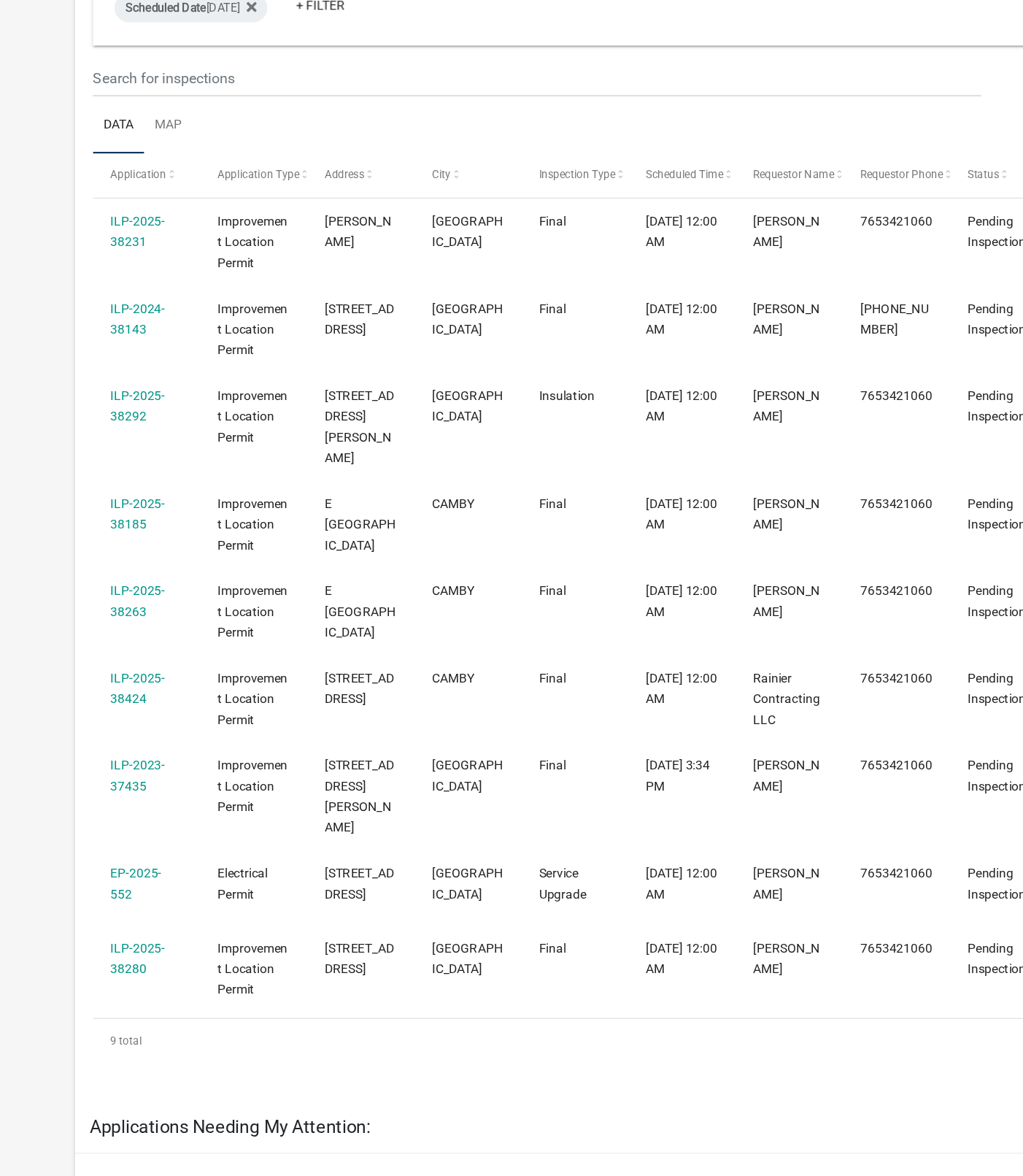
scroll to position [57, 0]
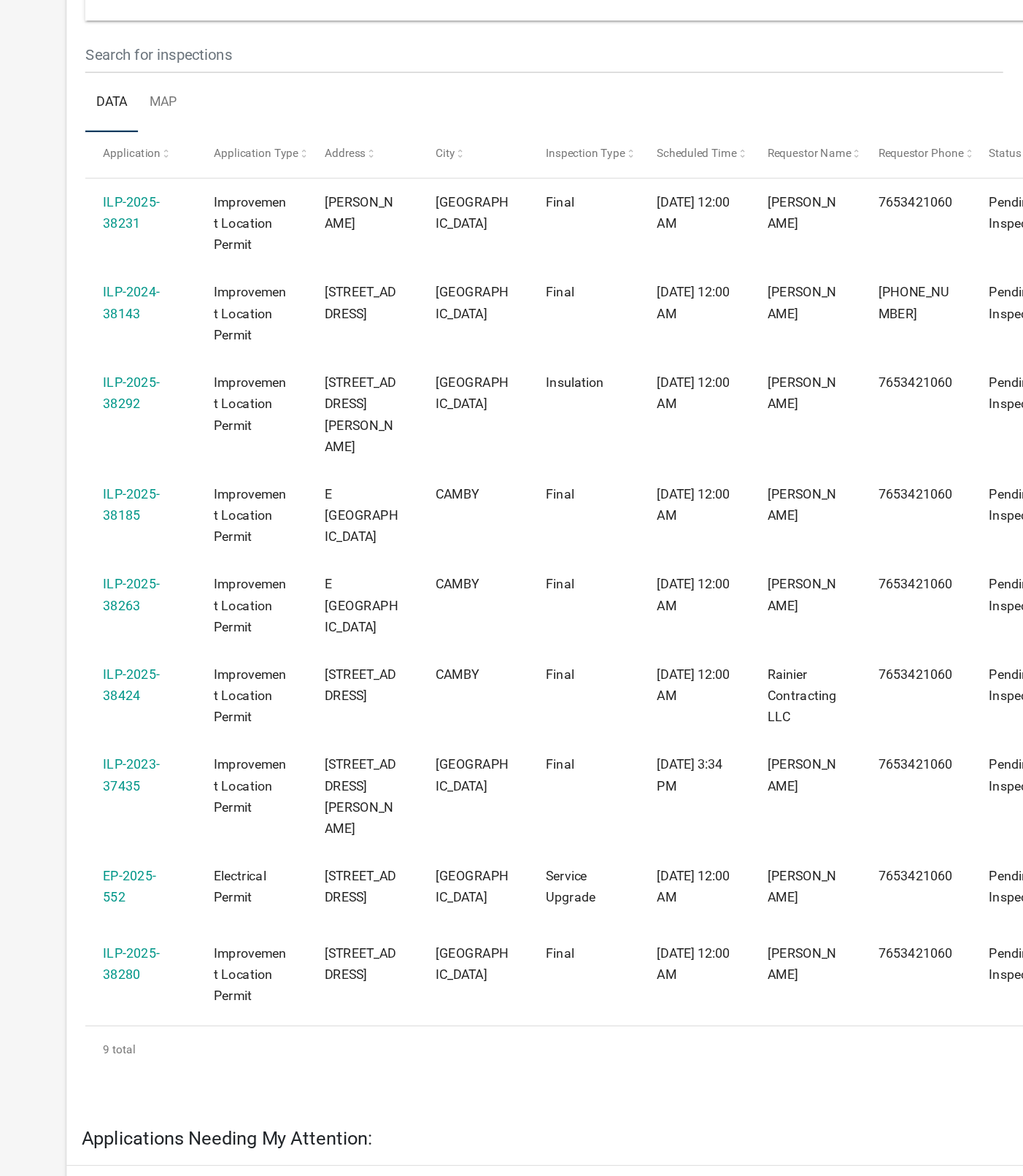
click at [116, 789] on link "ILP-2025-38424" at bounding box center [113, 778] width 44 height 29
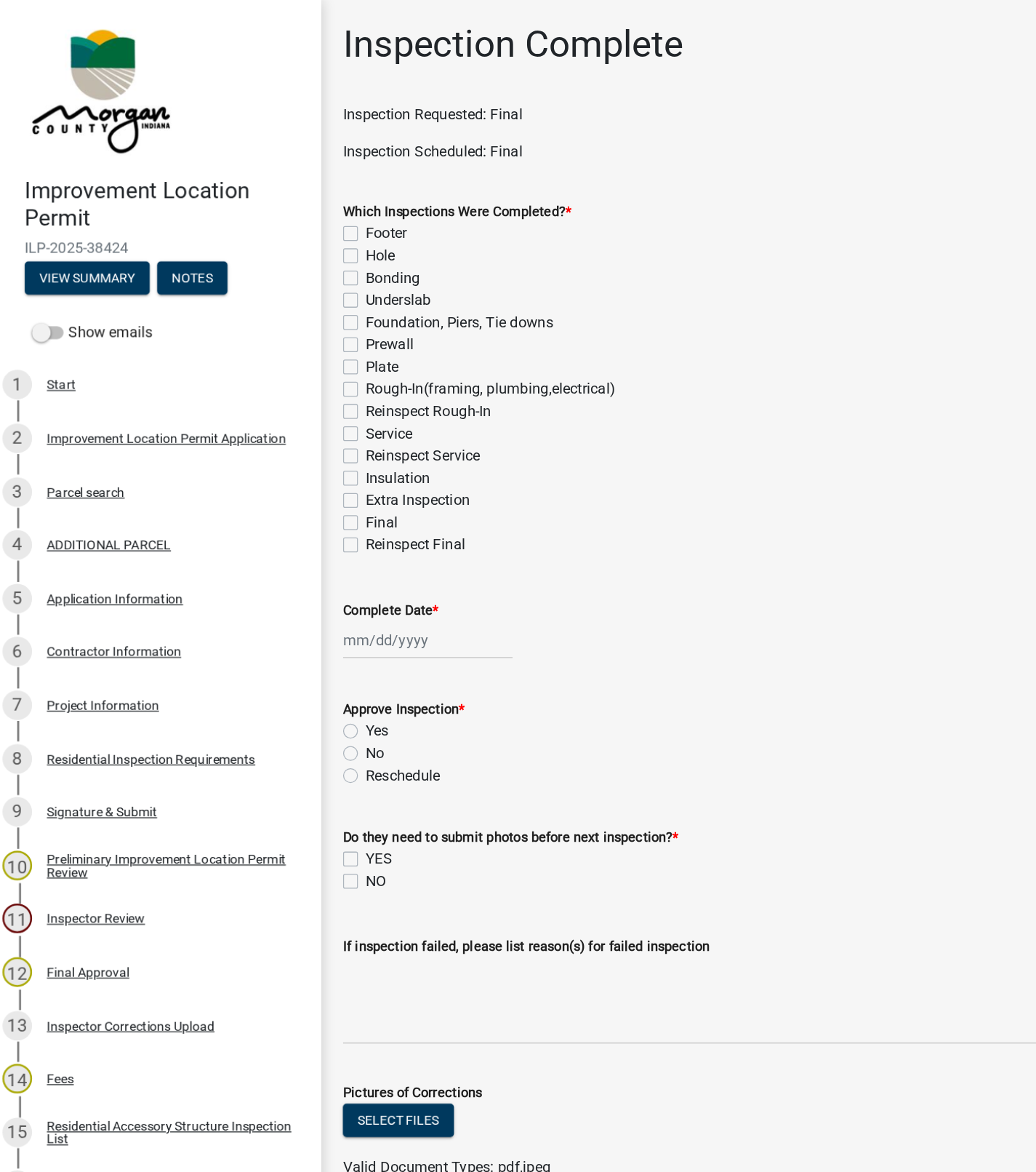
click at [297, 410] on label "Final" at bounding box center [309, 410] width 26 height 17
click at [297, 410] on input "Final" at bounding box center [301, 407] width 10 height 10
checkbox input "true"
checkbox input "false"
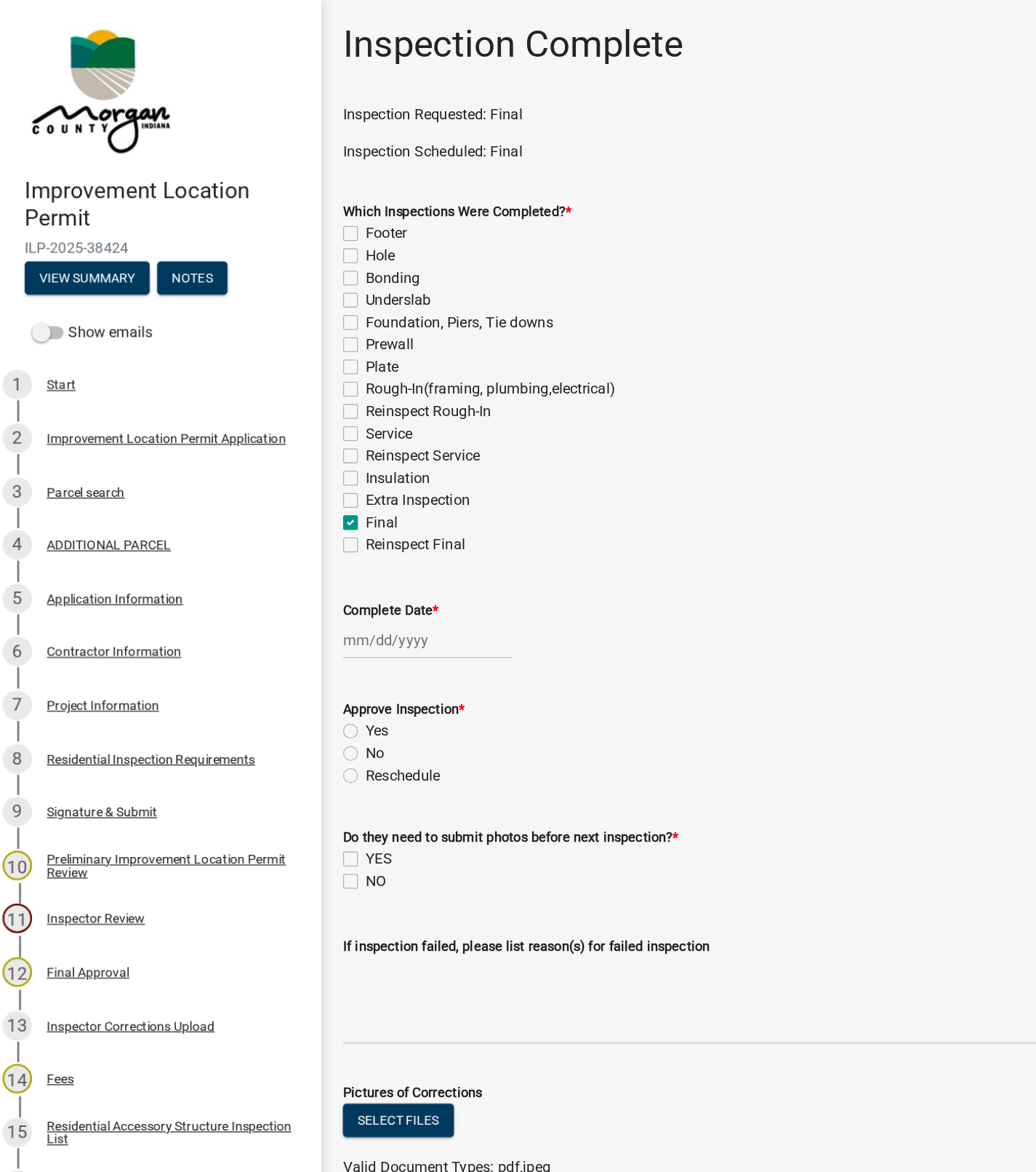
checkbox input "false"
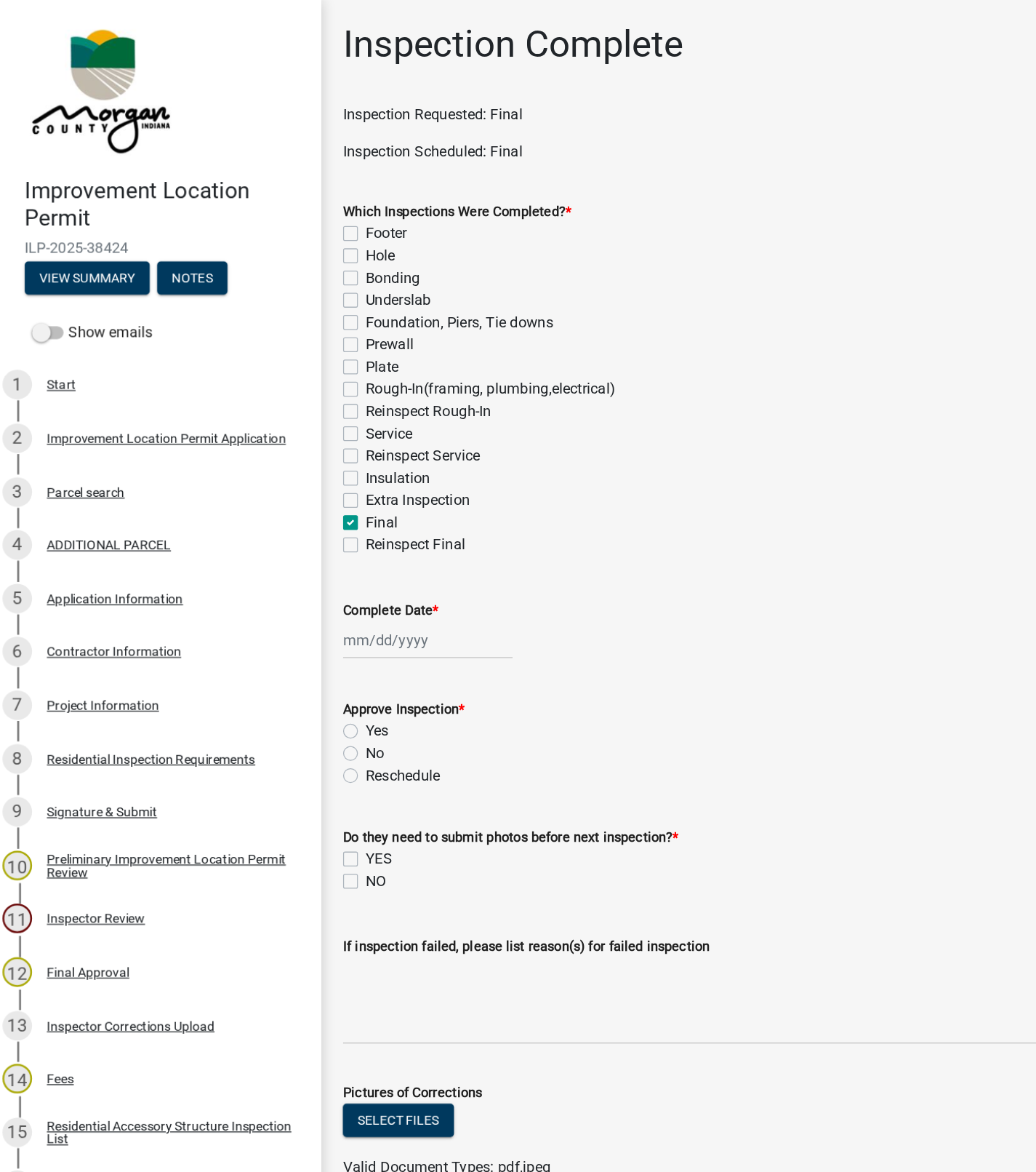
checkbox input "false"
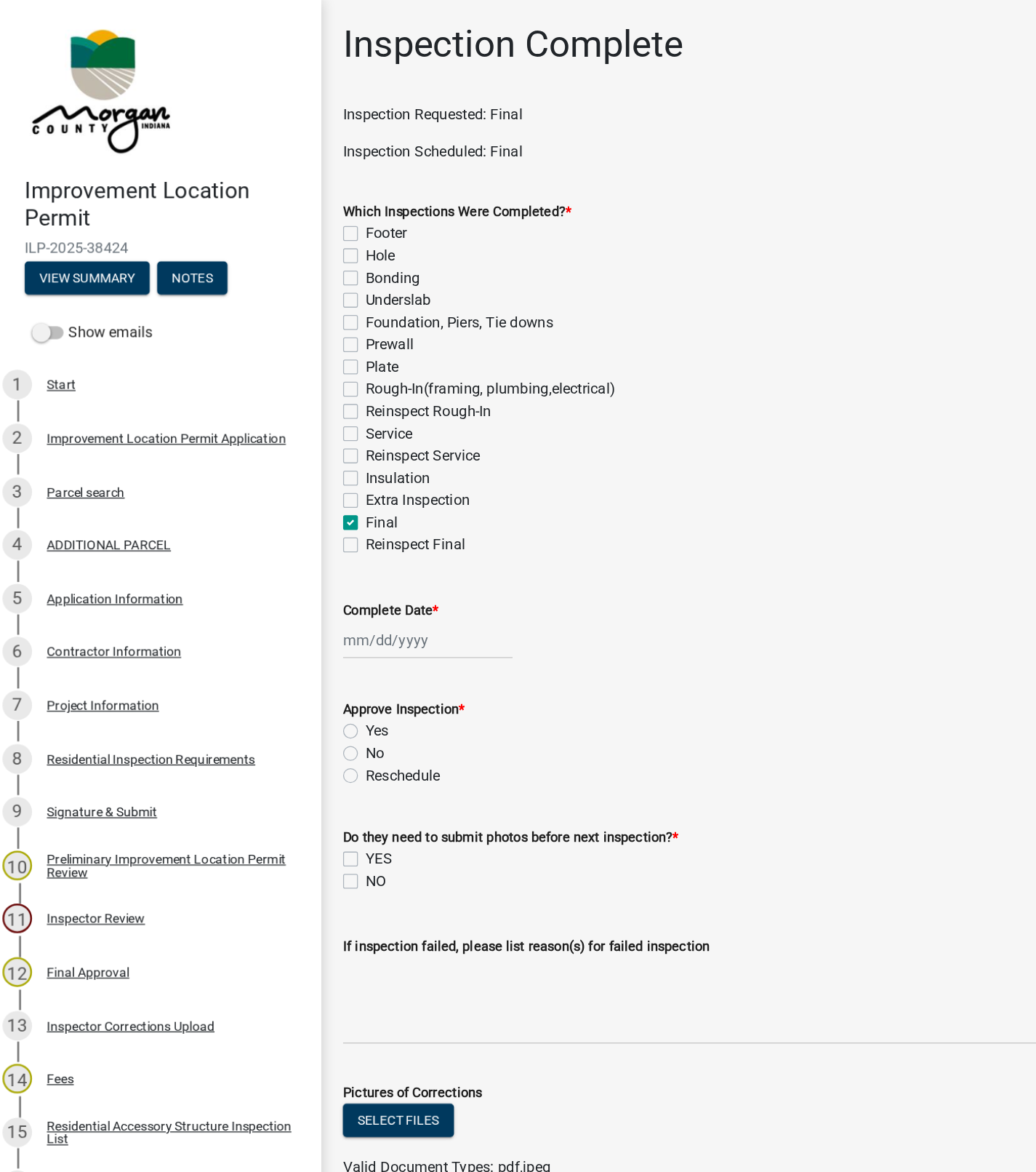
checkbox input "false"
checkbox input "true"
checkbox input "false"
click at [317, 502] on div at bounding box center [345, 502] width 133 height 30
select select "8"
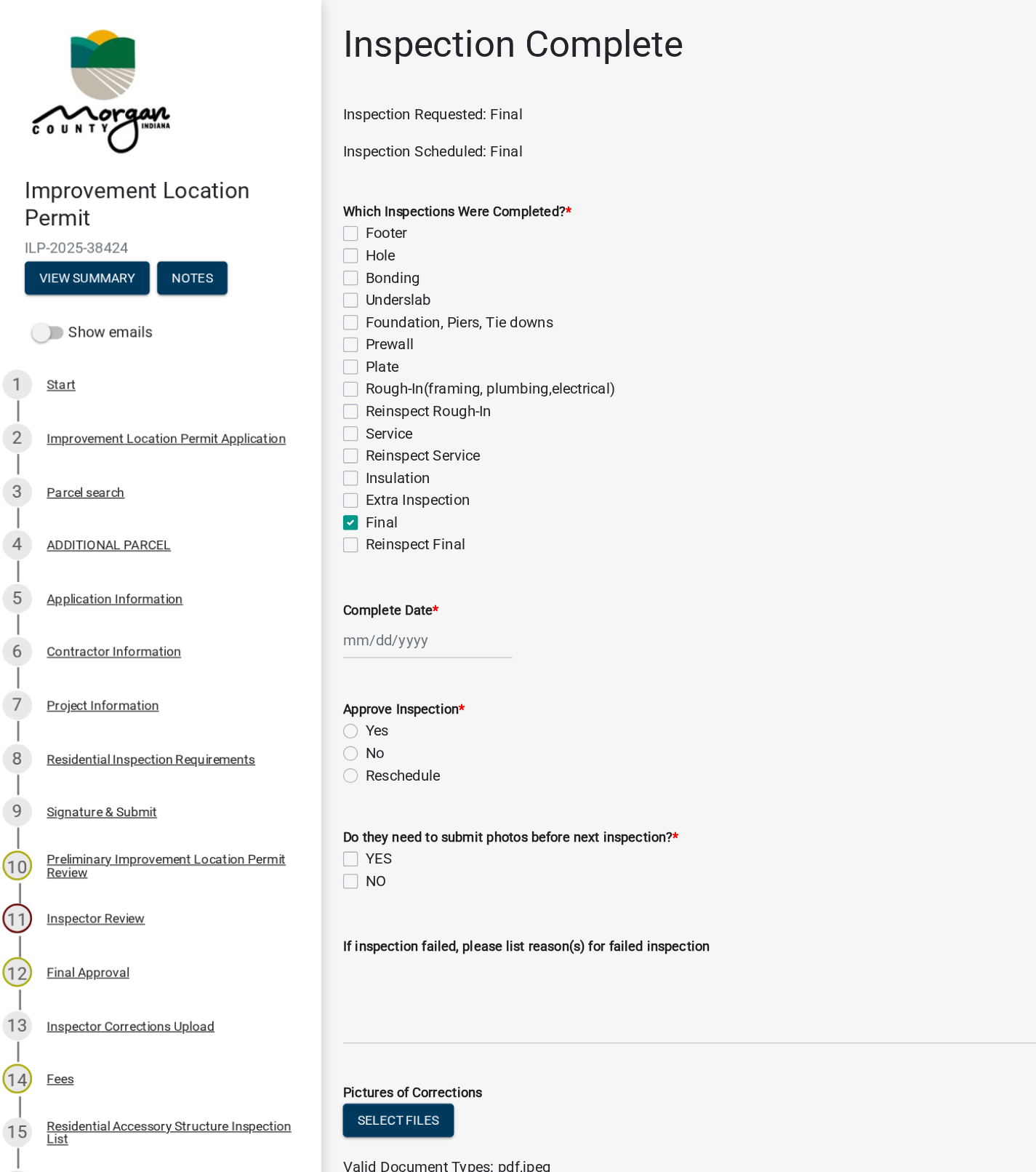
select select "2025"
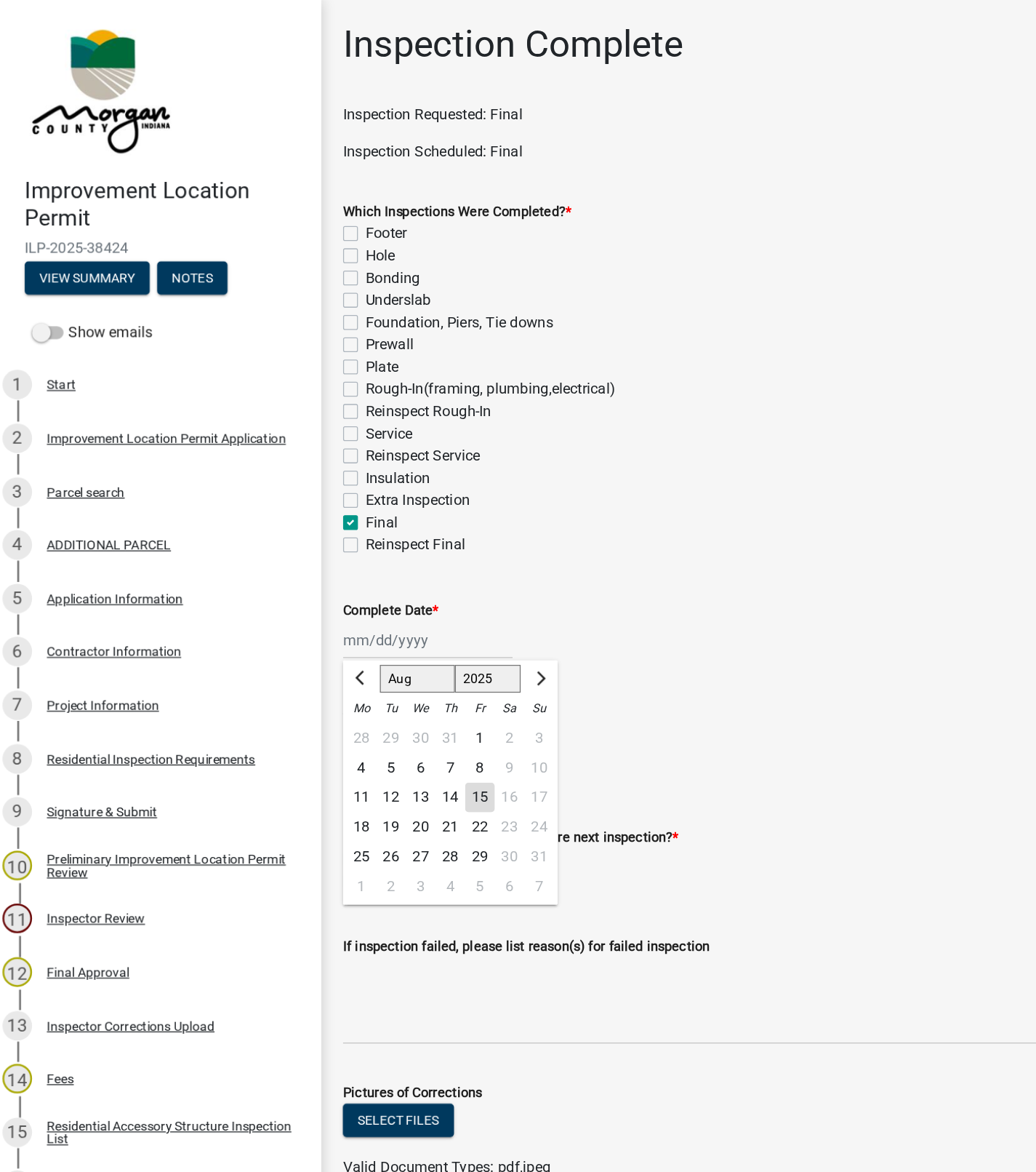
click at [386, 647] on div "22" at bounding box center [386, 649] width 23 height 23
type input "[DATE]"
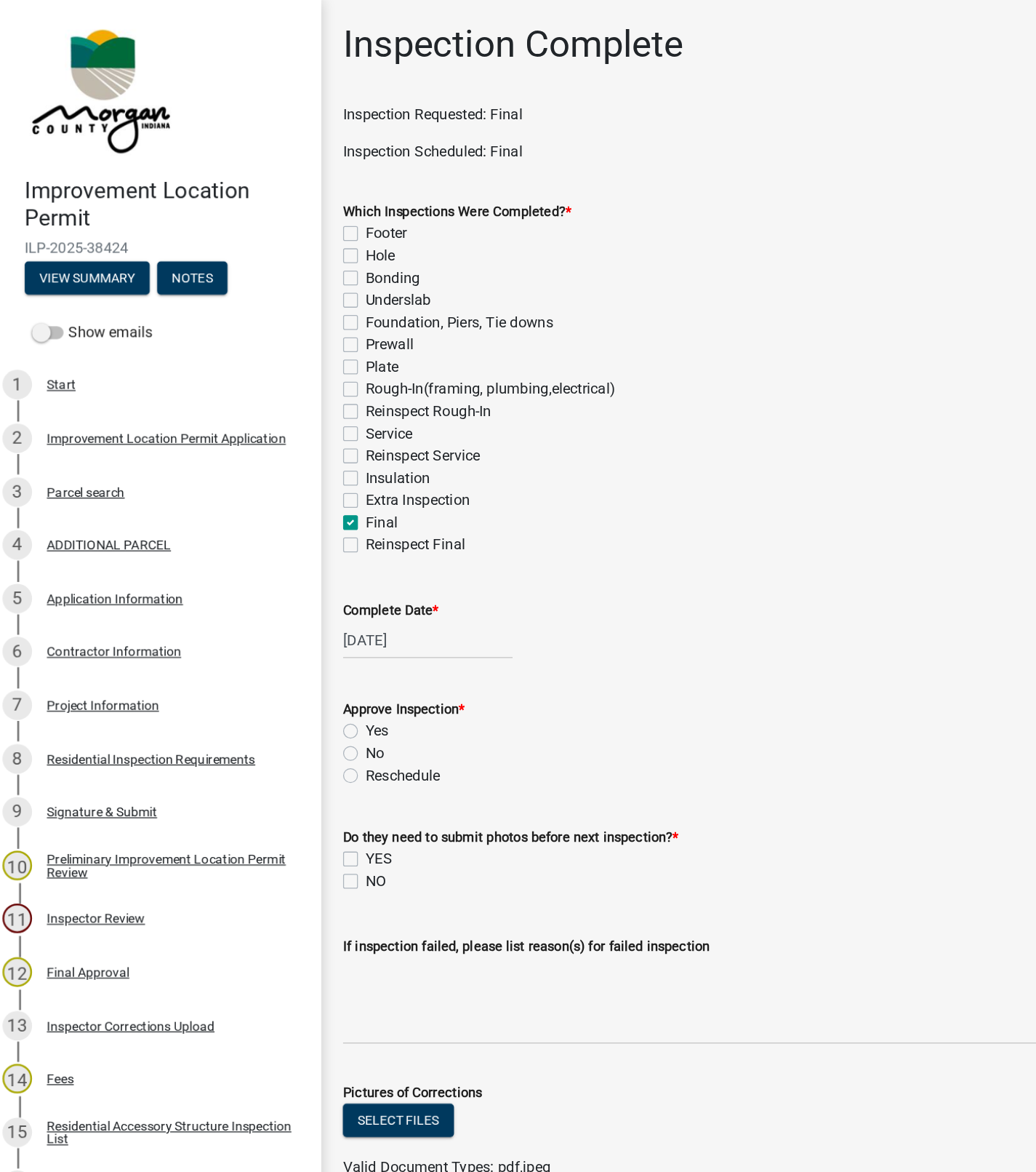
click at [297, 574] on label "Yes" at bounding box center [305, 574] width 18 height 17
click at [297, 574] on input "Yes" at bounding box center [301, 570] width 10 height 10
radio input "true"
click at [304, 695] on label "NO" at bounding box center [304, 692] width 16 height 17
click at [304, 693] on input "NO" at bounding box center [301, 688] width 10 height 10
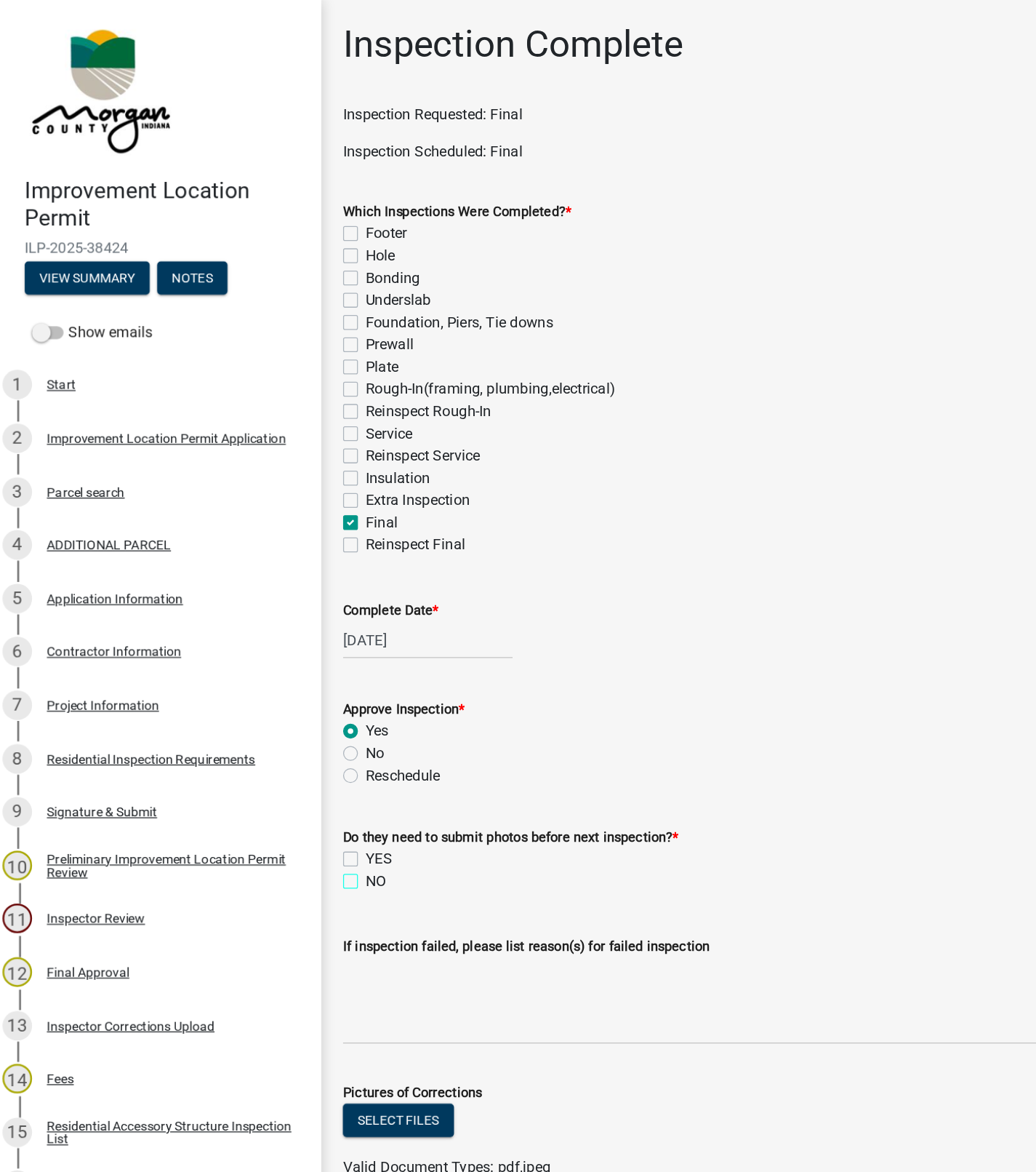
checkbox input "true"
checkbox input "false"
checkbox input "true"
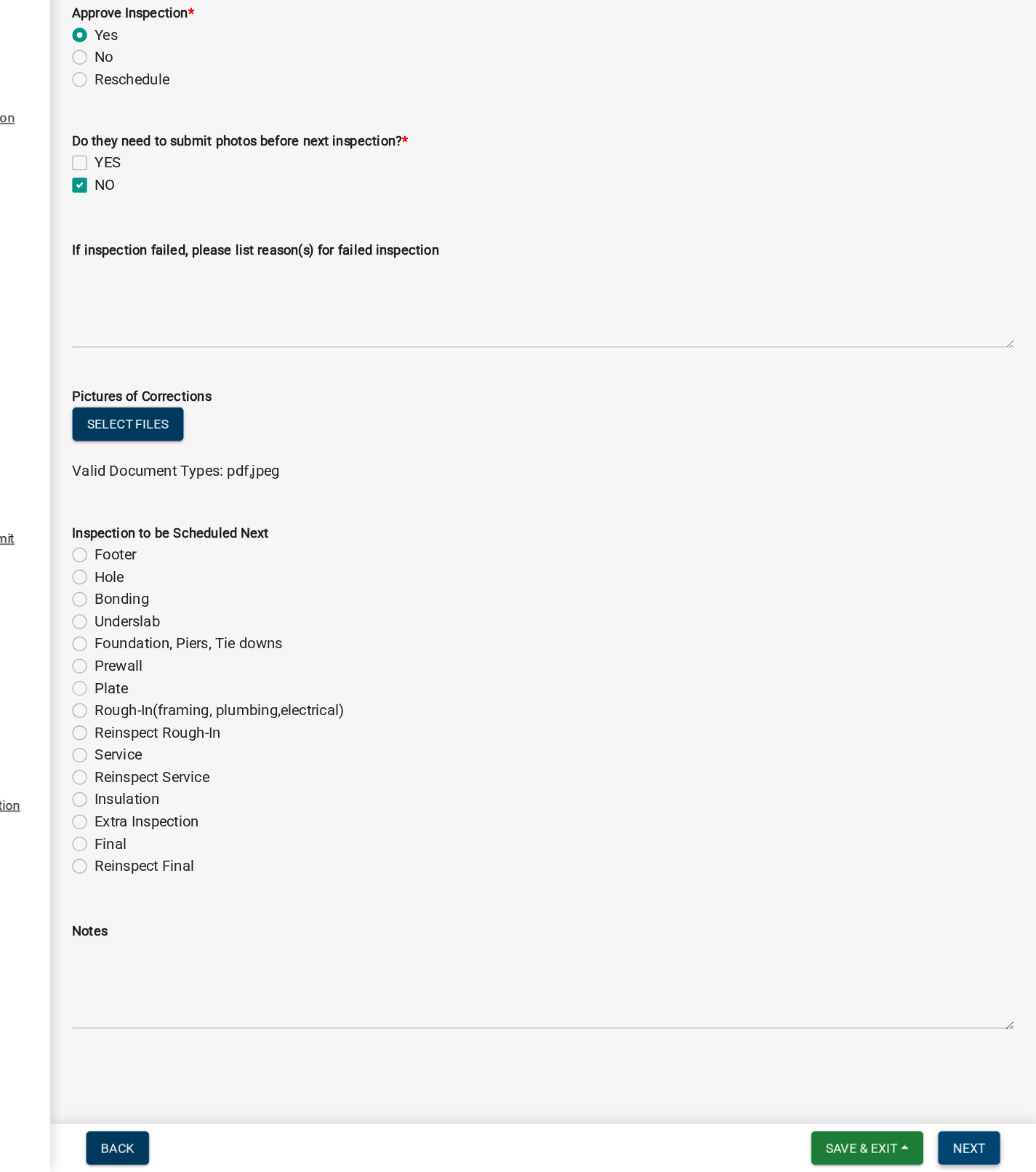
click at [993, 1157] on span "Next" at bounding box center [983, 1153] width 26 height 11
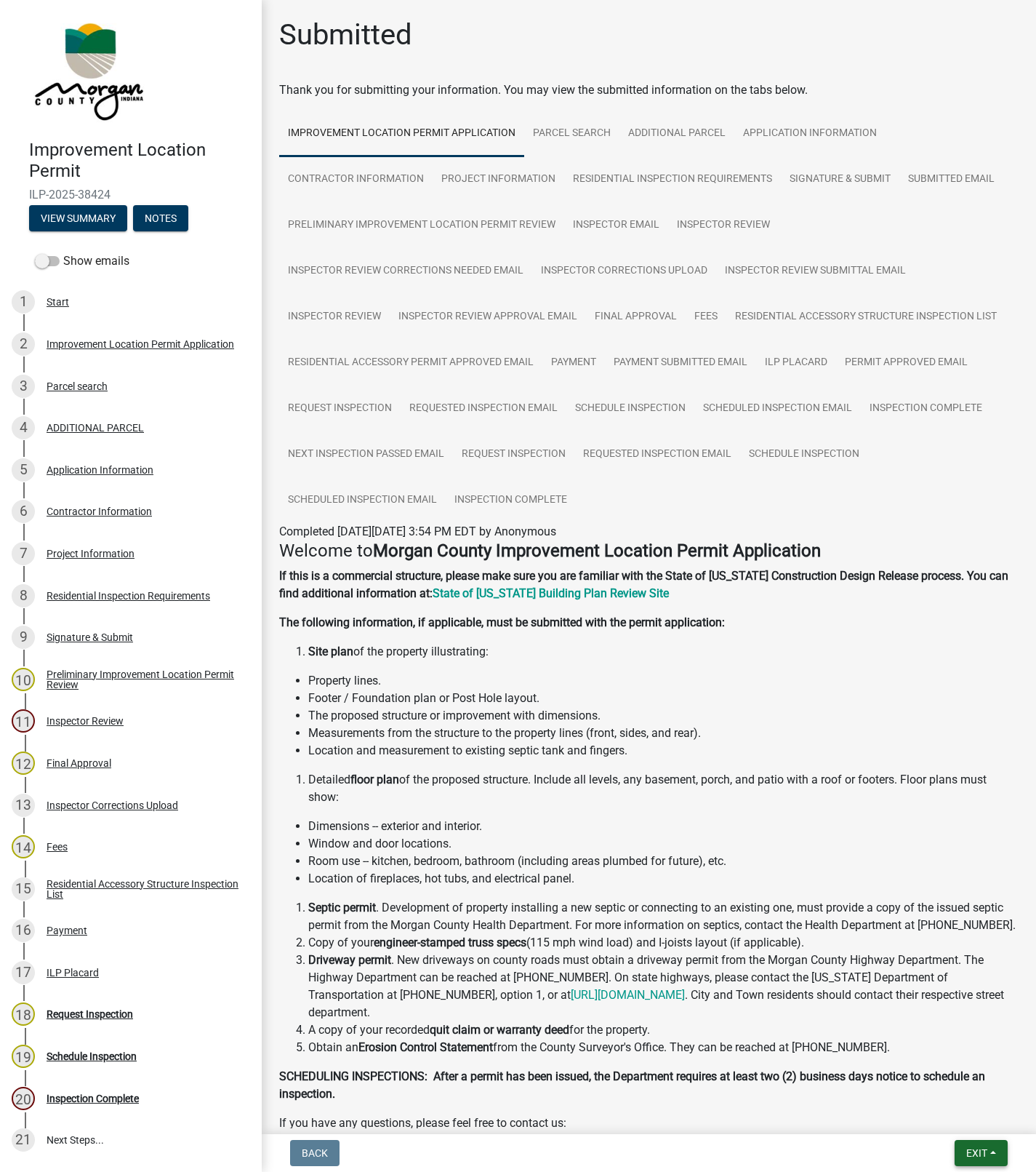
click at [973, 1154] on span "Exit" at bounding box center [977, 1153] width 21 height 11
click at [949, 1124] on button "Save & Exit" at bounding box center [949, 1116] width 116 height 35
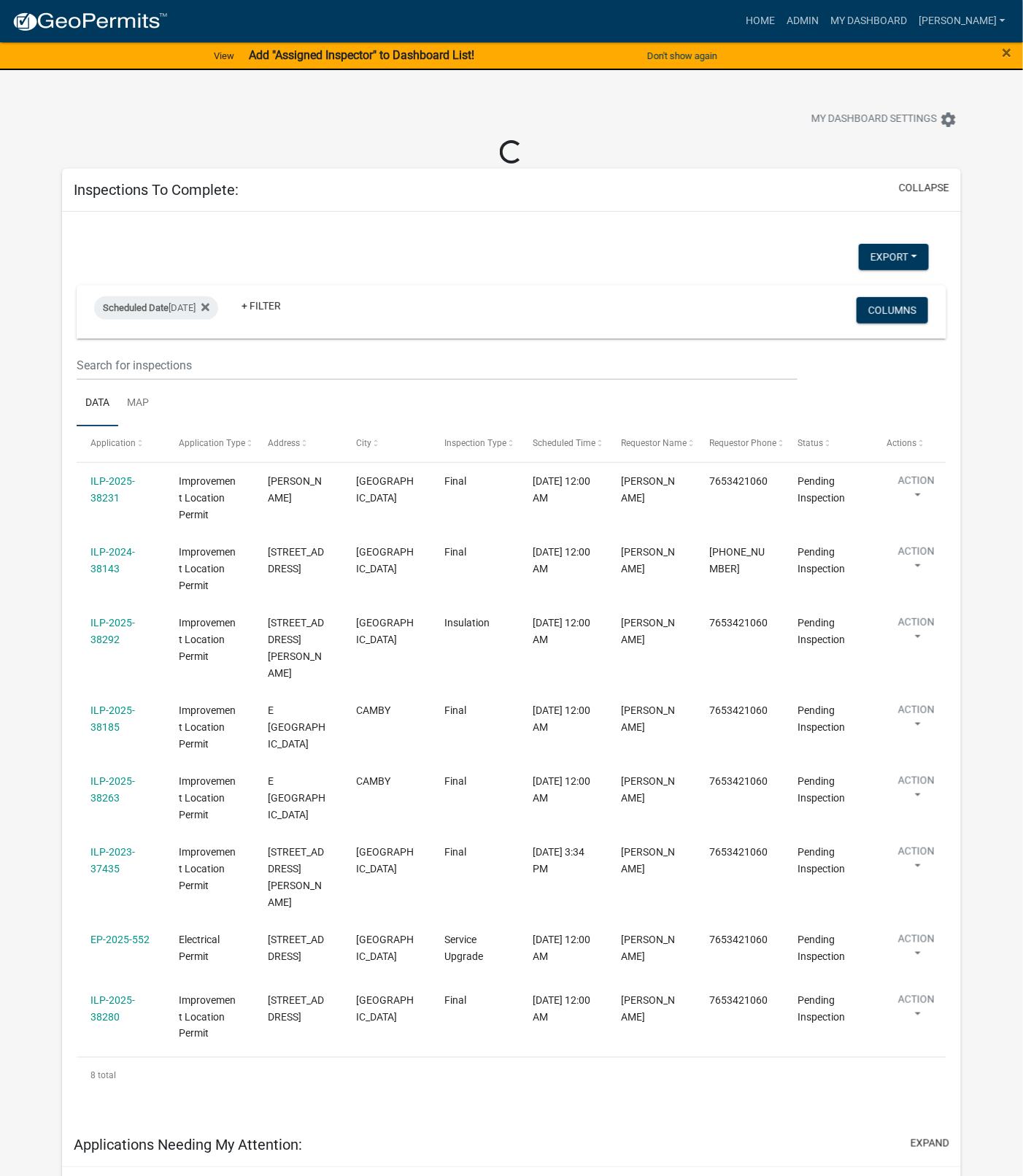
select select "1: 25"
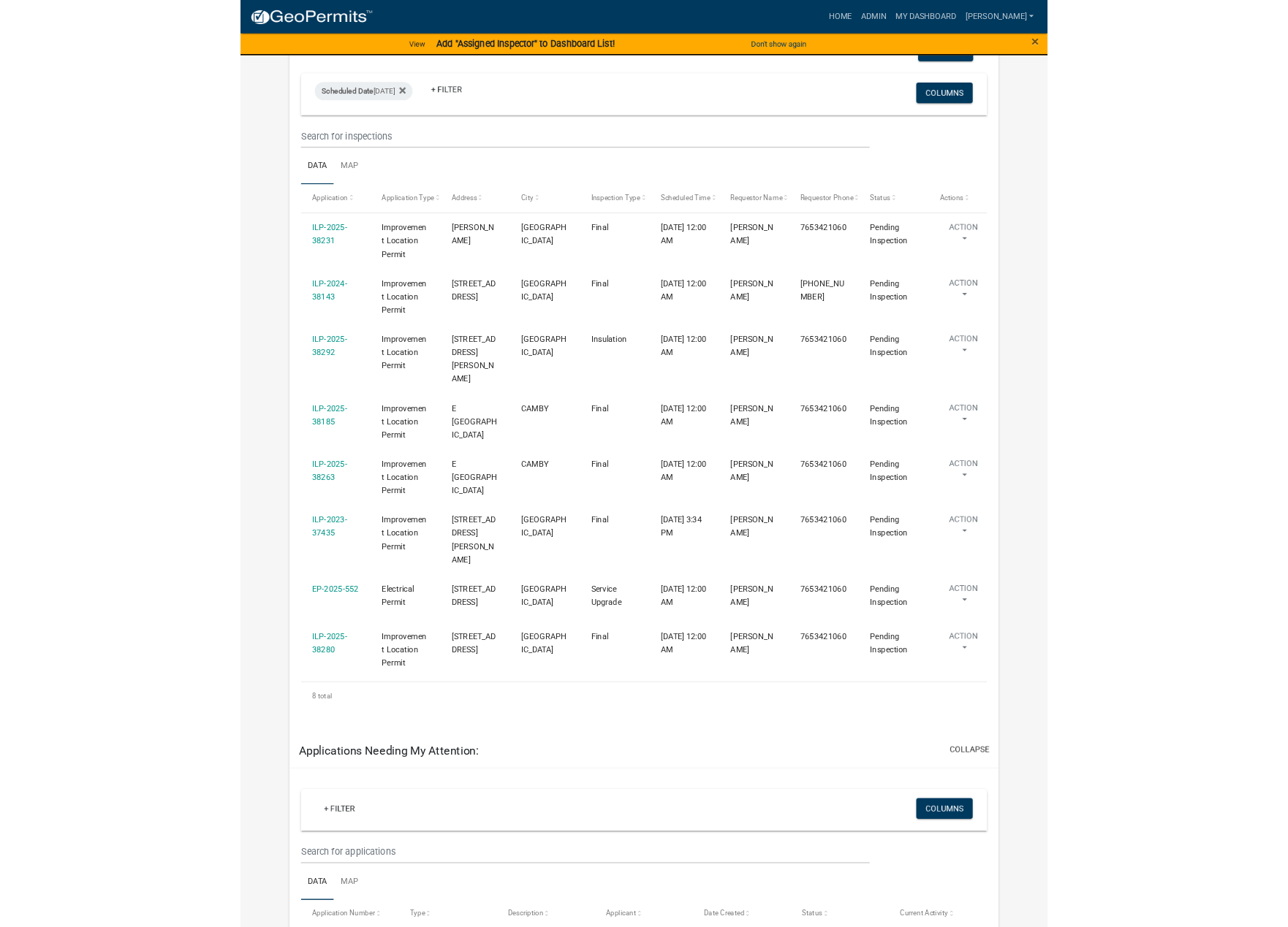
scroll to position [174, 0]
